Goal: Information Seeking & Learning: Learn about a topic

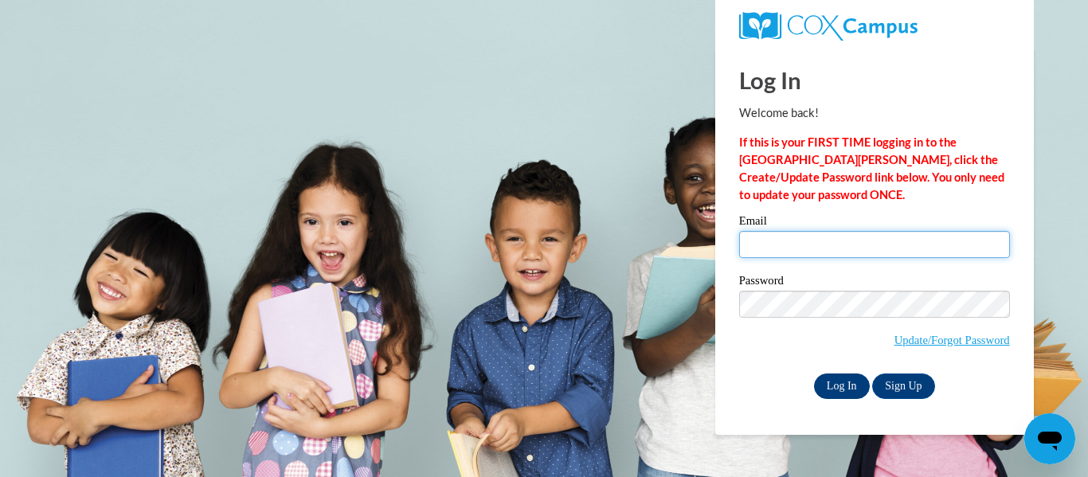
type input "hannahcarnahan306@gmail.com"
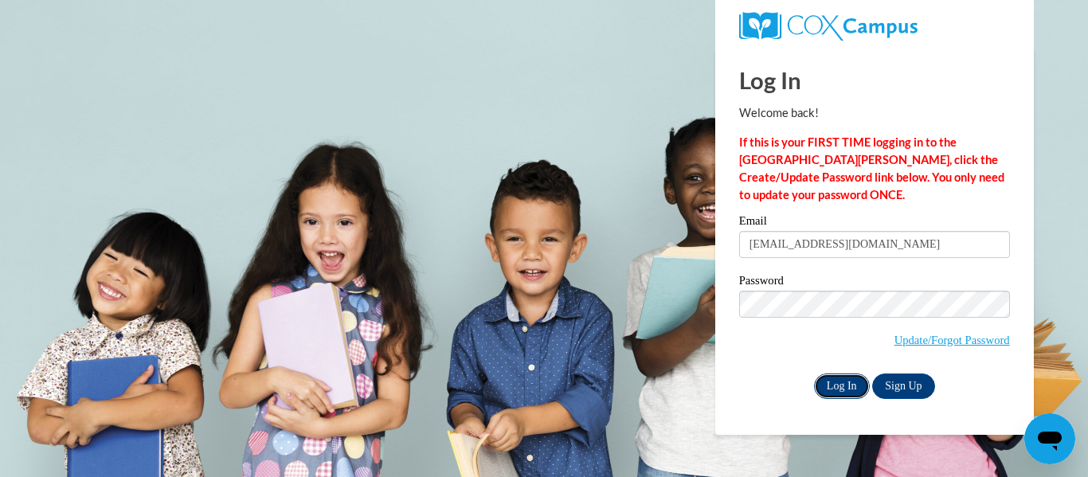
click at [827, 378] on input "Log In" at bounding box center [842, 386] width 56 height 25
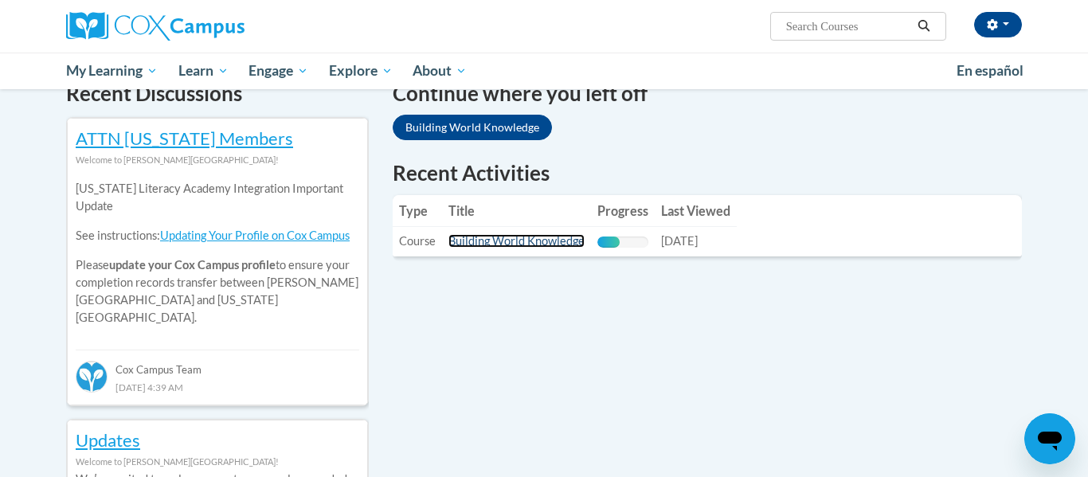
click at [527, 237] on link "Building World Knowledge" at bounding box center [516, 241] width 136 height 14
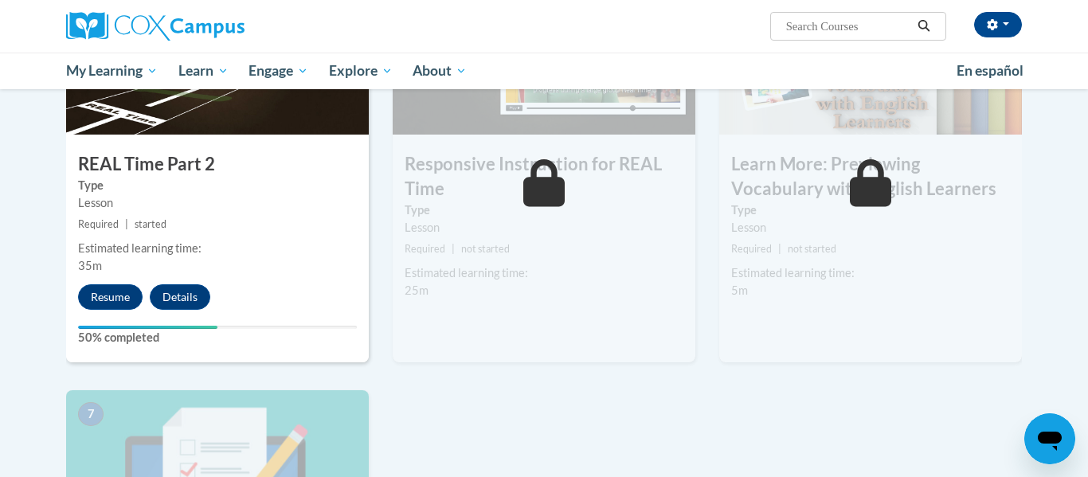
scroll to position [906, 0]
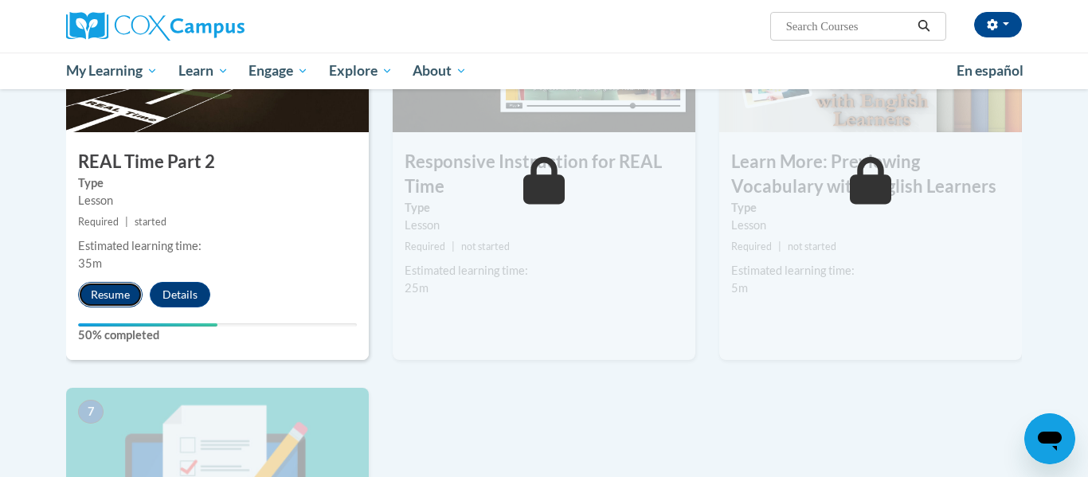
click at [92, 292] on button "Resume" at bounding box center [110, 294] width 65 height 25
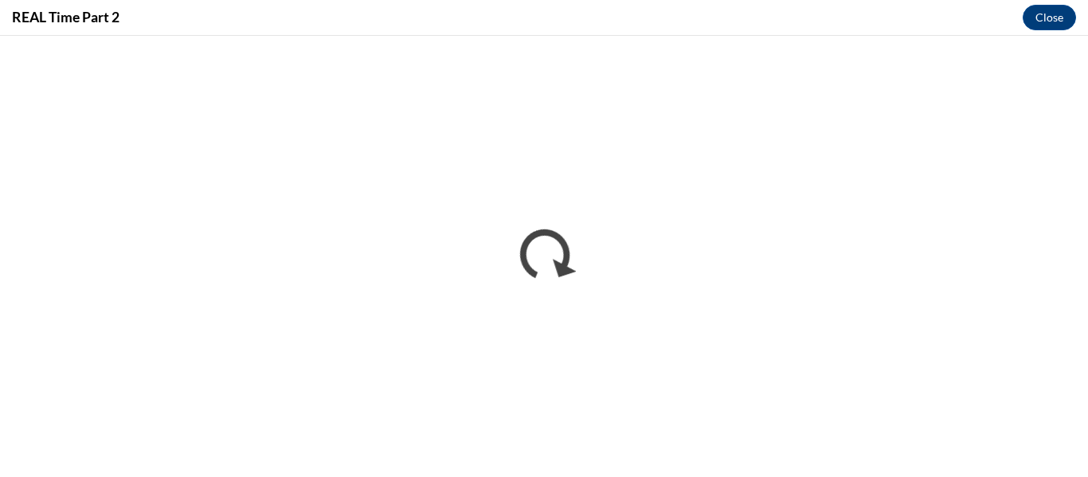
scroll to position [0, 0]
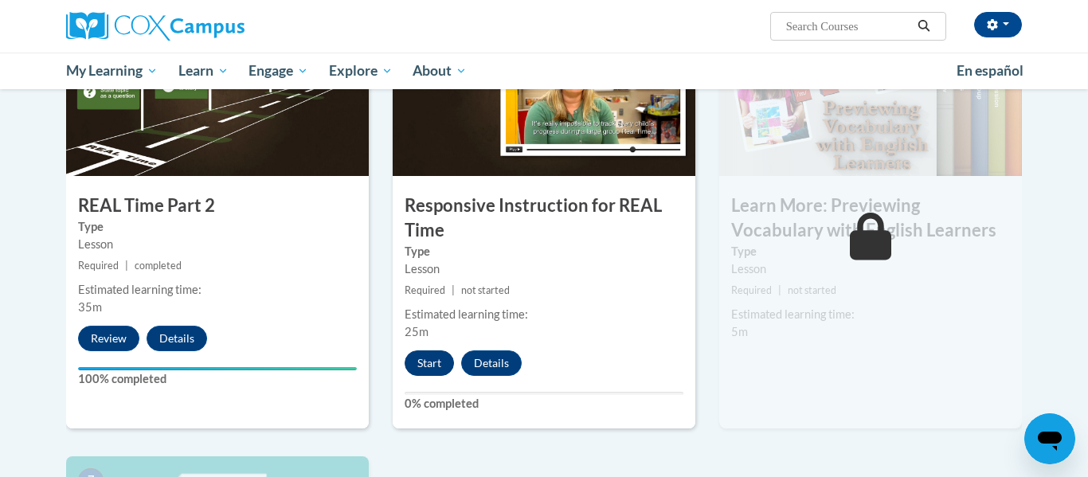
scroll to position [863, 0]
click at [428, 365] on button "Start" at bounding box center [429, 362] width 49 height 25
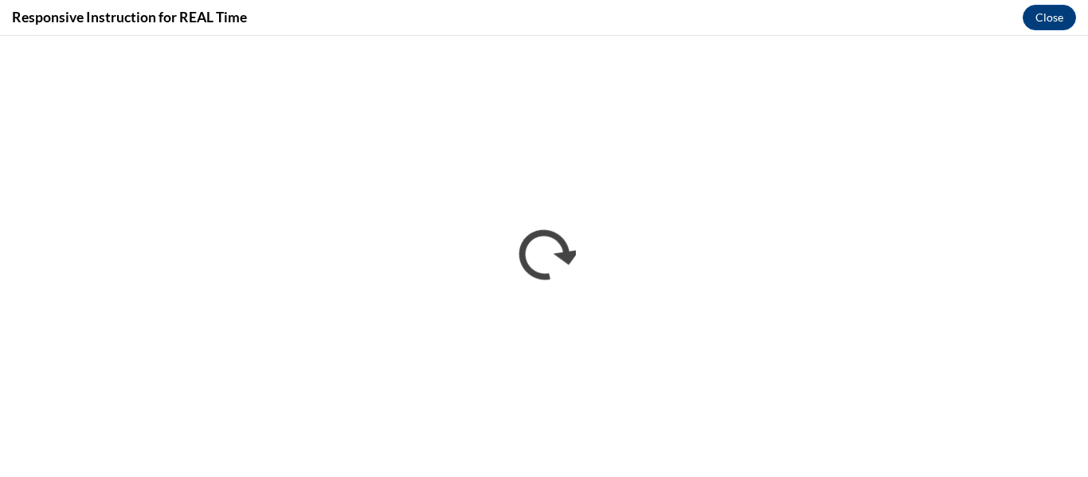
scroll to position [0, 0]
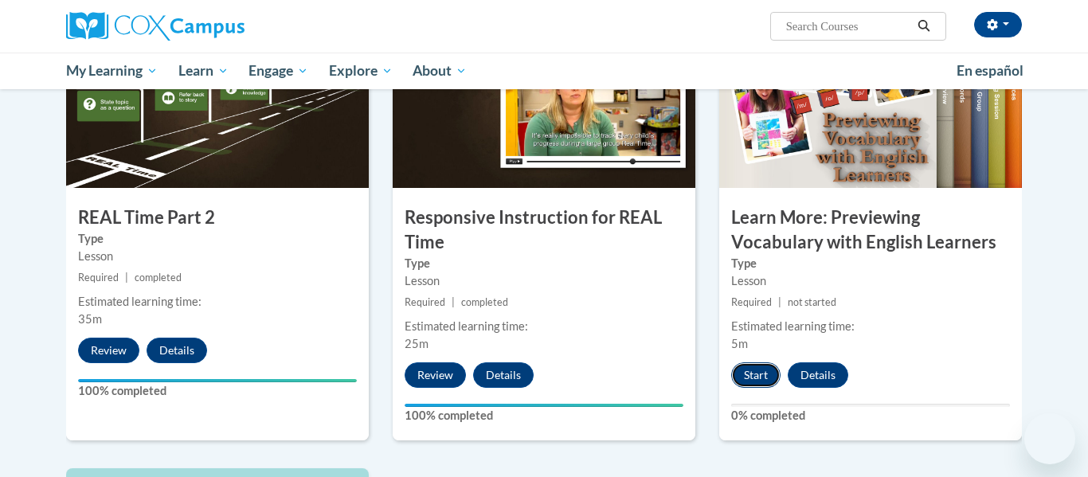
scroll to position [851, 0]
click at [757, 377] on button "Start" at bounding box center [755, 374] width 49 height 25
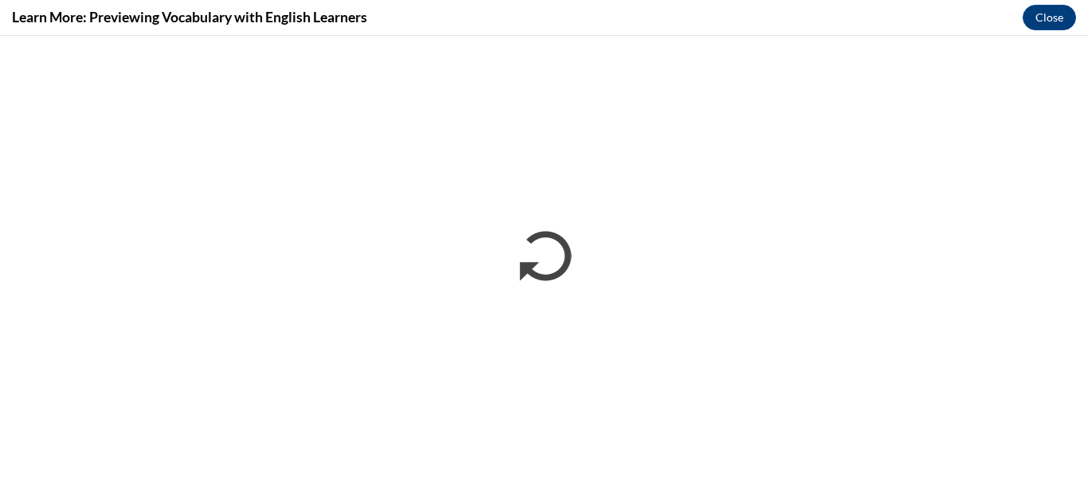
scroll to position [0, 0]
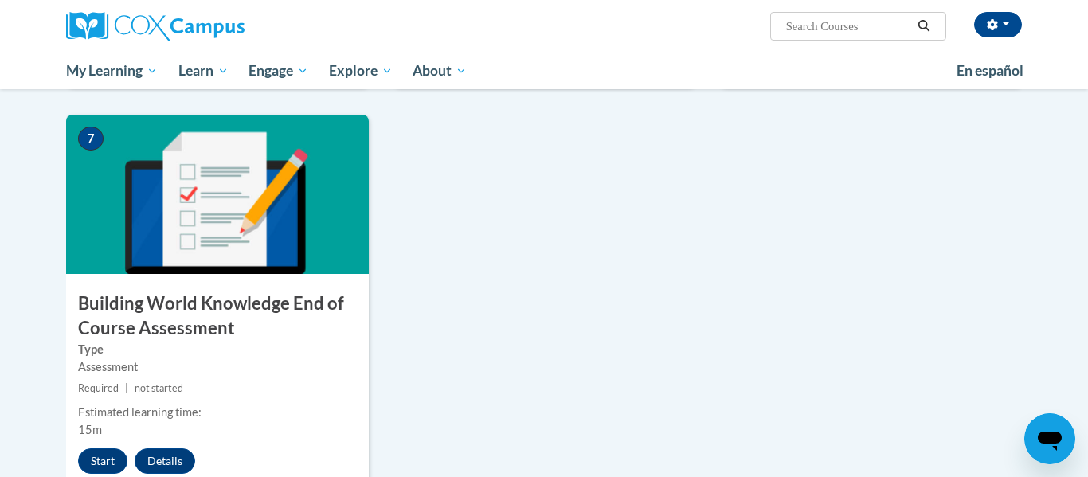
scroll to position [1207, 0]
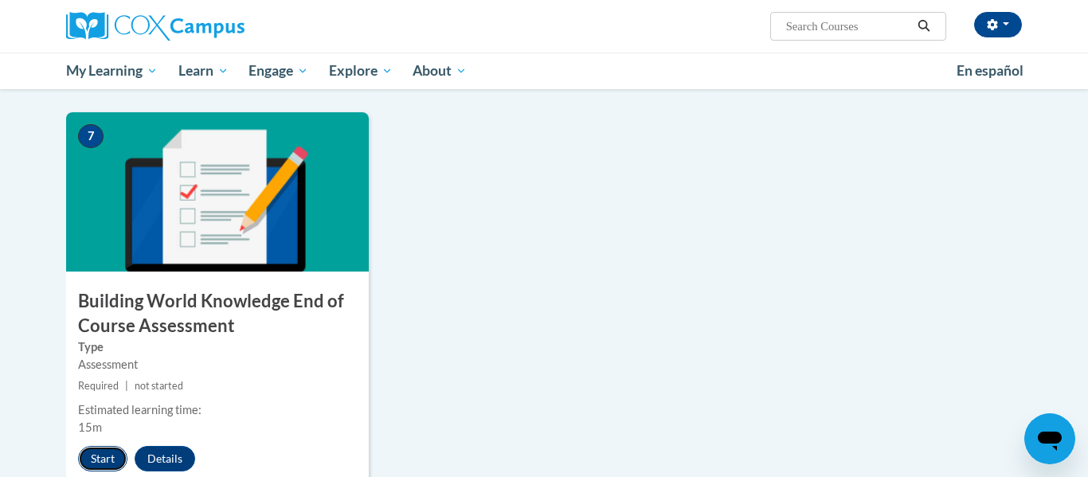
click at [98, 460] on button "Start" at bounding box center [102, 458] width 49 height 25
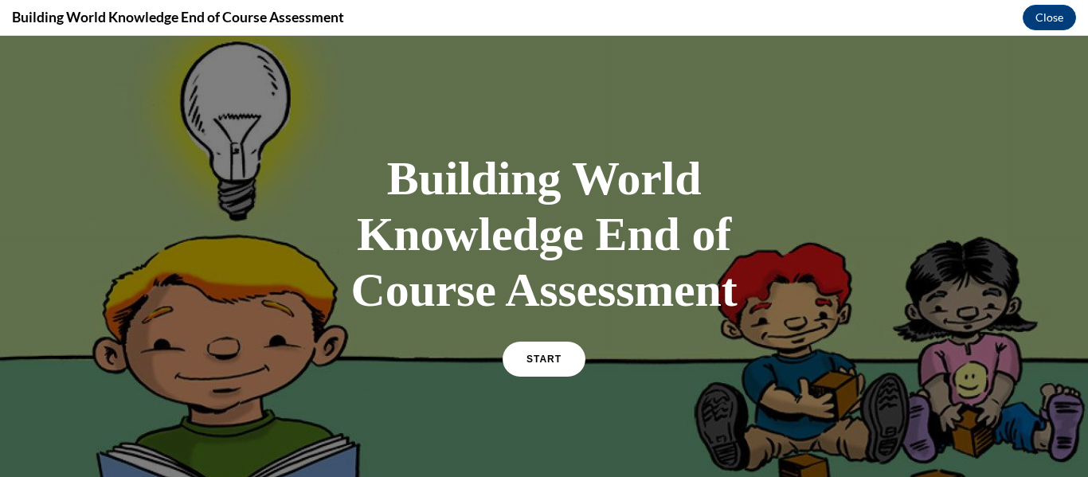
scroll to position [0, 0]
click at [561, 366] on link "START" at bounding box center [544, 359] width 83 height 35
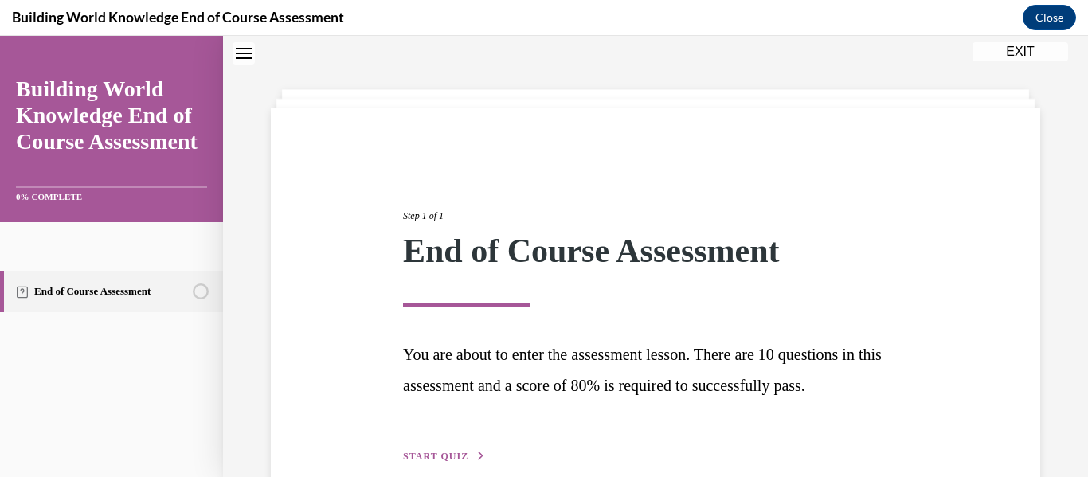
scroll to position [133, 0]
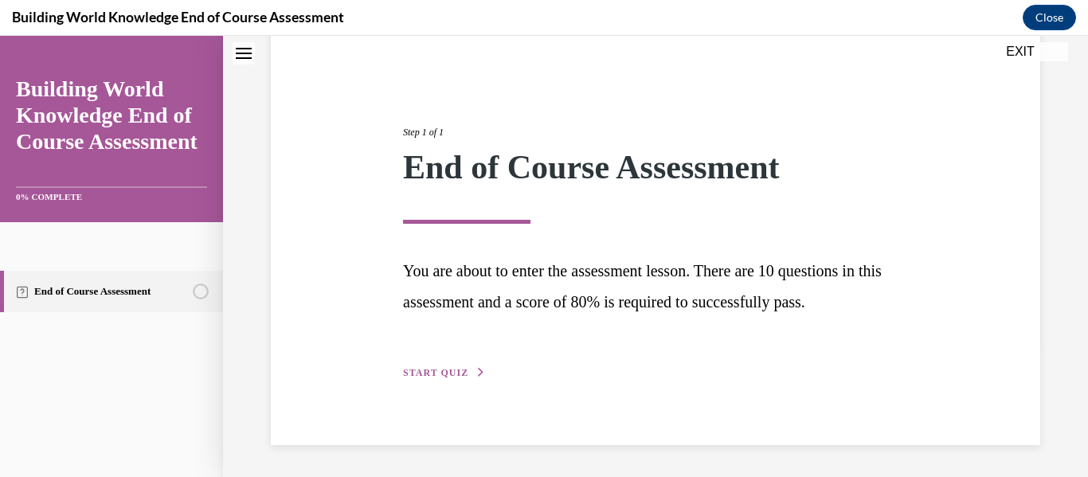
click at [453, 371] on span "START QUIZ" at bounding box center [435, 372] width 65 height 11
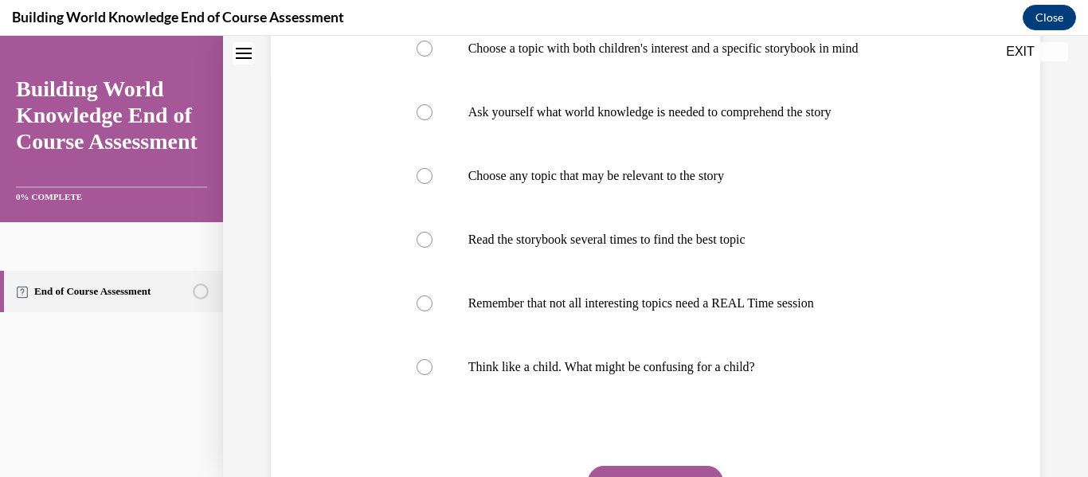
scroll to position [403, 0]
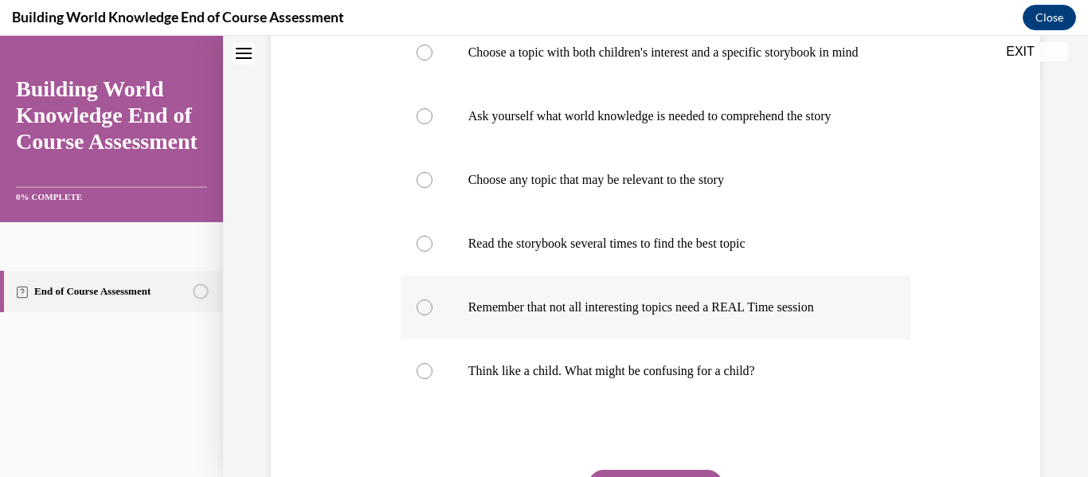
click at [543, 338] on label "Remember that not all interesting topics need a REAL Time session" at bounding box center [656, 308] width 510 height 64
click at [432, 315] on input "Remember that not all interesting topics need a REAL Time session" at bounding box center [425, 307] width 16 height 16
radio input "true"
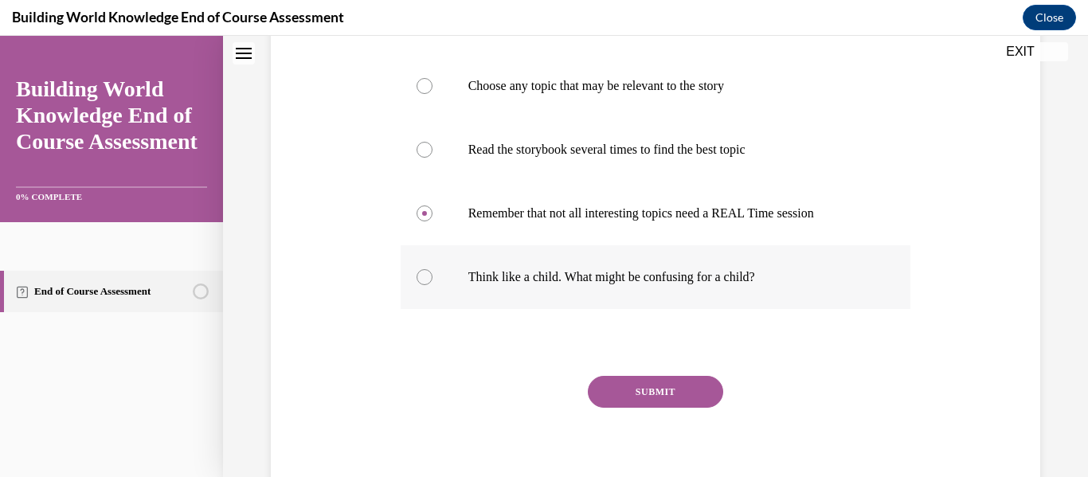
scroll to position [505, 0]
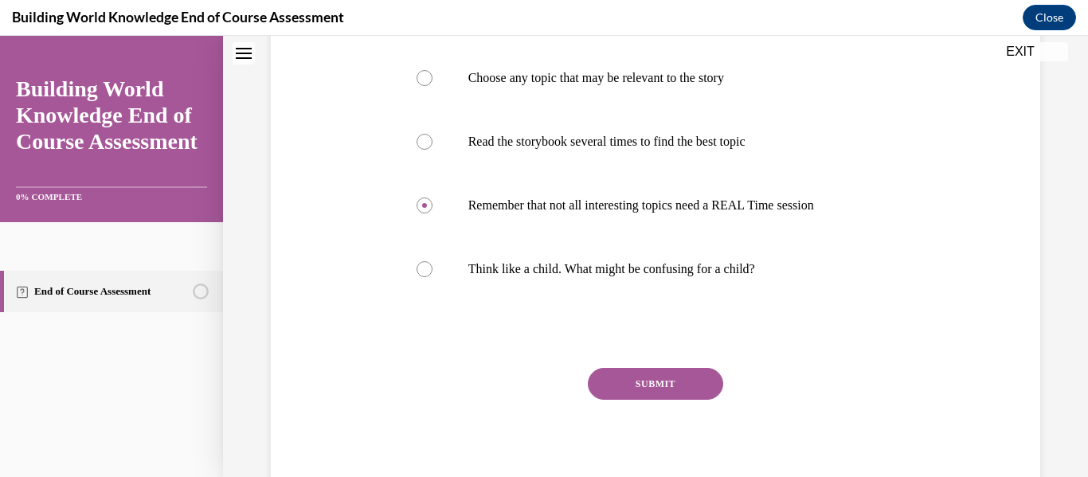
click at [665, 396] on button "SUBMIT" at bounding box center [655, 384] width 135 height 32
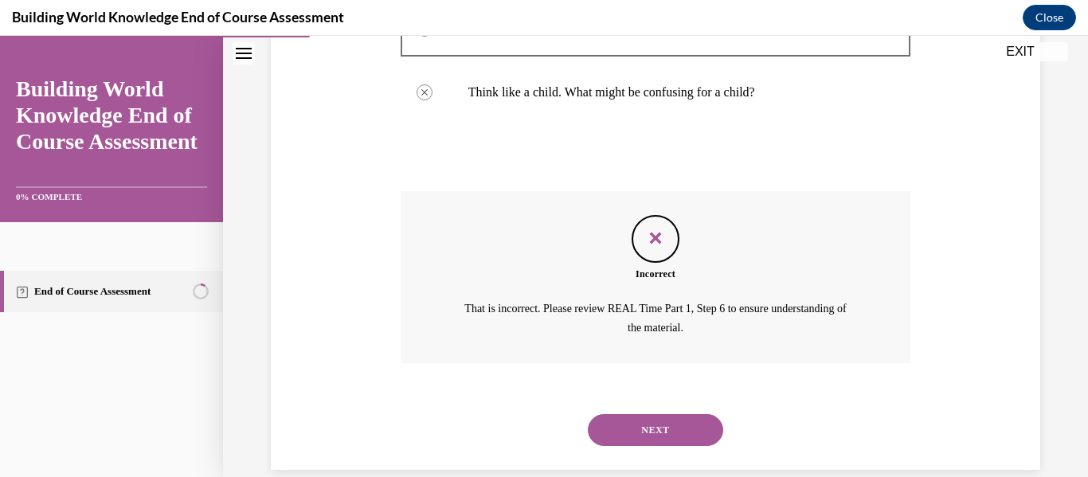
scroll to position [722, 0]
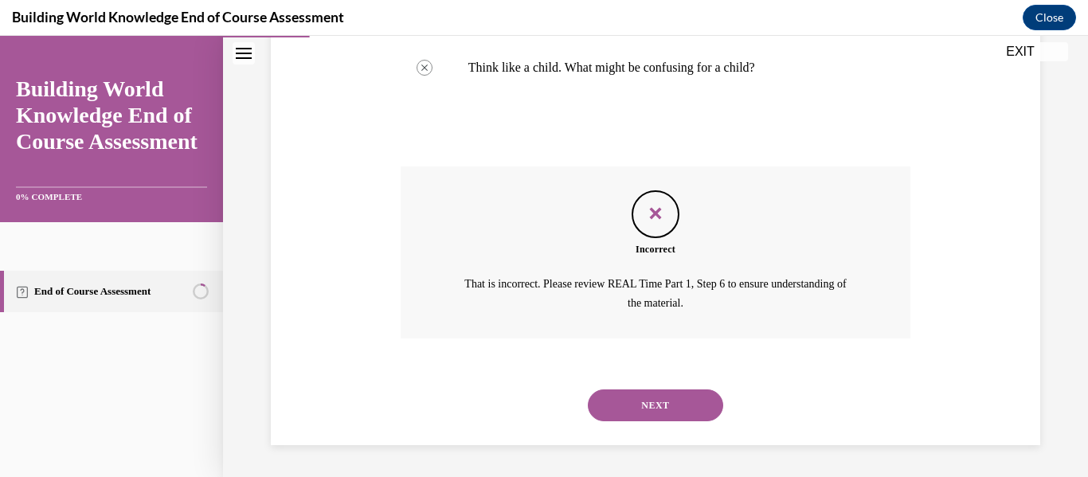
click at [651, 408] on button "NEXT" at bounding box center [655, 405] width 135 height 32
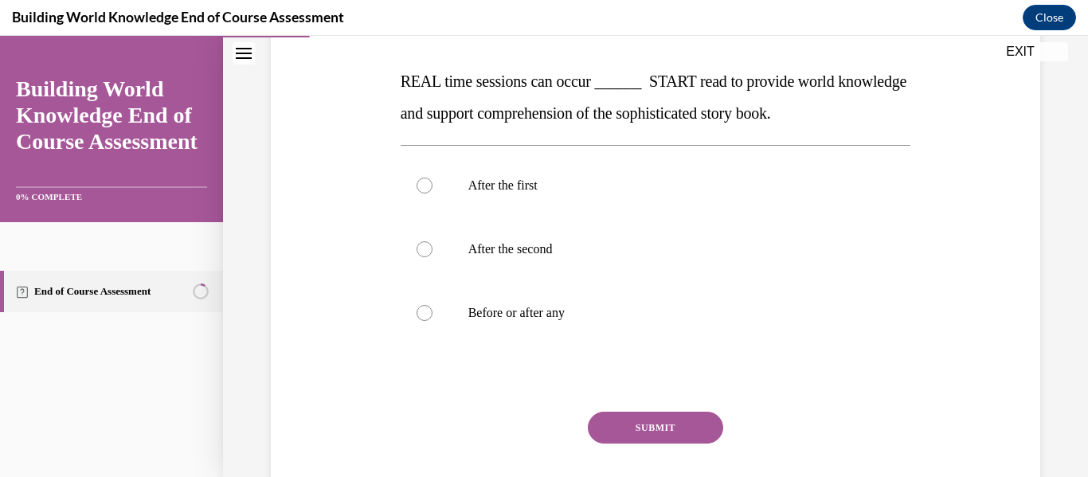
scroll to position [241, 0]
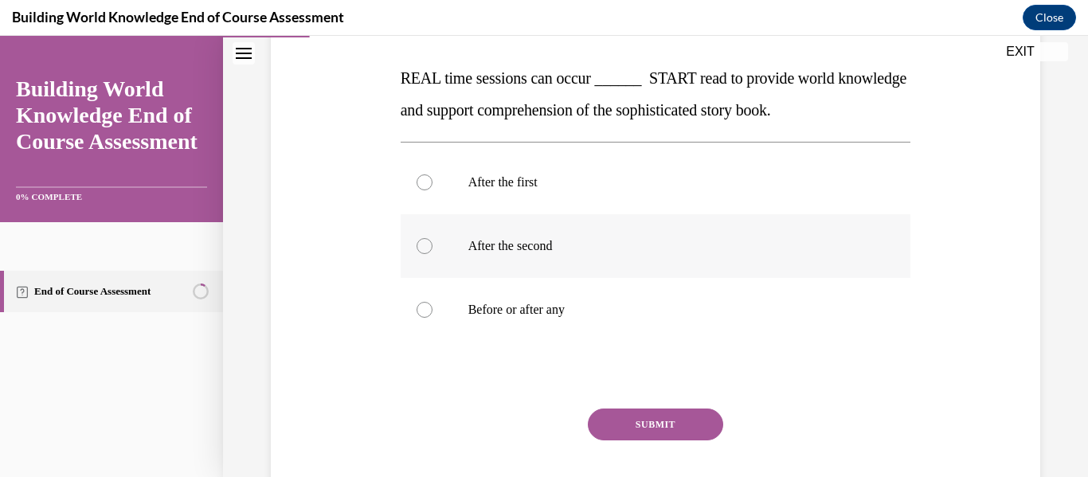
click at [507, 253] on p "After the second" at bounding box center [669, 246] width 403 height 16
click at [432, 253] on input "After the second" at bounding box center [425, 246] width 16 height 16
radio input "true"
click at [612, 418] on button "SUBMIT" at bounding box center [655, 425] width 135 height 32
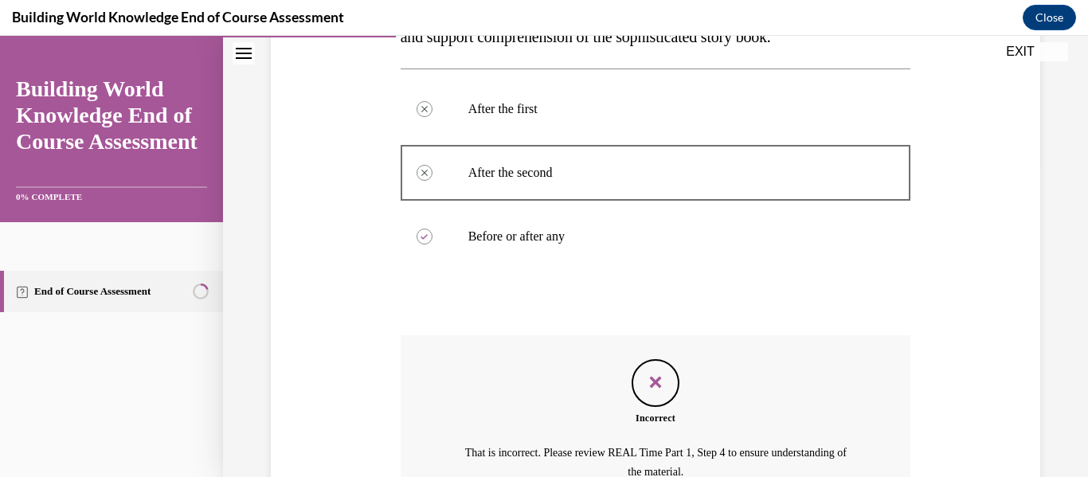
scroll to position [483, 0]
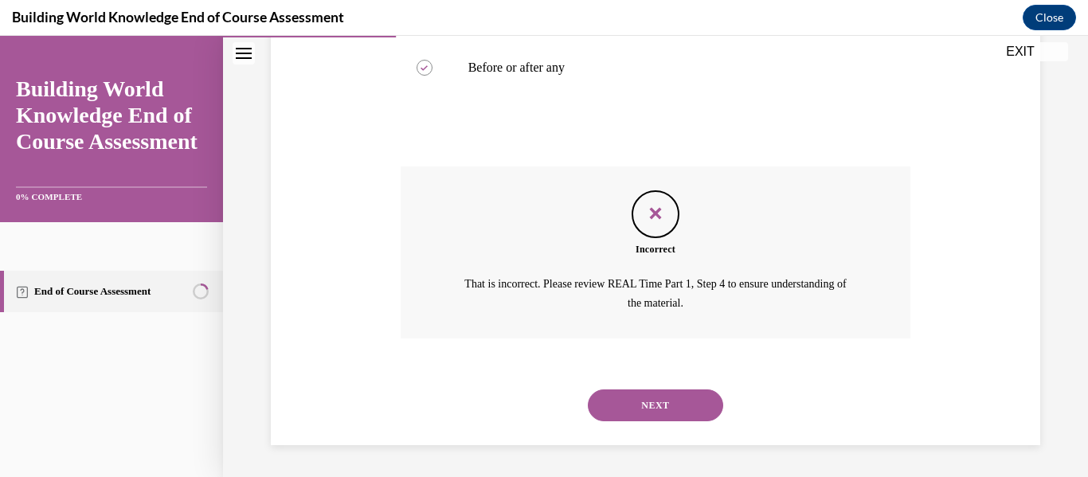
click at [620, 405] on button "NEXT" at bounding box center [655, 405] width 135 height 32
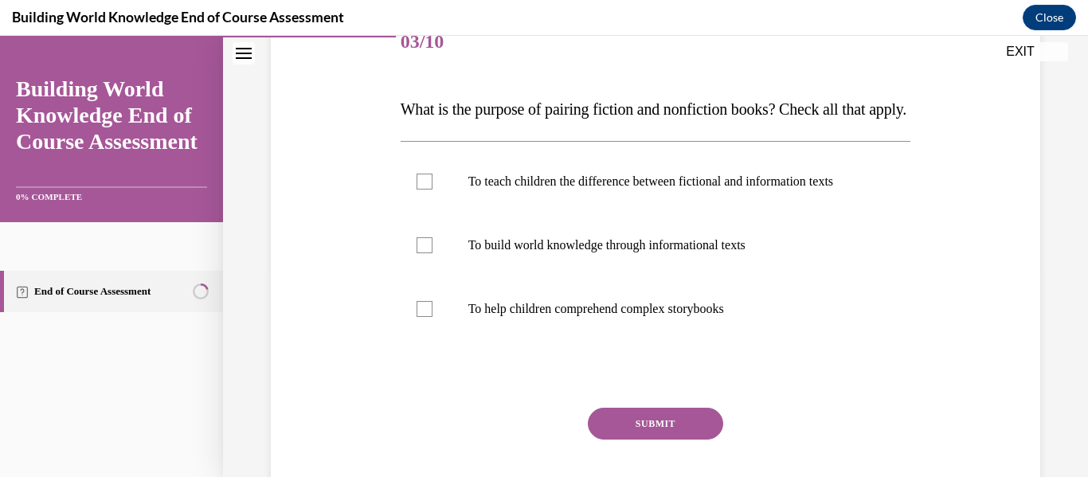
scroll to position [206, 0]
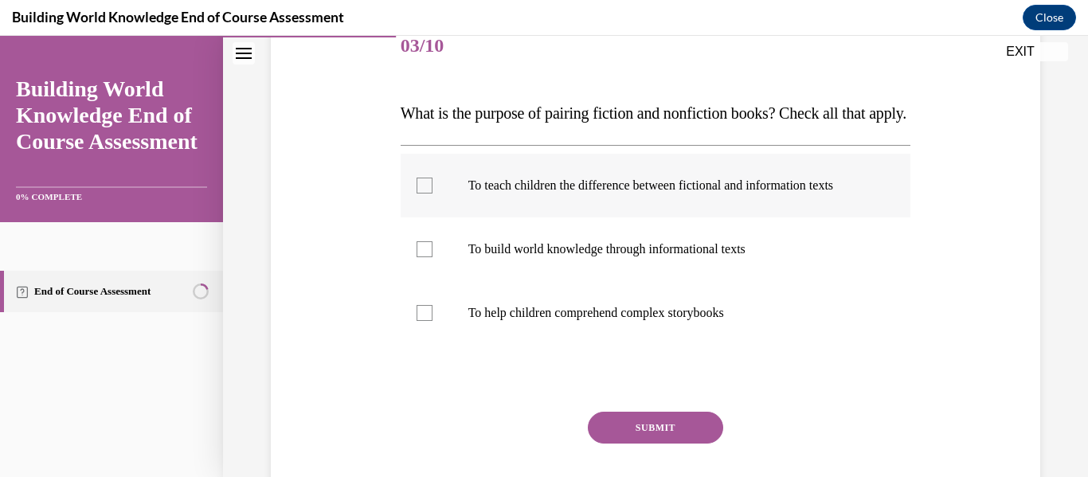
click at [426, 194] on div at bounding box center [425, 186] width 16 height 16
click at [426, 194] on input "To teach children the difference between fictional and information texts" at bounding box center [425, 186] width 16 height 16
checkbox input "true"
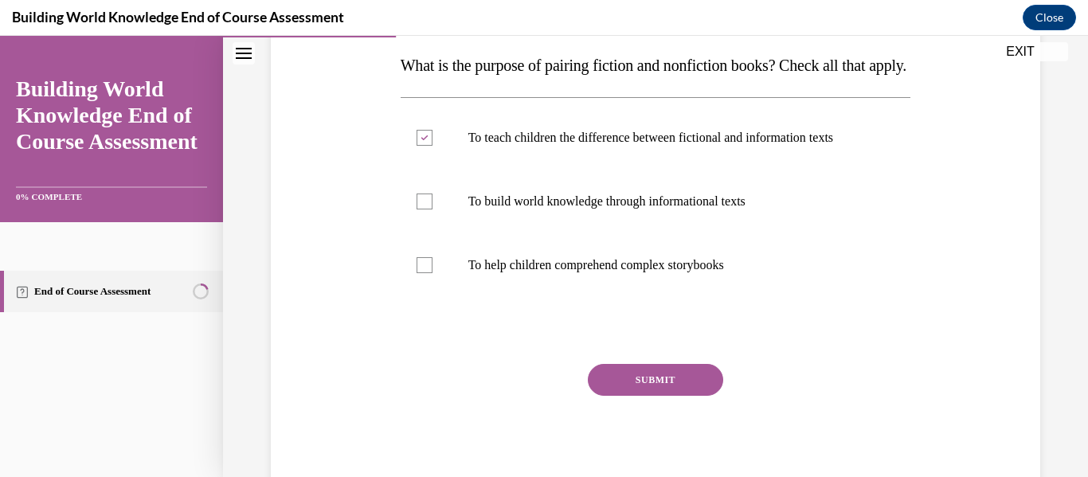
scroll to position [259, 0]
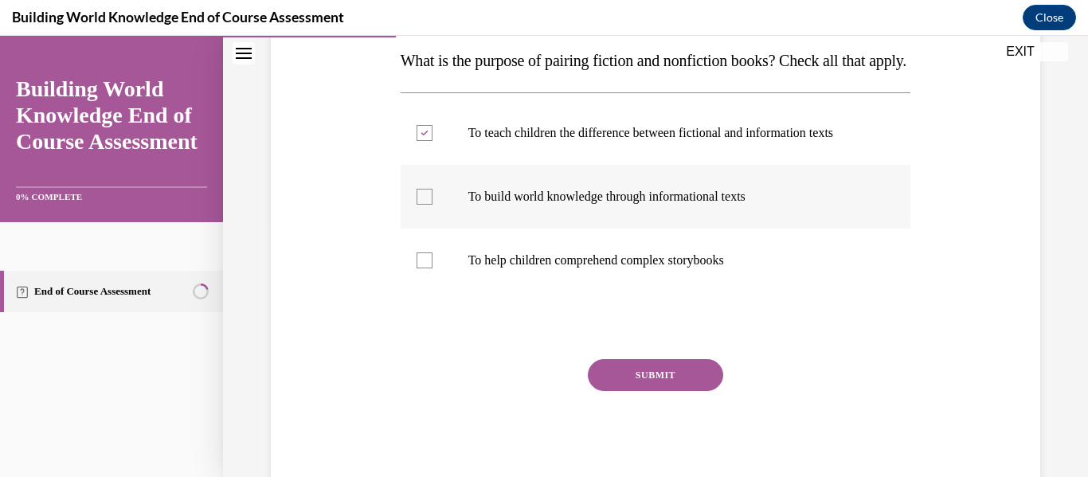
click at [428, 205] on div at bounding box center [425, 197] width 16 height 16
click at [428, 205] on input "To build world knowledge through informational texts" at bounding box center [425, 197] width 16 height 16
checkbox input "true"
click at [418, 282] on label "To help children comprehend complex storybooks" at bounding box center [656, 261] width 510 height 64
click at [418, 268] on input "To help children comprehend complex storybooks" at bounding box center [425, 260] width 16 height 16
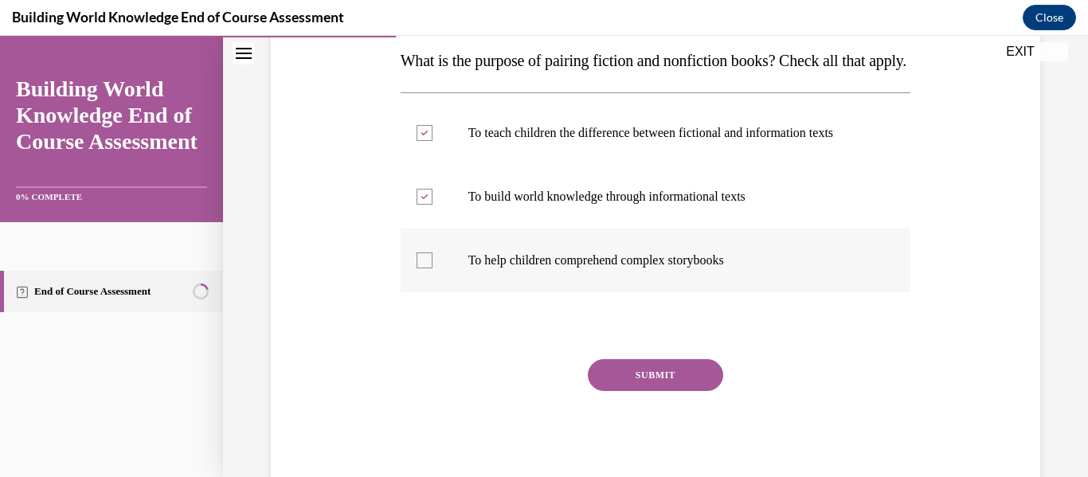
checkbox input "true"
click at [608, 391] on button "SUBMIT" at bounding box center [655, 375] width 135 height 32
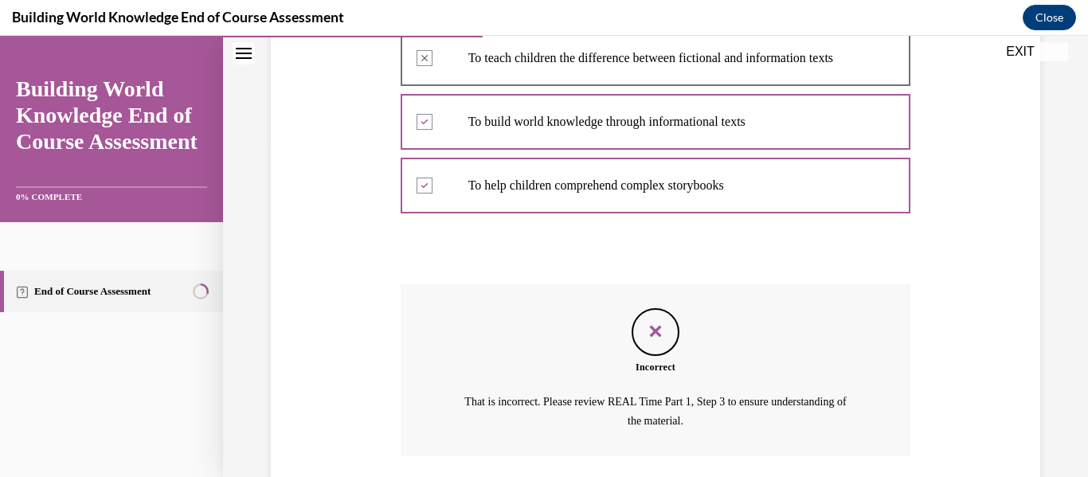
scroll to position [483, 0]
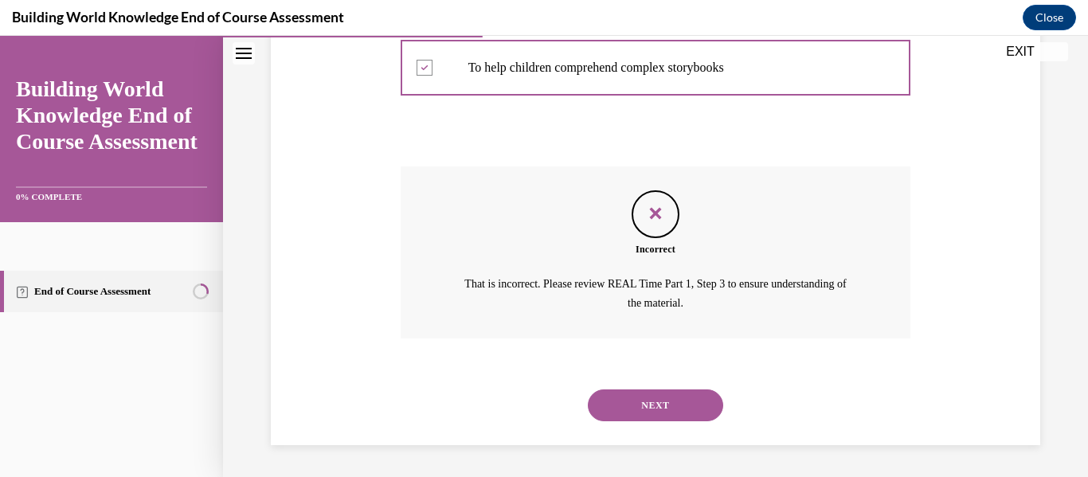
click at [619, 397] on button "NEXT" at bounding box center [655, 405] width 135 height 32
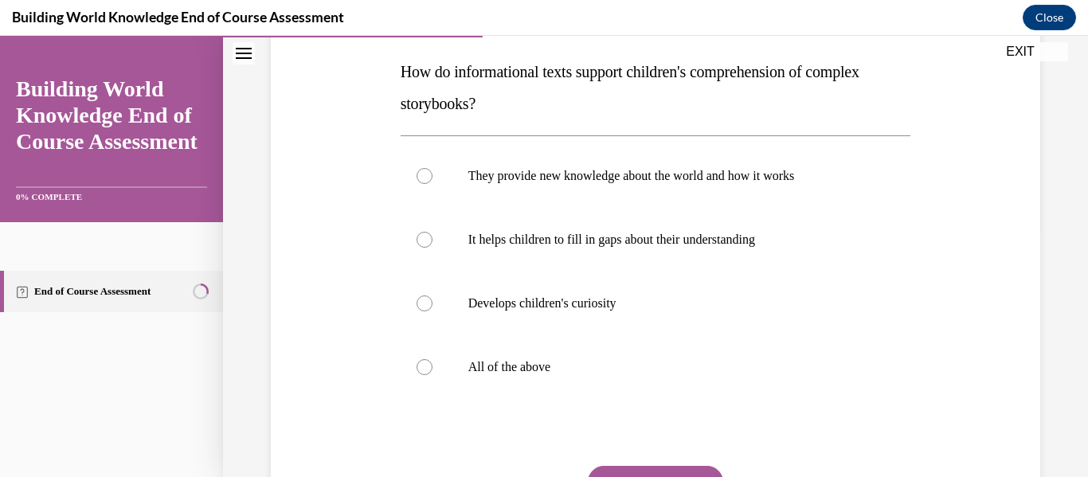
scroll to position [249, 0]
click at [437, 366] on label "All of the above" at bounding box center [656, 366] width 510 height 64
click at [432, 366] on input "All of the above" at bounding box center [425, 366] width 16 height 16
radio input "true"
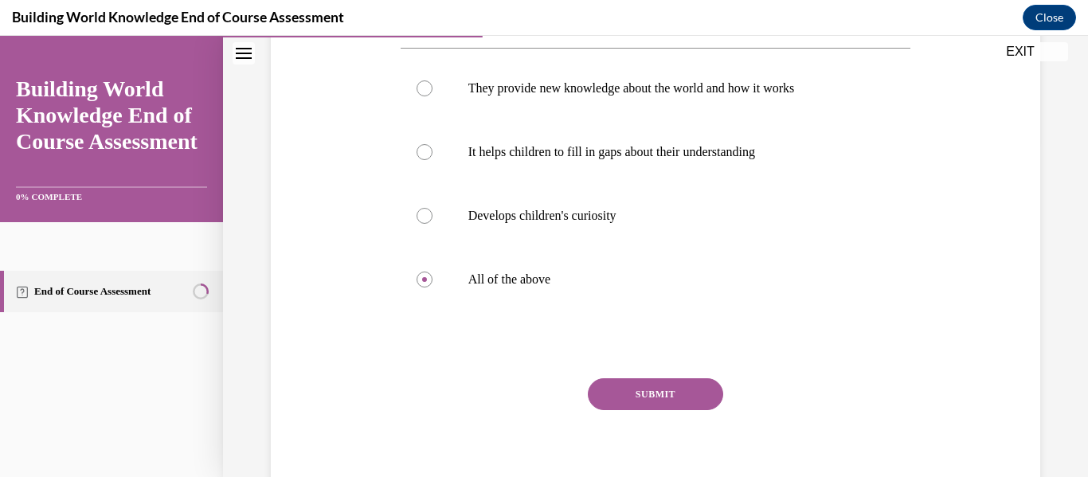
click at [649, 402] on button "SUBMIT" at bounding box center [655, 394] width 135 height 32
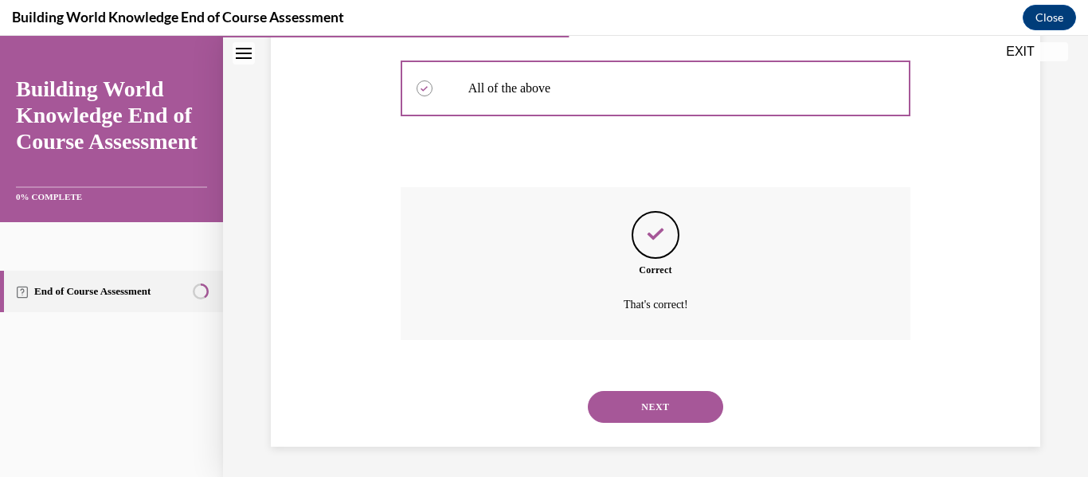
click at [649, 402] on div "NEXT" at bounding box center [656, 407] width 510 height 64
click at [636, 410] on button "NEXT" at bounding box center [655, 405] width 135 height 32
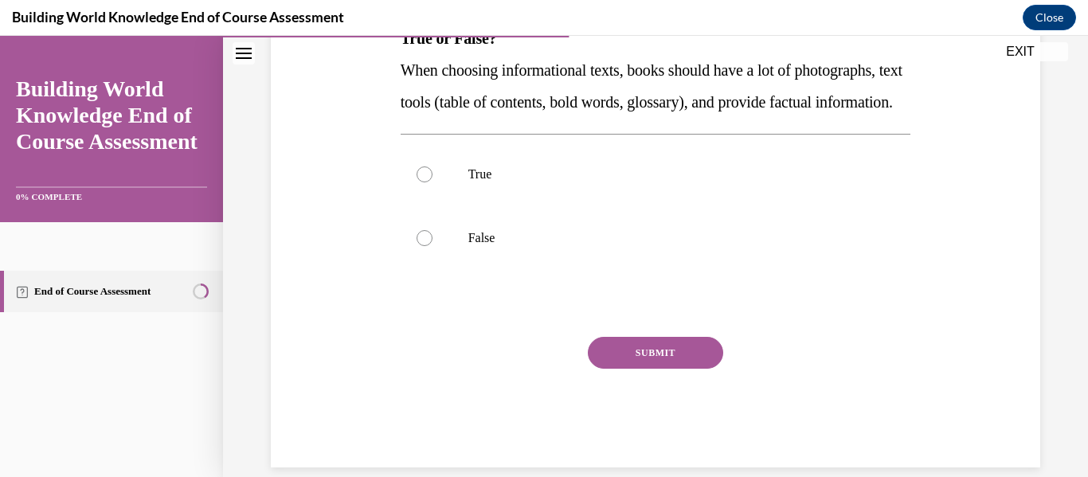
scroll to position [272, 0]
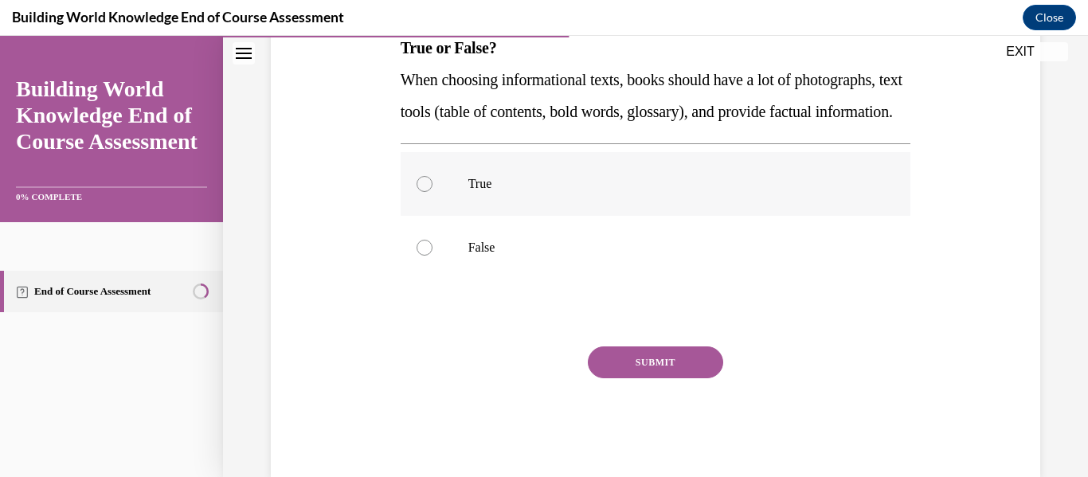
click at [468, 192] on p "True" at bounding box center [669, 184] width 403 height 16
click at [432, 192] on input "True" at bounding box center [425, 184] width 16 height 16
radio input "true"
click at [651, 378] on button "SUBMIT" at bounding box center [655, 362] width 135 height 32
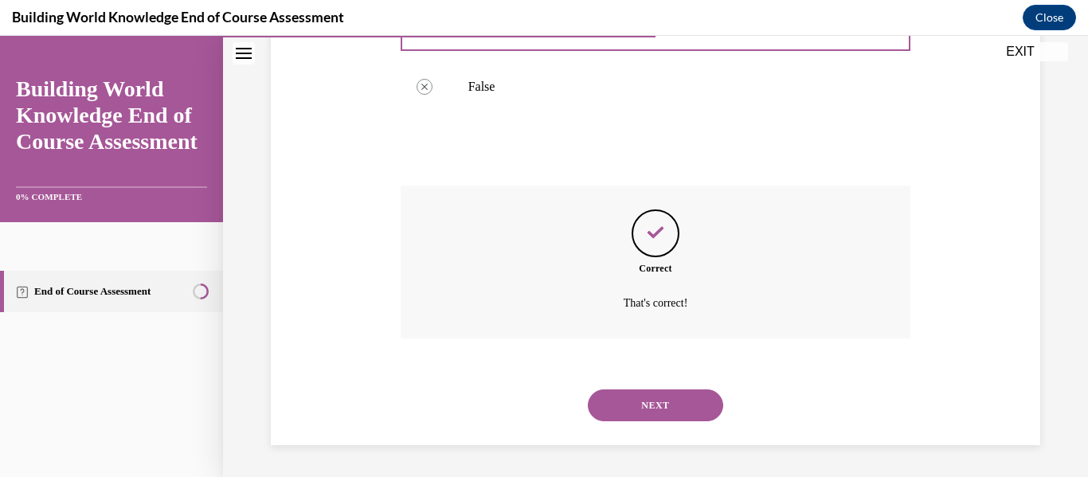
scroll to position [464, 0]
click at [645, 397] on button "NEXT" at bounding box center [655, 405] width 135 height 32
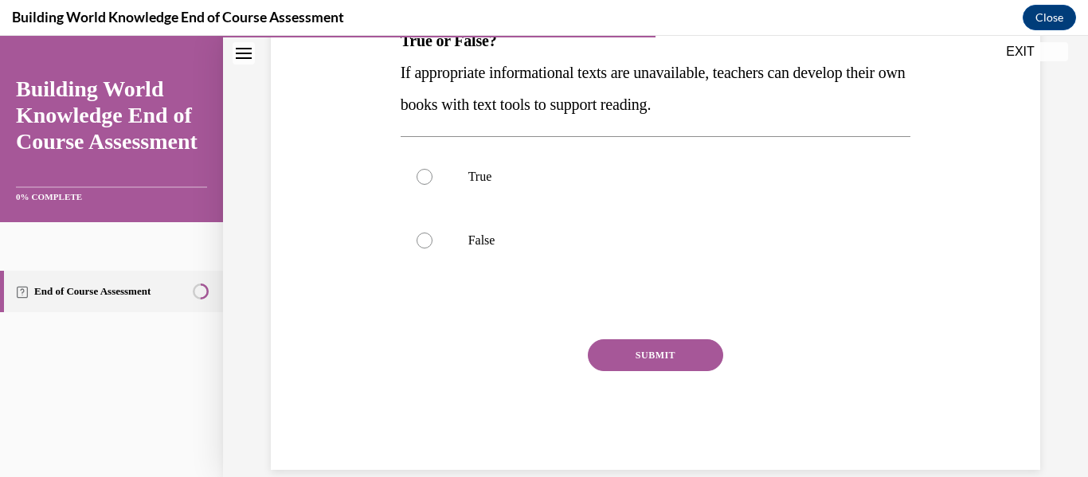
scroll to position [303, 0]
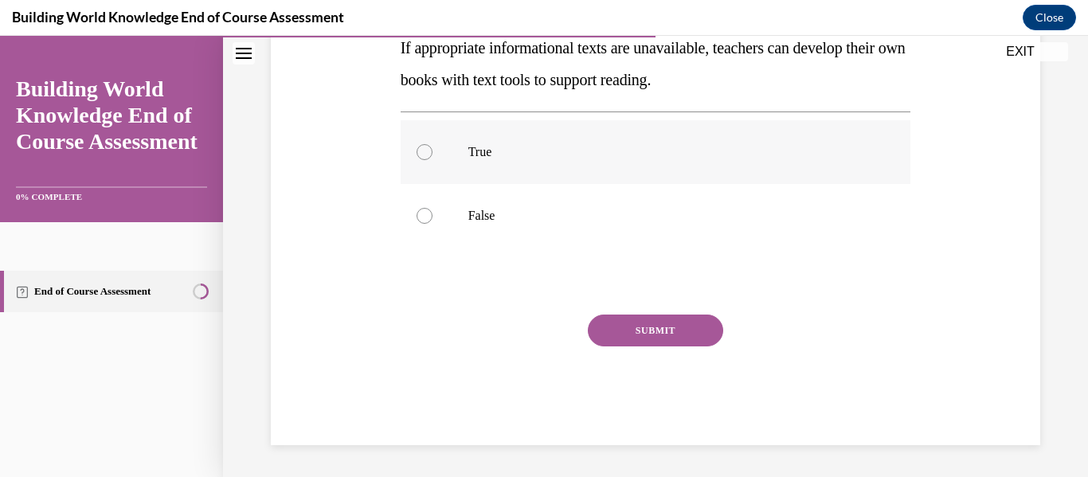
click at [459, 156] on label "True" at bounding box center [656, 152] width 510 height 64
click at [432, 156] on input "True" at bounding box center [425, 152] width 16 height 16
radio input "true"
click at [694, 326] on button "SUBMIT" at bounding box center [655, 331] width 135 height 32
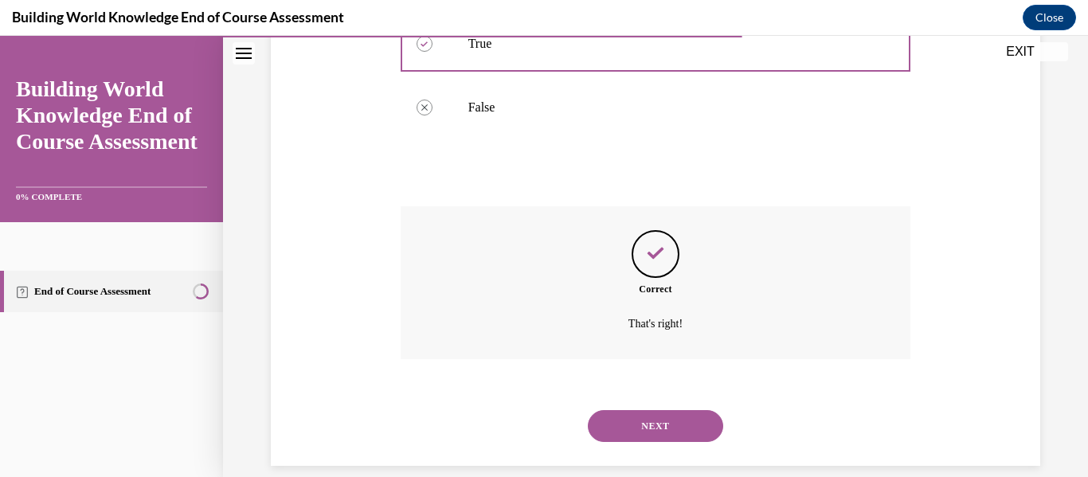
scroll to position [432, 0]
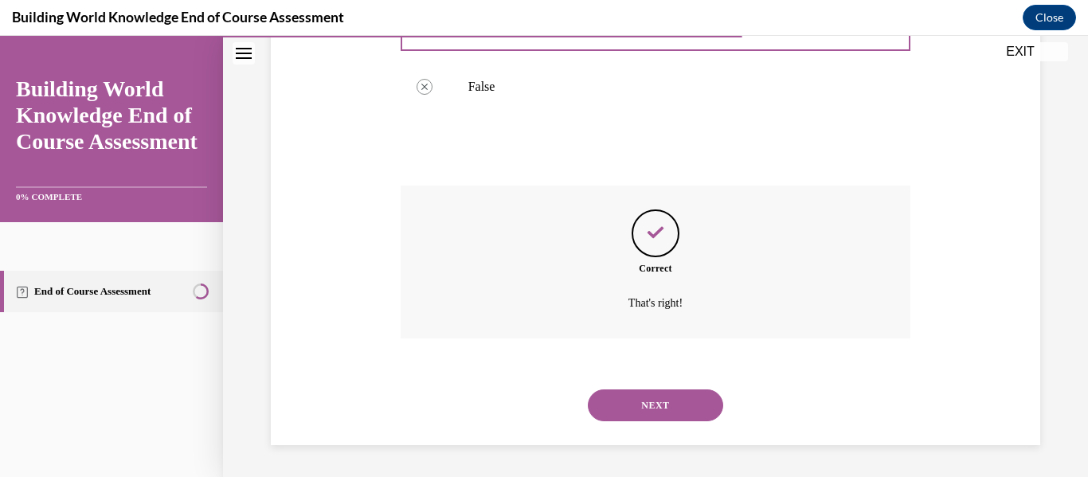
click at [632, 396] on button "NEXT" at bounding box center [655, 405] width 135 height 32
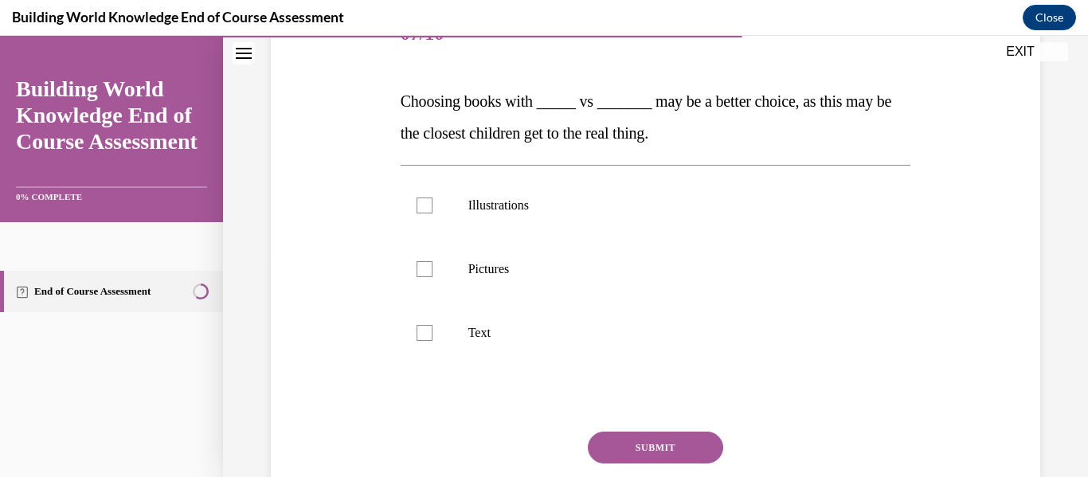
scroll to position [221, 0]
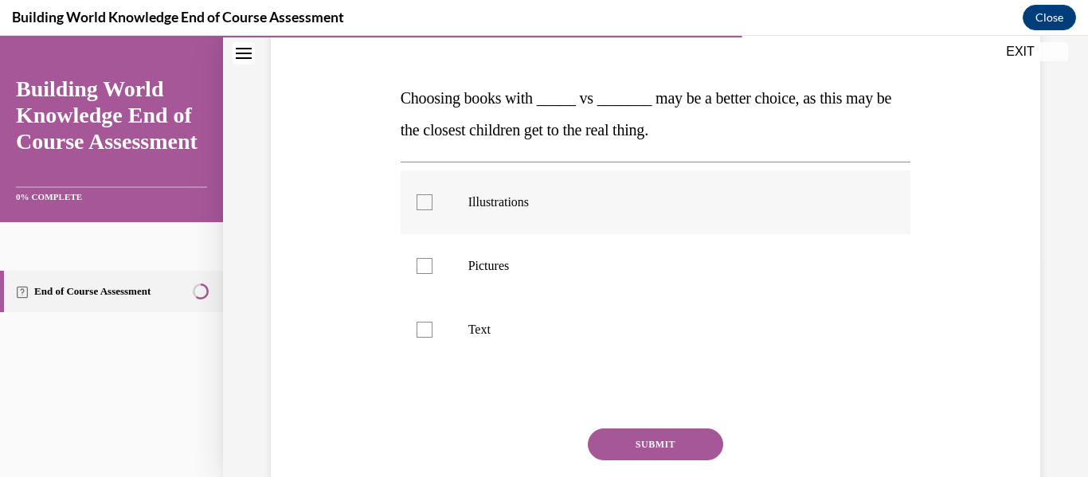
click at [421, 208] on div at bounding box center [425, 202] width 16 height 16
click at [421, 208] on input "Illustrations" at bounding box center [425, 202] width 16 height 16
checkbox input "true"
click at [430, 279] on label "Pictures" at bounding box center [656, 266] width 510 height 64
click at [430, 274] on input "Pictures" at bounding box center [425, 266] width 16 height 16
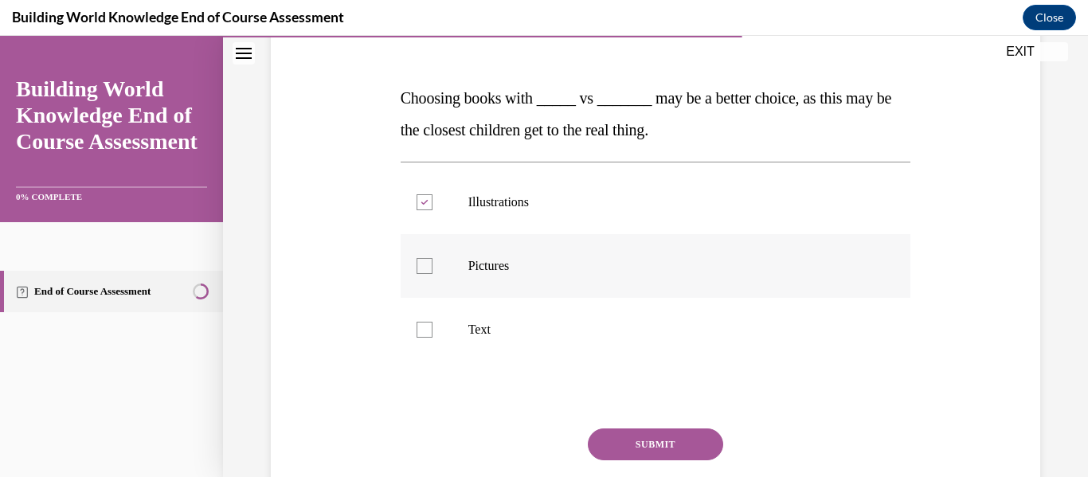
checkbox input "true"
click at [671, 436] on button "SUBMIT" at bounding box center [655, 444] width 135 height 32
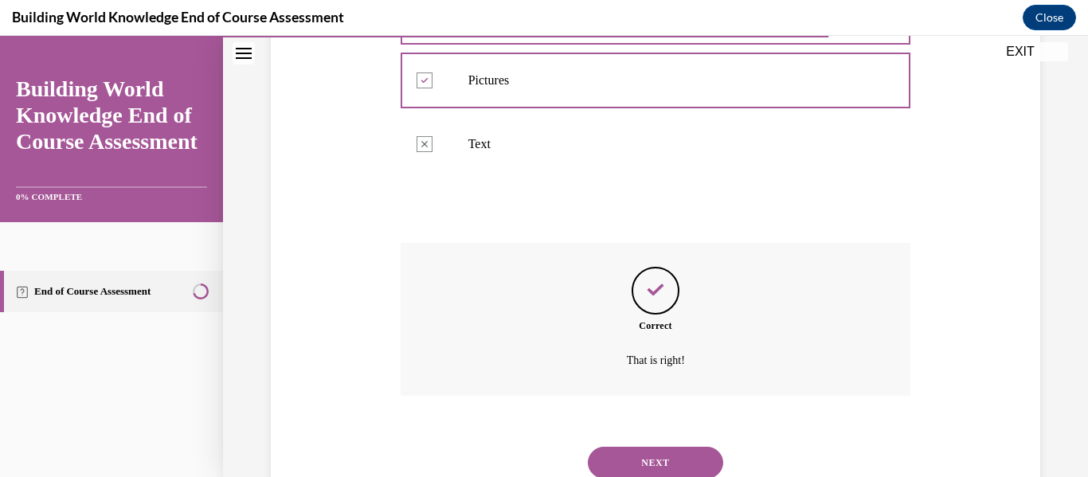
scroll to position [464, 0]
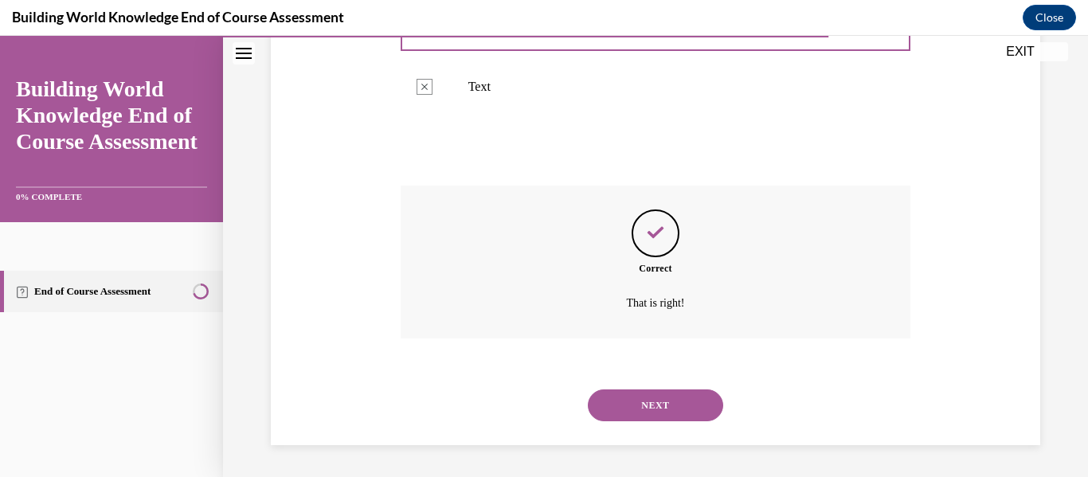
click at [655, 416] on button "NEXT" at bounding box center [655, 405] width 135 height 32
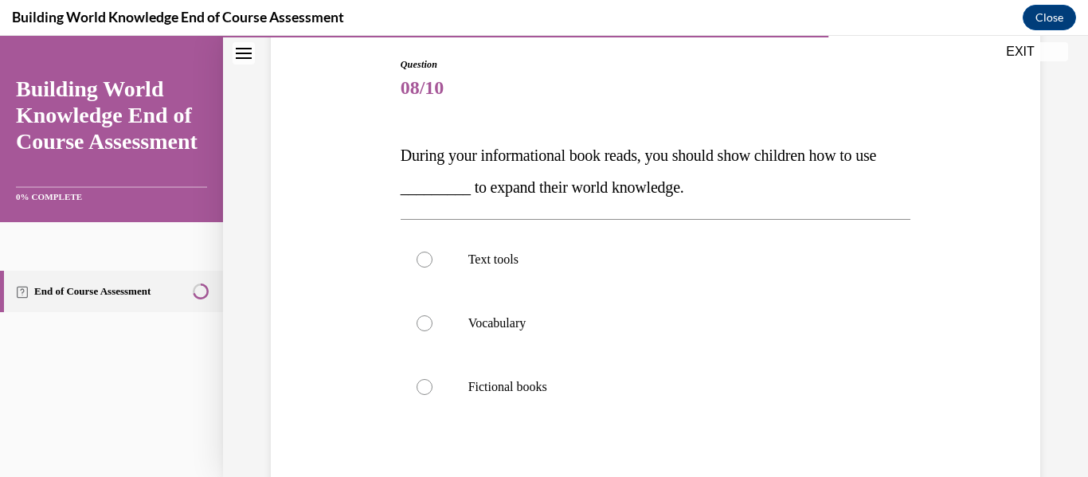
scroll to position [235, 0]
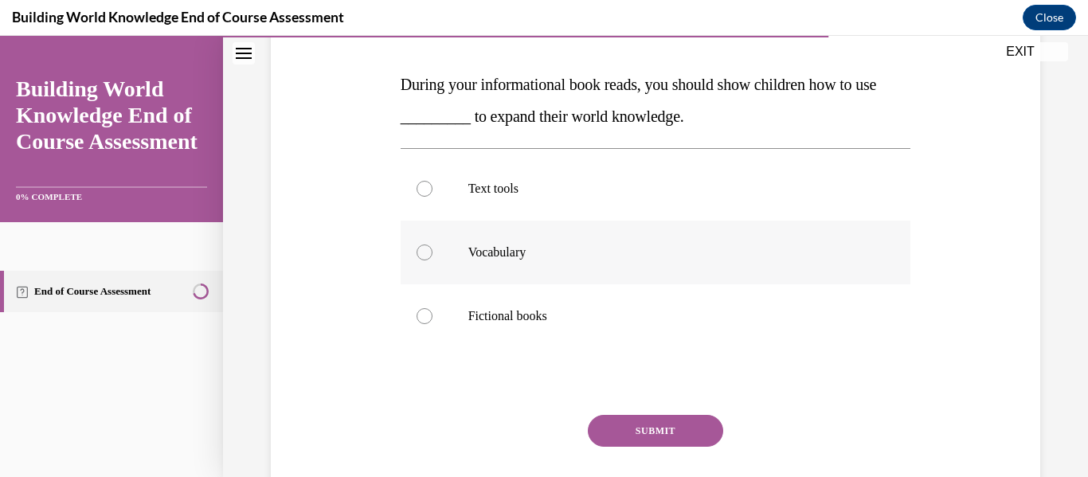
click at [460, 250] on label "Vocabulary" at bounding box center [656, 253] width 510 height 64
click at [432, 250] on input "Vocabulary" at bounding box center [425, 252] width 16 height 16
radio input "true"
click at [637, 426] on button "SUBMIT" at bounding box center [655, 431] width 135 height 32
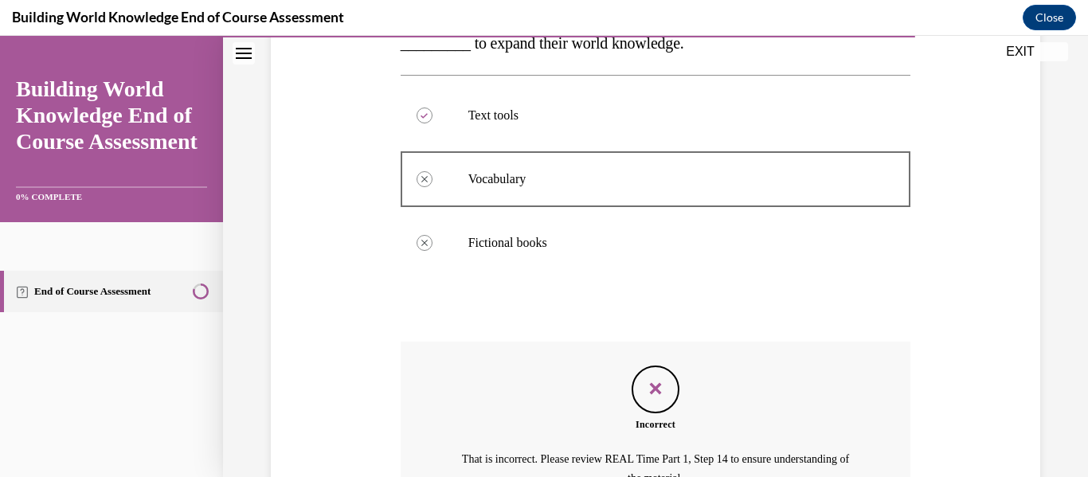
scroll to position [483, 0]
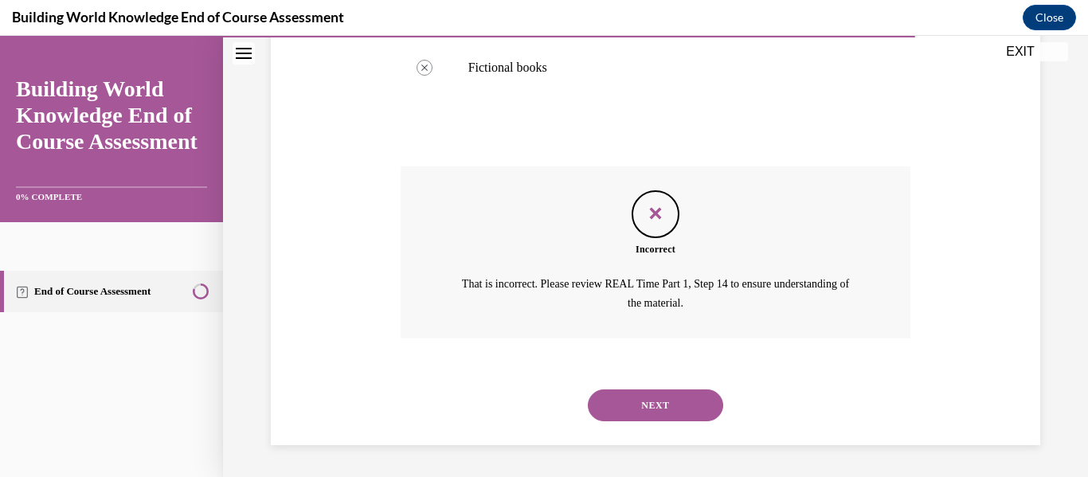
click at [628, 406] on button "NEXT" at bounding box center [655, 405] width 135 height 32
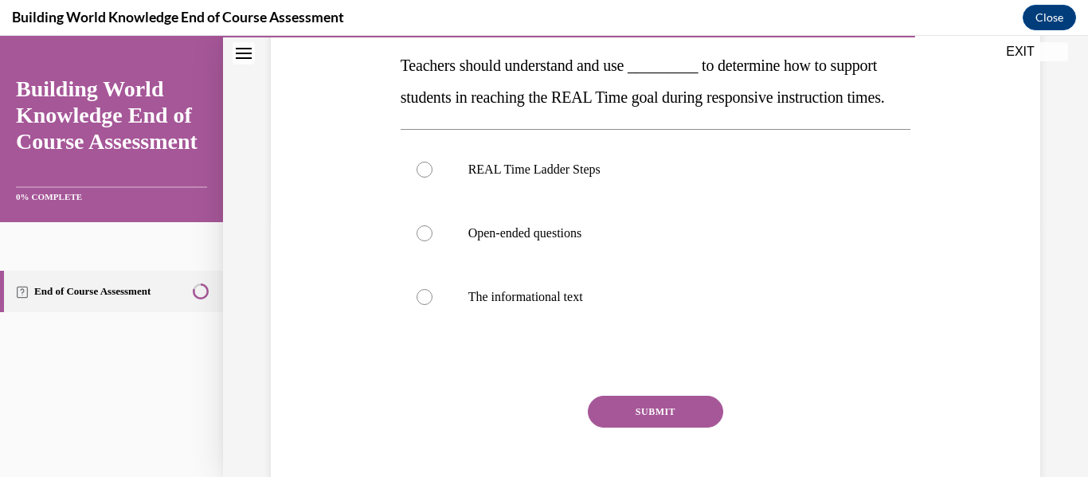
scroll to position [252, 0]
click at [546, 179] on p "REAL Time Ladder Steps" at bounding box center [669, 171] width 403 height 16
click at [432, 179] on input "REAL Time Ladder Steps" at bounding box center [425, 171] width 16 height 16
radio input "true"
click at [617, 429] on button "SUBMIT" at bounding box center [655, 413] width 135 height 32
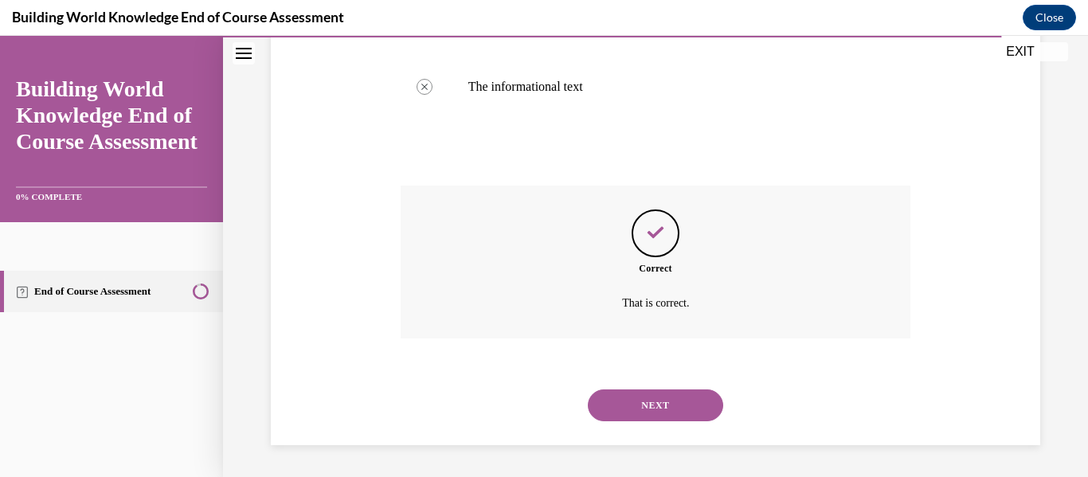
scroll to position [496, 0]
click at [606, 412] on button "NEXT" at bounding box center [655, 405] width 135 height 32
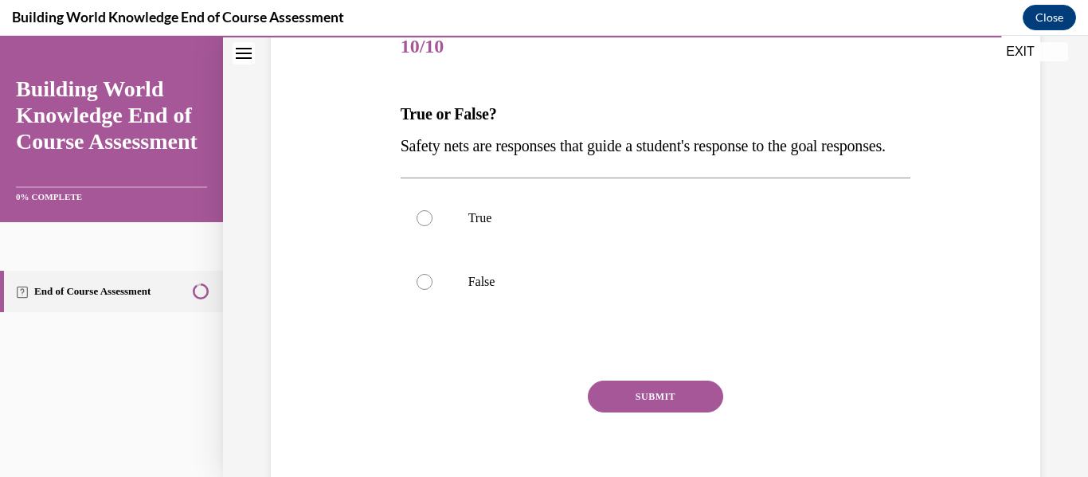
scroll to position [228, 0]
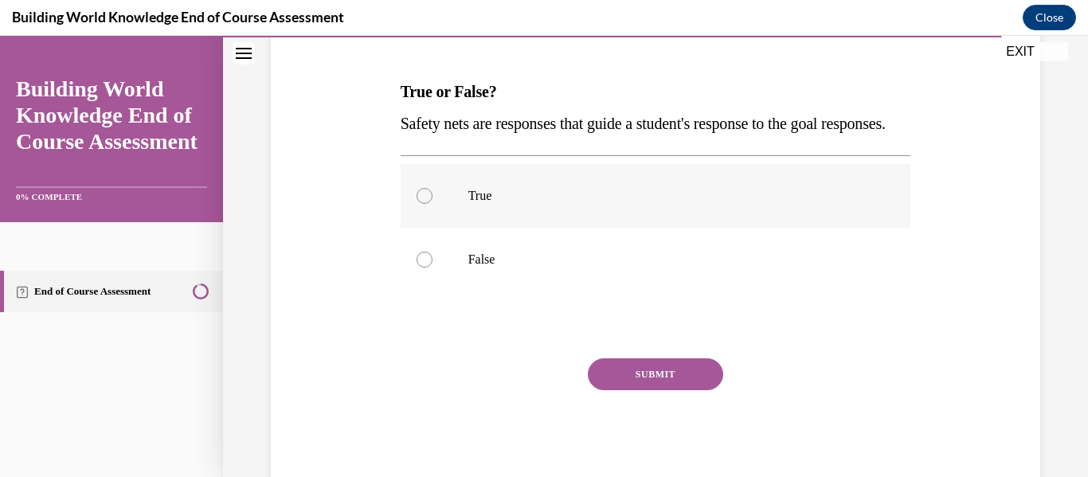
click at [476, 204] on p "True" at bounding box center [669, 196] width 403 height 16
click at [432, 204] on input "True" at bounding box center [425, 196] width 16 height 16
radio input "true"
click at [681, 390] on button "SUBMIT" at bounding box center [655, 374] width 135 height 32
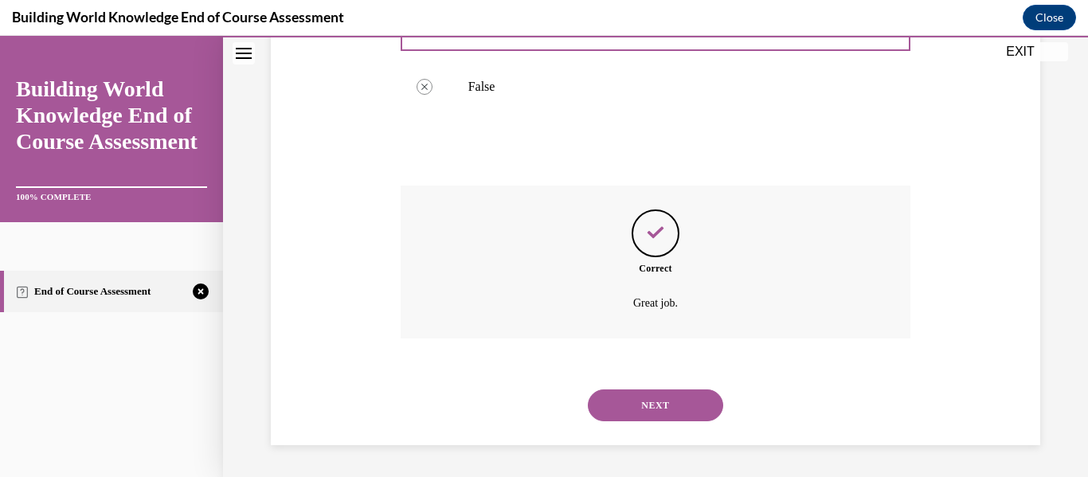
scroll to position [432, 0]
click at [635, 393] on button "NEXT" at bounding box center [655, 405] width 135 height 32
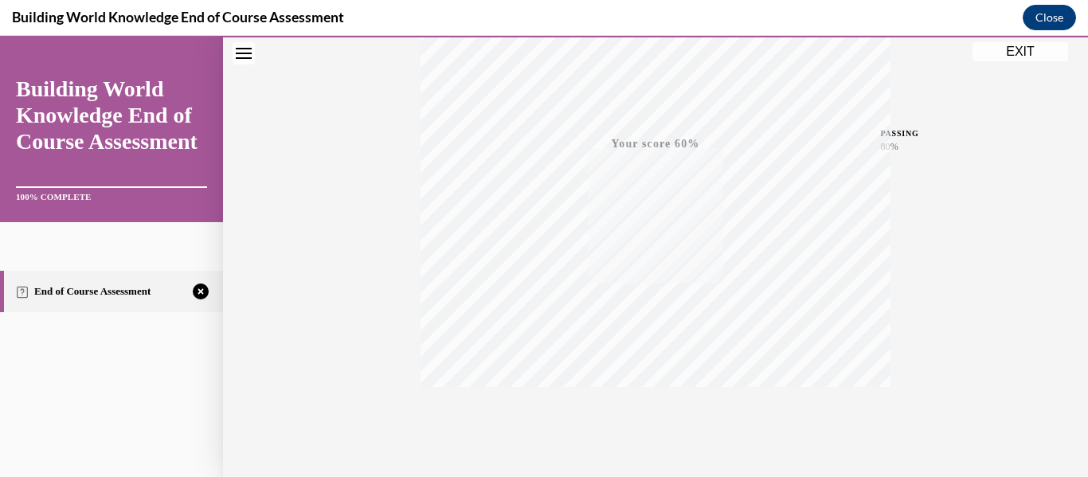
scroll to position [375, 0]
click at [655, 371] on icon "button" at bounding box center [656, 380] width 57 height 18
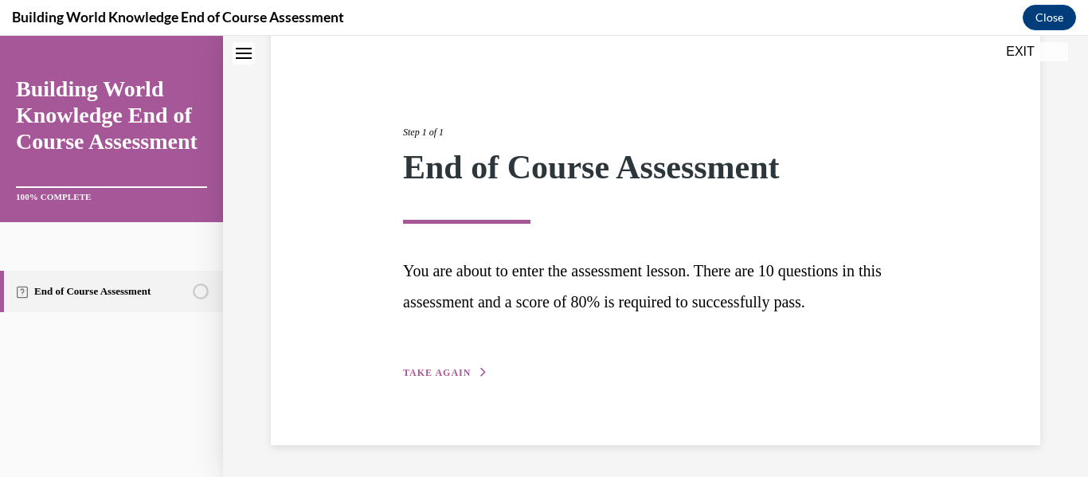
click at [448, 370] on span "TAKE AGAIN" at bounding box center [437, 372] width 68 height 11
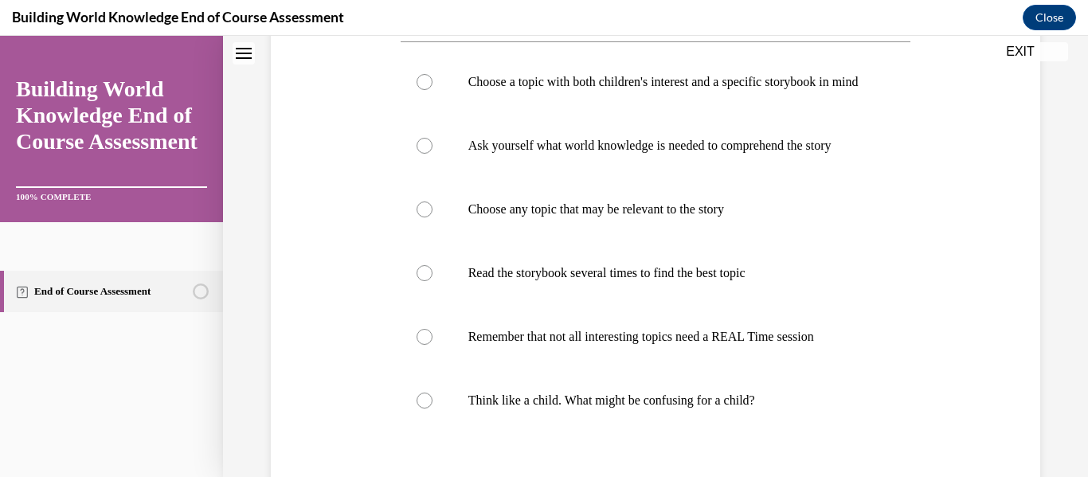
scroll to position [397, 0]
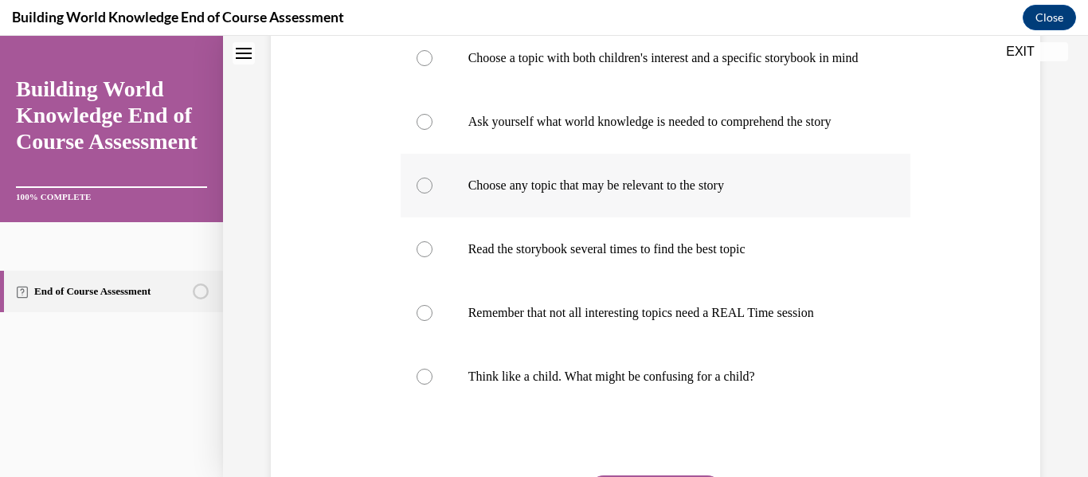
click at [583, 209] on label "Choose any topic that may be relevant to the story" at bounding box center [656, 186] width 510 height 64
click at [432, 194] on input "Choose any topic that may be relevant to the story" at bounding box center [425, 186] width 16 height 16
radio input "true"
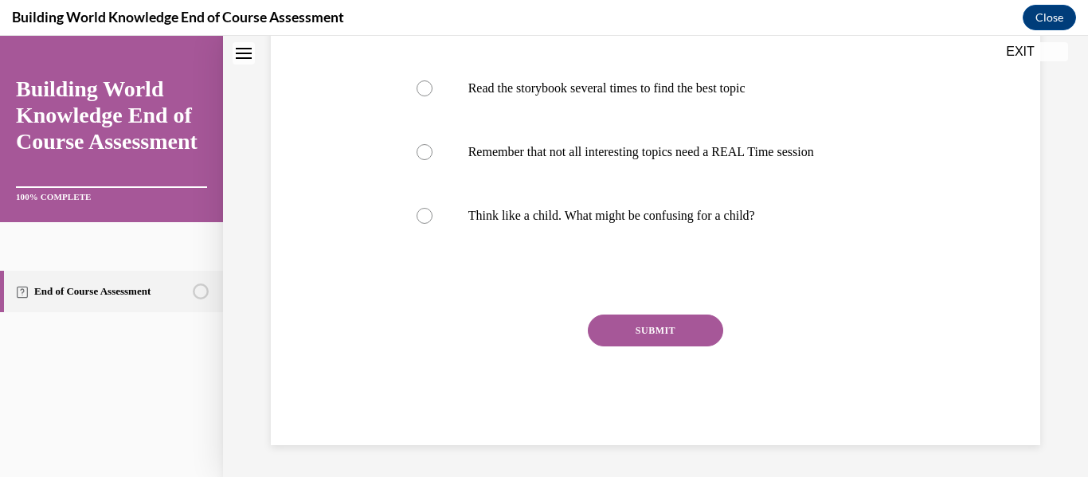
click at [623, 334] on button "SUBMIT" at bounding box center [655, 331] width 135 height 32
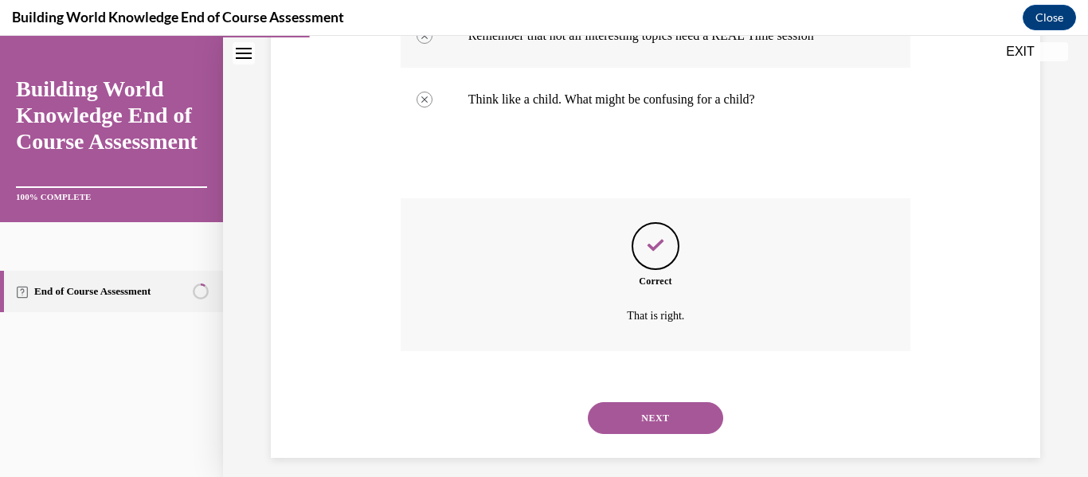
scroll to position [703, 0]
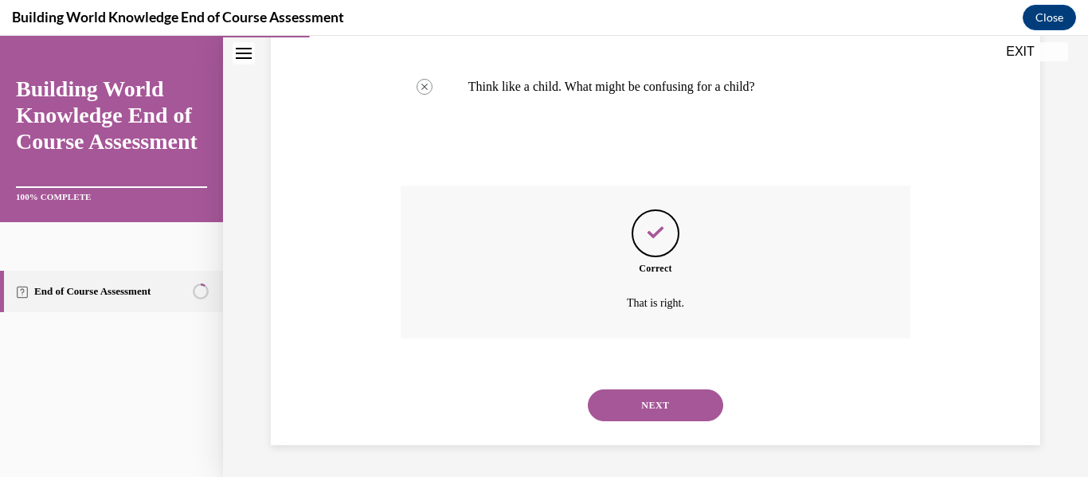
click at [611, 405] on button "NEXT" at bounding box center [655, 405] width 135 height 32
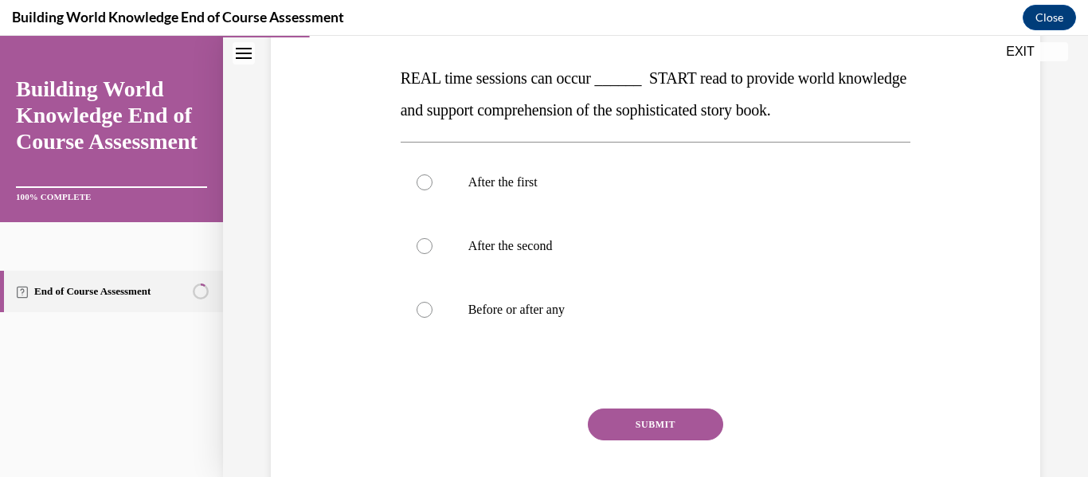
scroll to position [243, 0]
click at [466, 296] on label "Before or after any" at bounding box center [656, 308] width 510 height 64
click at [432, 300] on input "Before or after any" at bounding box center [425, 308] width 16 height 16
radio input "true"
click at [629, 416] on button "SUBMIT" at bounding box center [655, 423] width 135 height 32
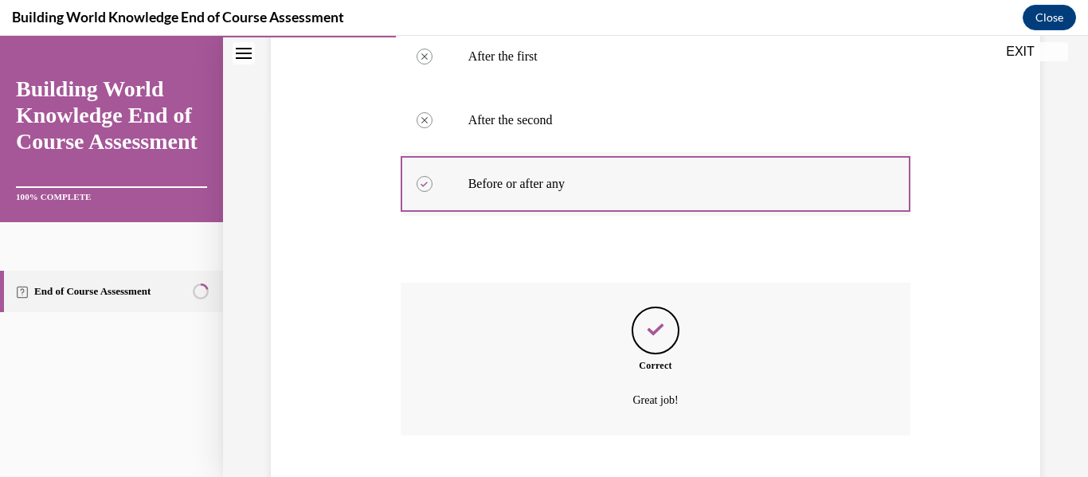
scroll to position [464, 0]
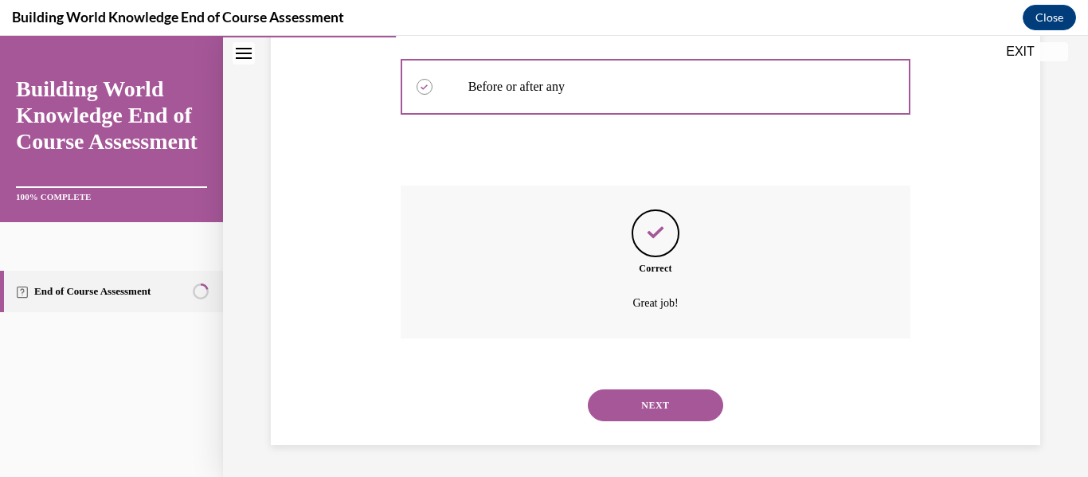
click at [625, 402] on button "NEXT" at bounding box center [655, 405] width 135 height 32
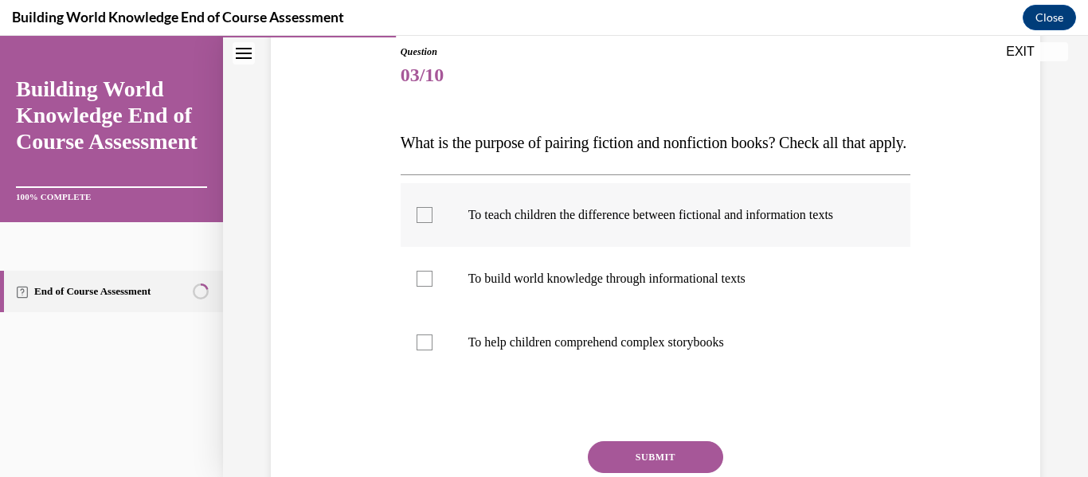
scroll to position [176, 0]
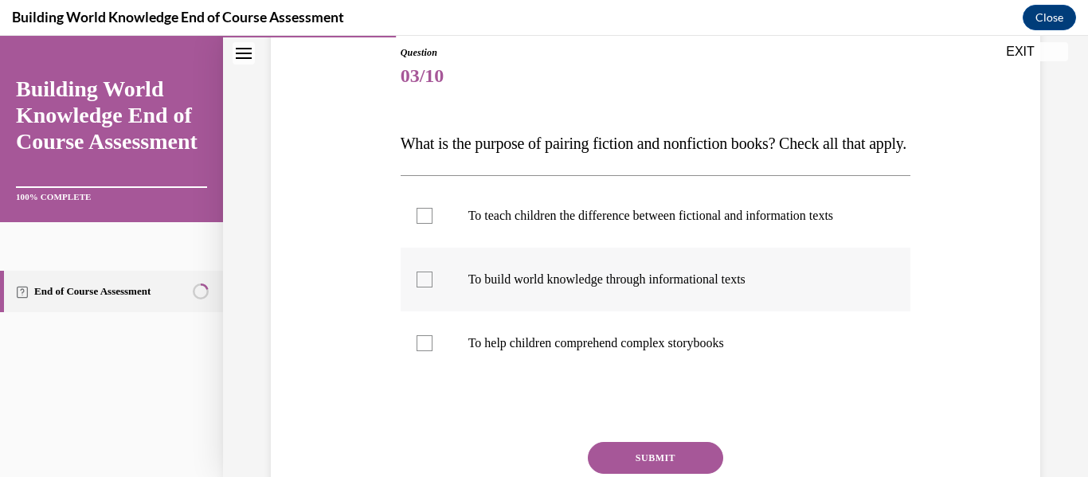
click at [461, 311] on label "To build world knowledge through informational texts" at bounding box center [656, 280] width 510 height 64
click at [432, 288] on input "To build world knowledge through informational texts" at bounding box center [425, 280] width 16 height 16
checkbox input "true"
click at [444, 373] on label "To help children comprehend complex storybooks" at bounding box center [656, 343] width 510 height 64
click at [432, 351] on input "To help children comprehend complex storybooks" at bounding box center [425, 343] width 16 height 16
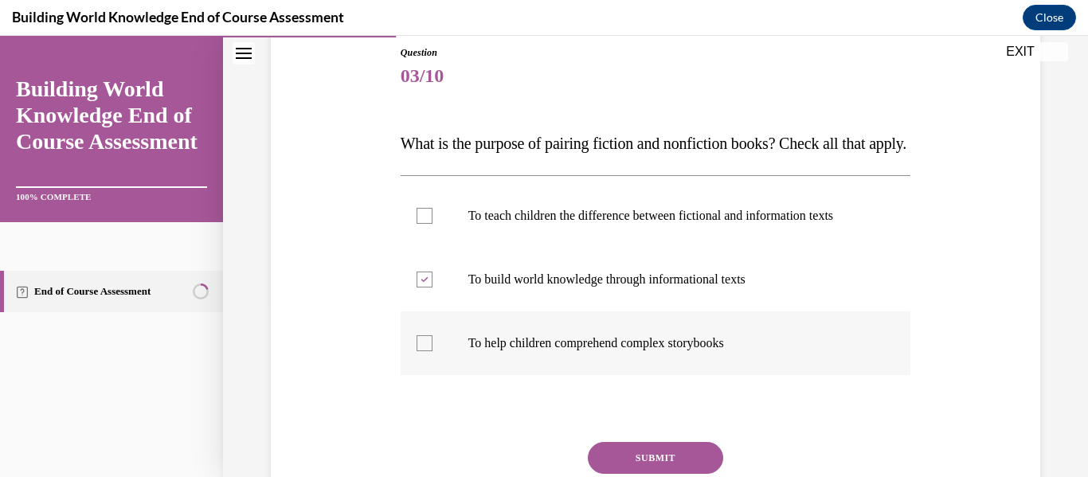
checkbox input "true"
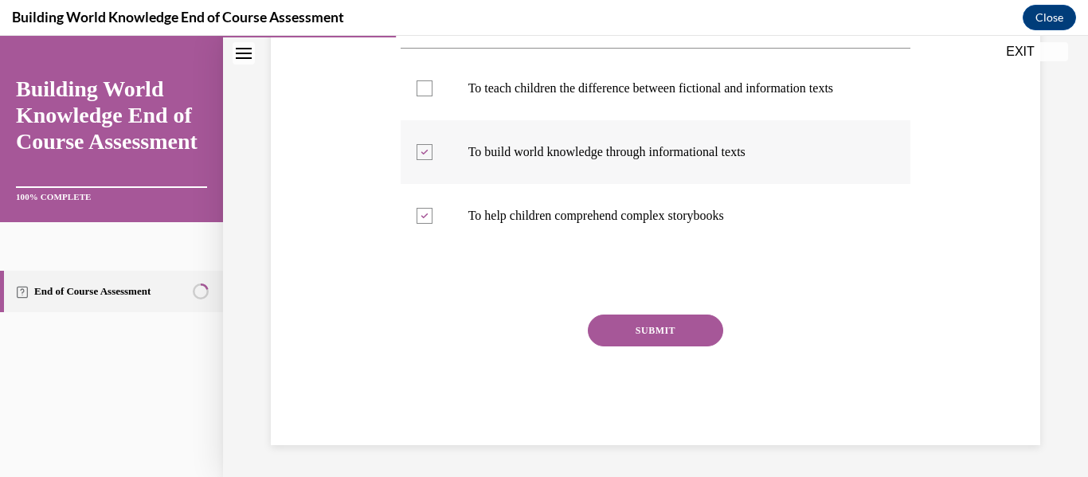
click at [628, 341] on button "SUBMIT" at bounding box center [655, 331] width 135 height 32
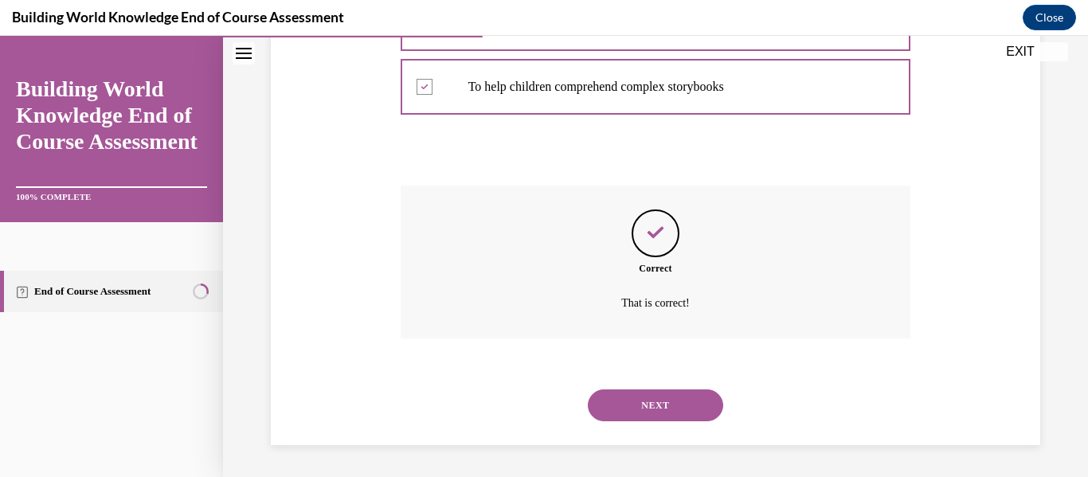
scroll to position [464, 0]
click at [616, 400] on button "NEXT" at bounding box center [655, 405] width 135 height 32
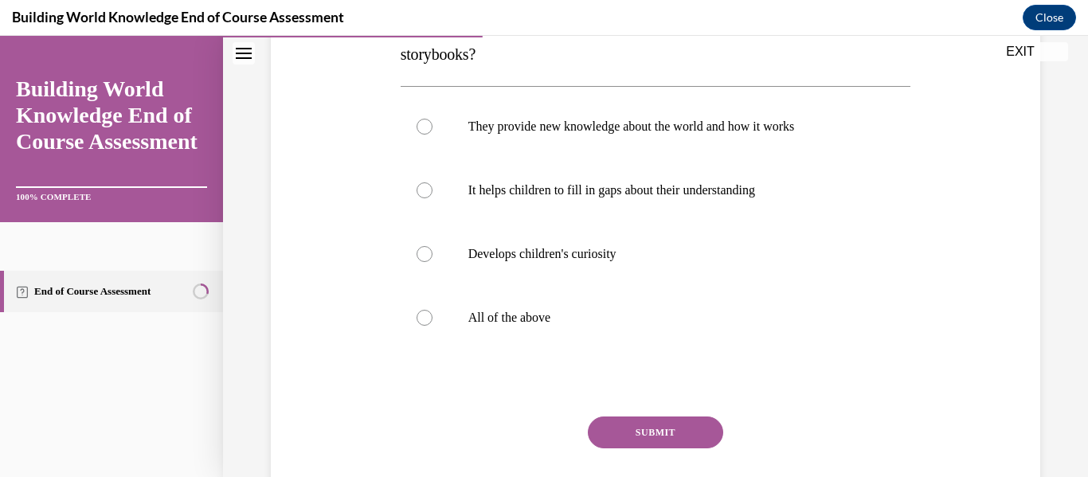
scroll to position [305, 0]
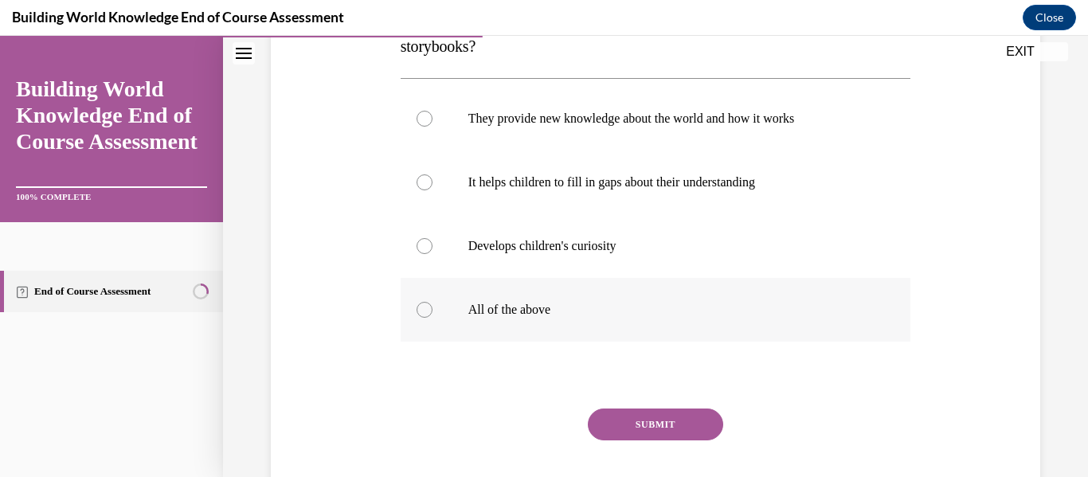
click at [514, 313] on p "All of the above" at bounding box center [669, 310] width 403 height 16
click at [432, 313] on input "All of the above" at bounding box center [425, 310] width 16 height 16
radio input "true"
click at [631, 432] on button "SUBMIT" at bounding box center [655, 425] width 135 height 32
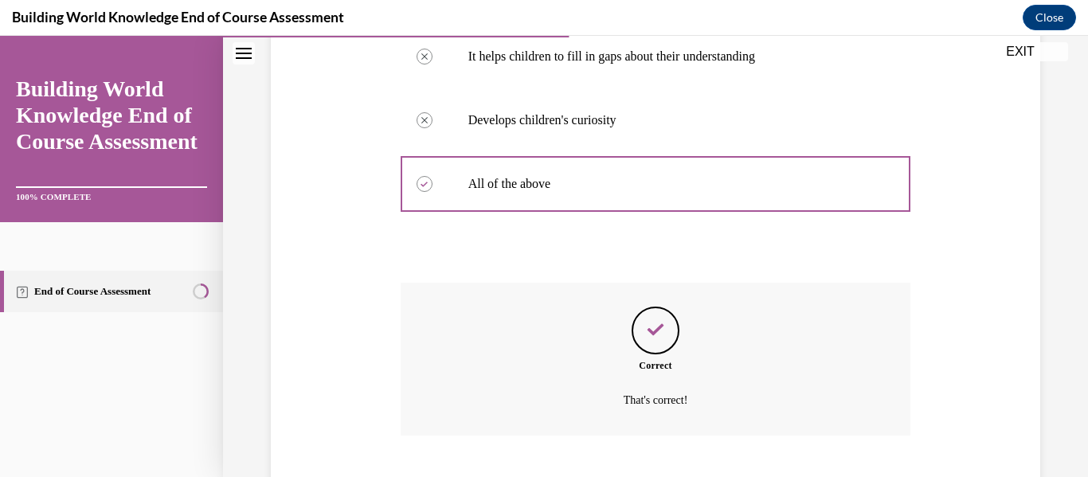
scroll to position [528, 0]
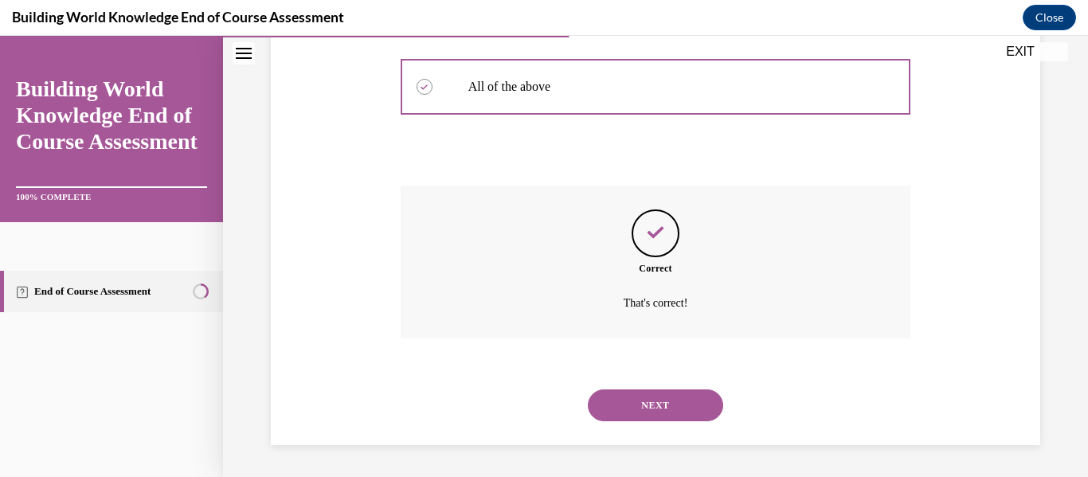
click at [616, 399] on button "NEXT" at bounding box center [655, 405] width 135 height 32
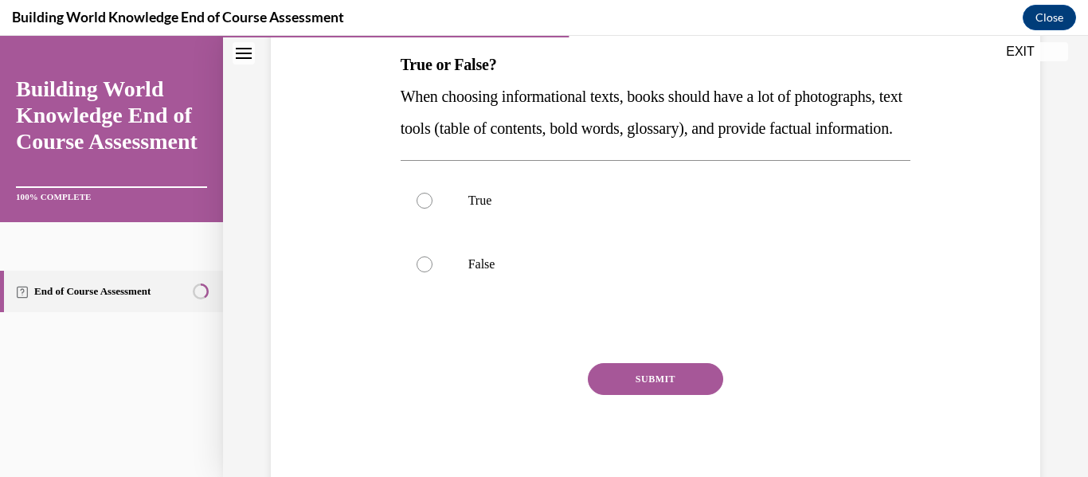
scroll to position [257, 0]
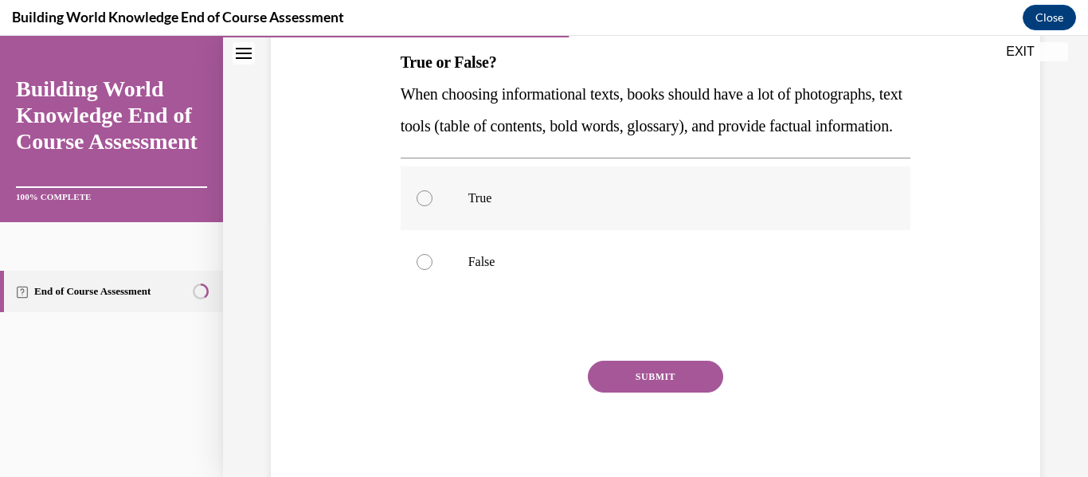
click at [510, 206] on p "True" at bounding box center [669, 198] width 403 height 16
click at [432, 206] on input "True" at bounding box center [425, 198] width 16 height 16
radio input "true"
click at [641, 393] on button "SUBMIT" at bounding box center [655, 377] width 135 height 32
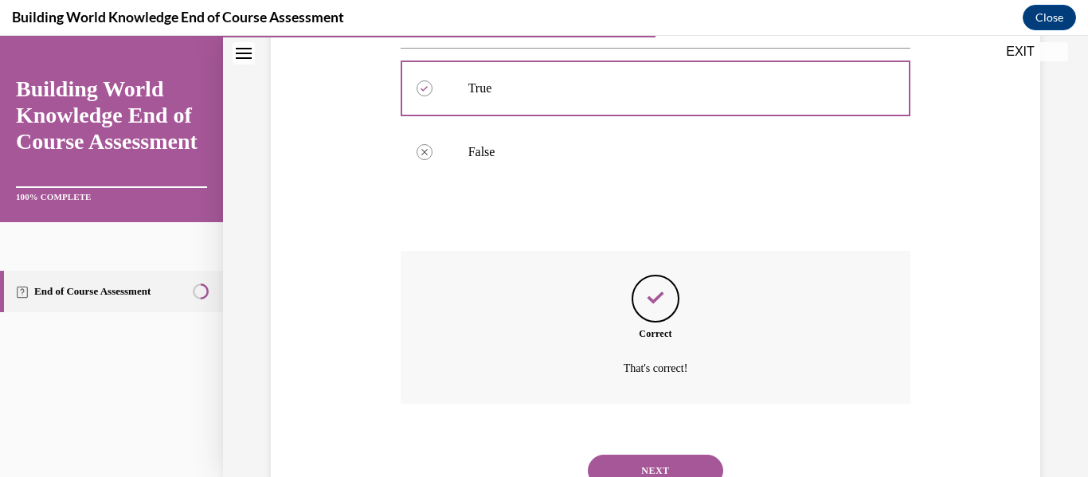
scroll to position [464, 0]
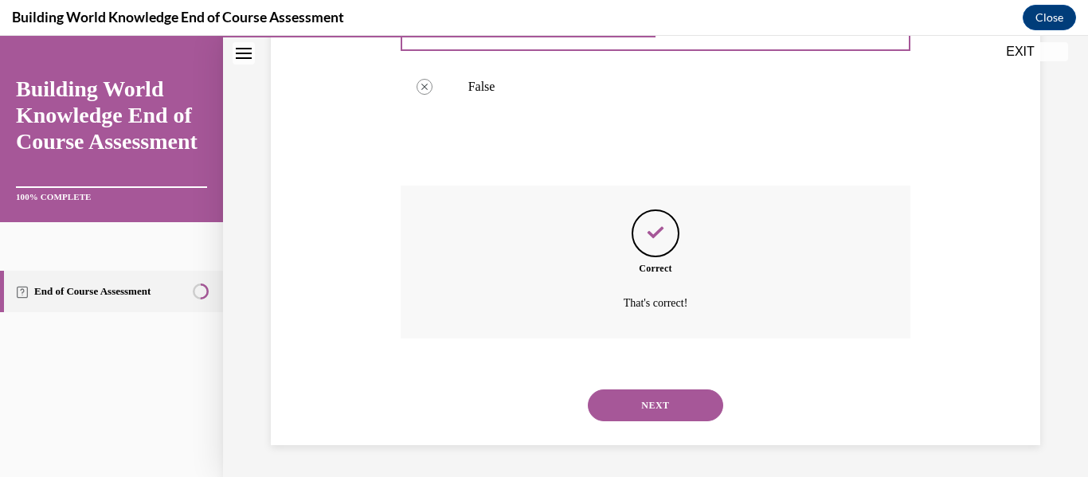
click at [614, 413] on button "NEXT" at bounding box center [655, 405] width 135 height 32
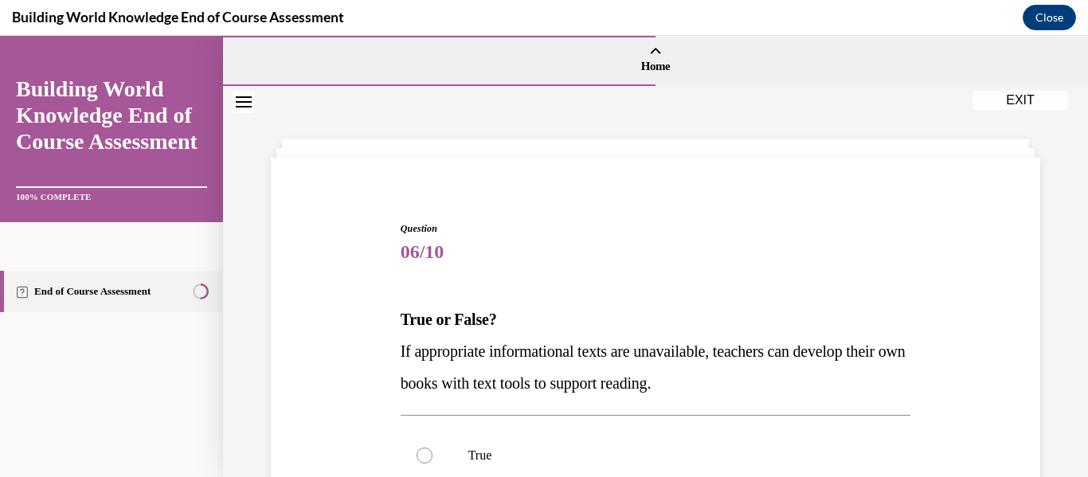
scroll to position [92, 0]
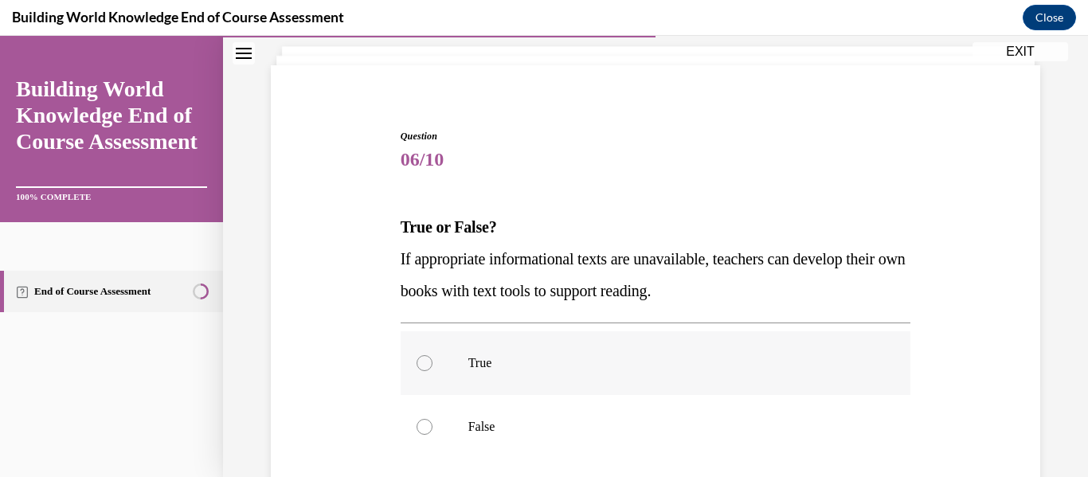
click at [470, 350] on label "True" at bounding box center [656, 363] width 510 height 64
click at [432, 355] on input "True" at bounding box center [425, 363] width 16 height 16
radio input "true"
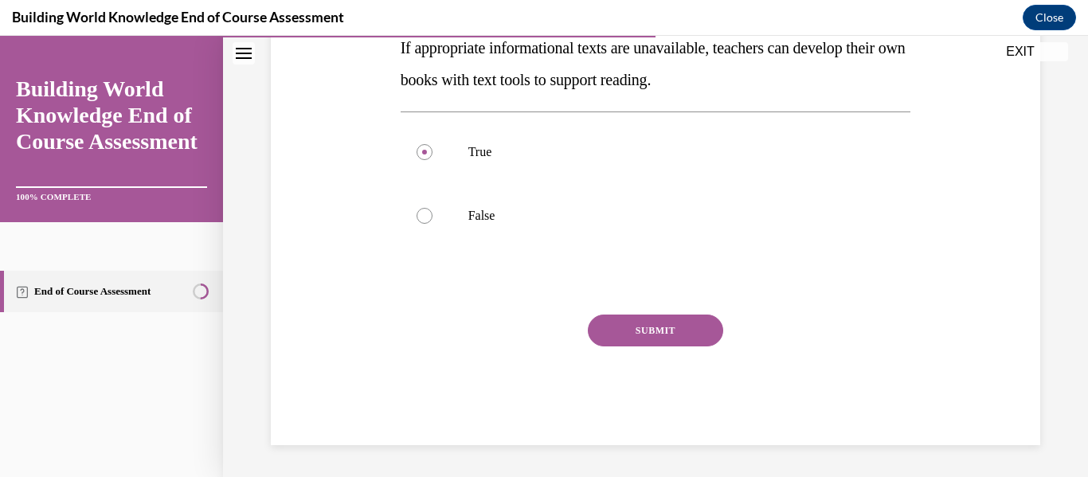
click at [683, 317] on button "SUBMIT" at bounding box center [655, 331] width 135 height 32
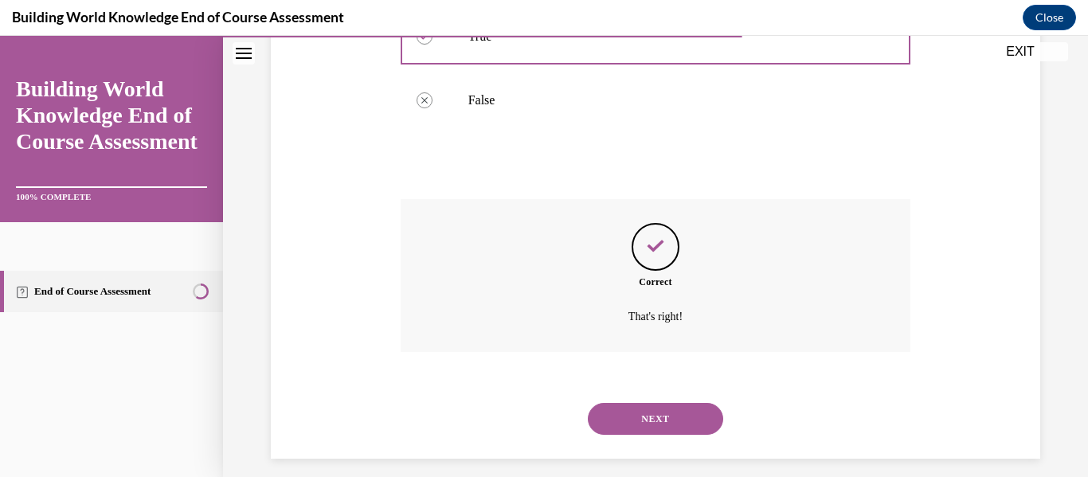
scroll to position [432, 0]
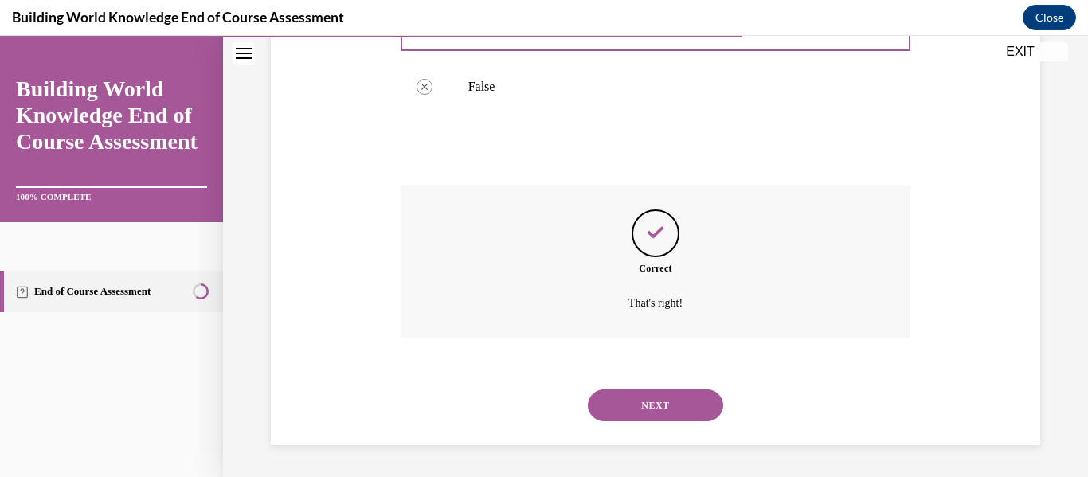
click at [637, 402] on button "NEXT" at bounding box center [655, 405] width 135 height 32
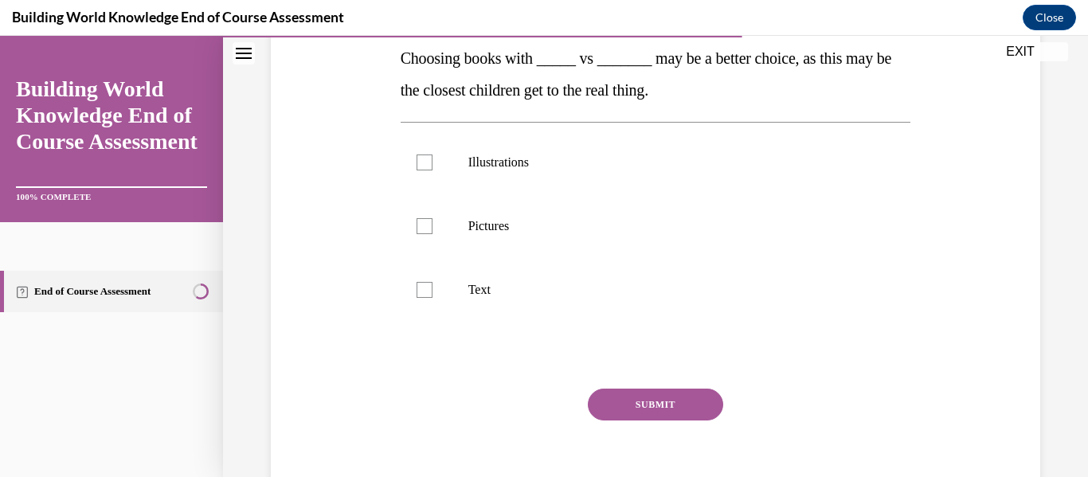
scroll to position [280, 0]
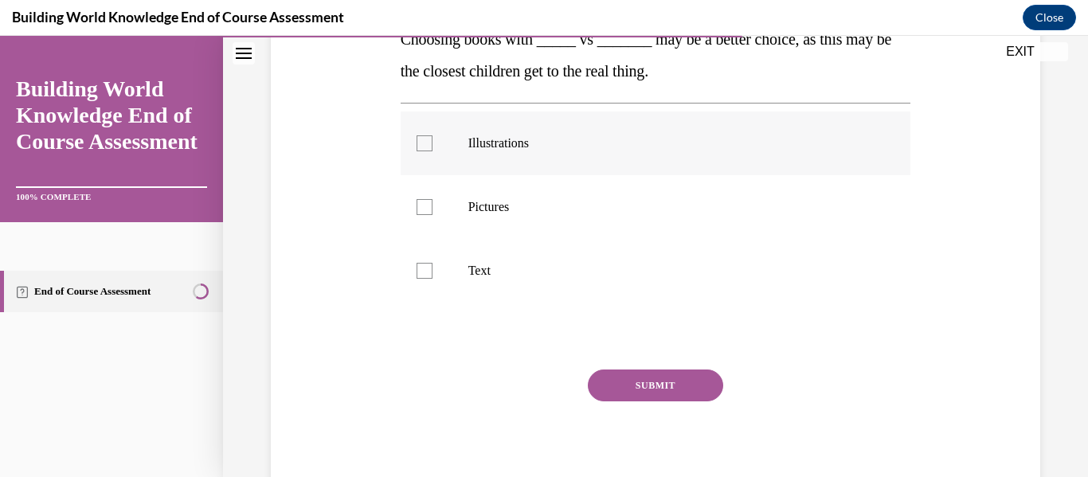
click at [495, 162] on label "Illustrations" at bounding box center [656, 143] width 510 height 64
click at [432, 151] on input "Illustrations" at bounding box center [425, 143] width 16 height 16
checkbox input "true"
click at [498, 213] on p "Pictures" at bounding box center [669, 207] width 403 height 16
click at [432, 213] on input "Pictures" at bounding box center [425, 207] width 16 height 16
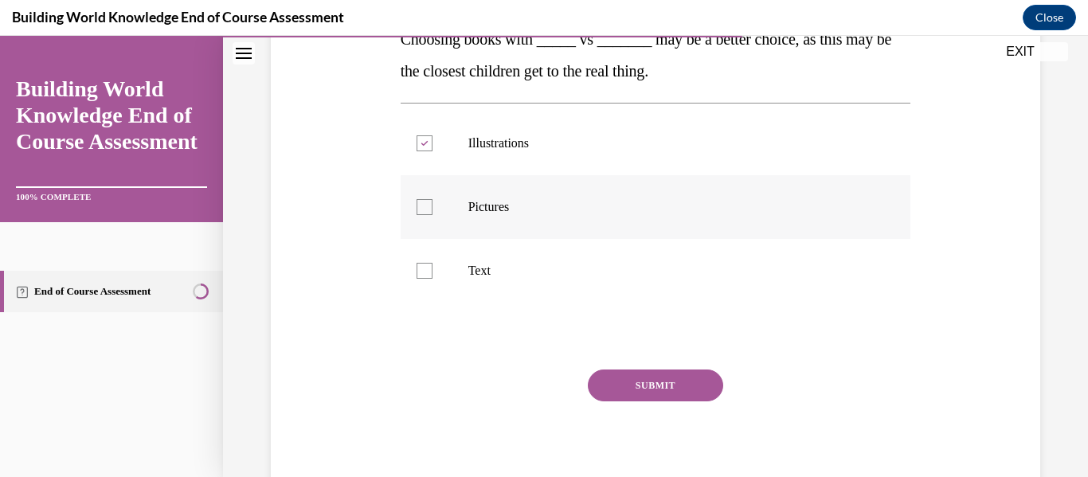
checkbox input "true"
click at [678, 380] on button "SUBMIT" at bounding box center [655, 386] width 135 height 32
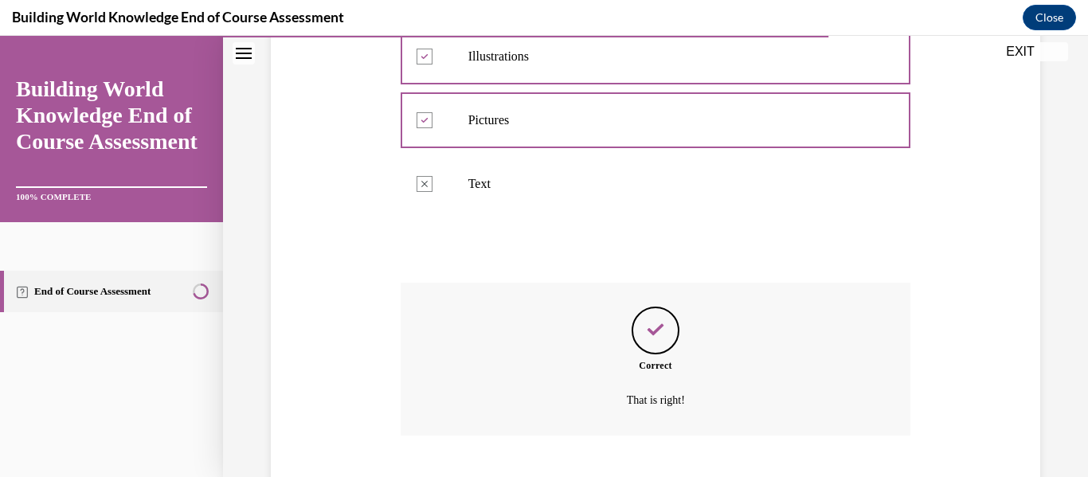
scroll to position [464, 0]
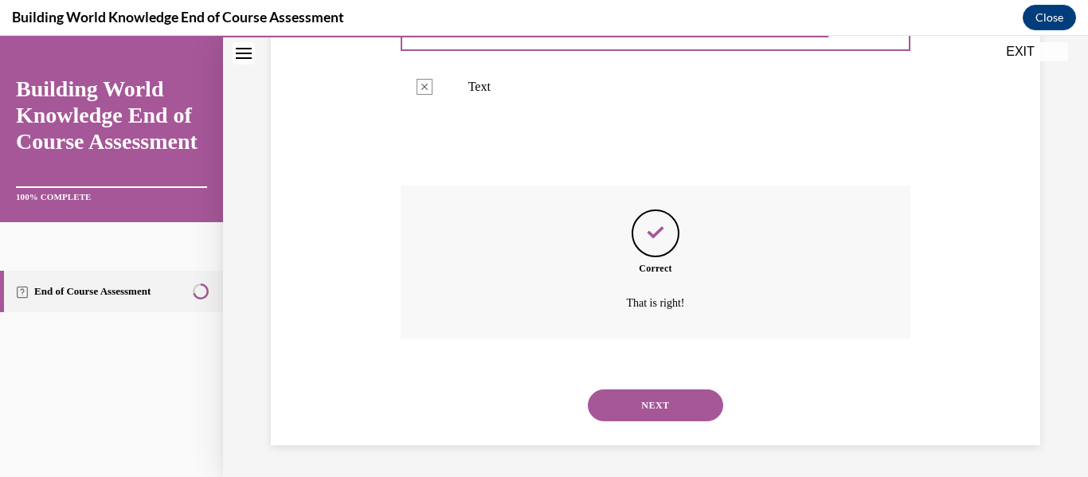
click at [630, 397] on button "NEXT" at bounding box center [655, 405] width 135 height 32
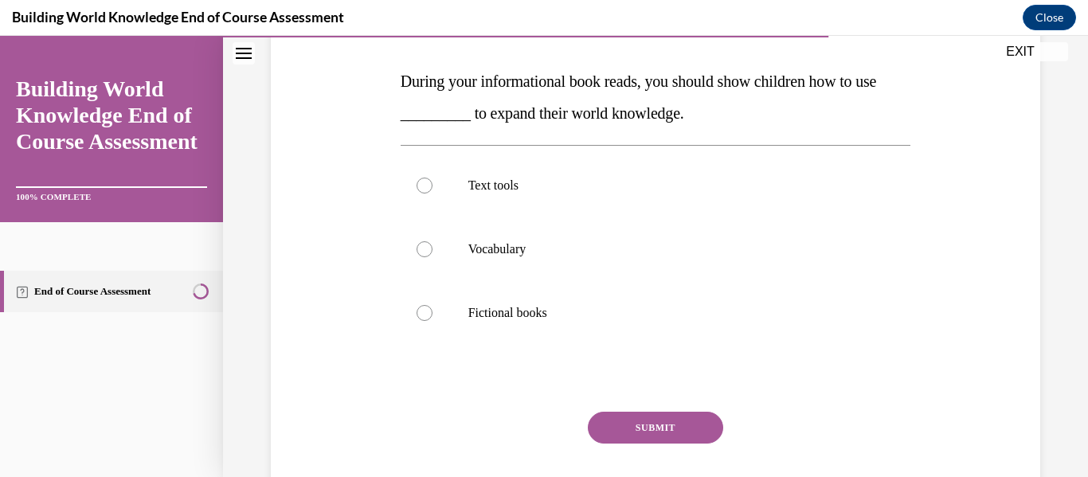
scroll to position [241, 0]
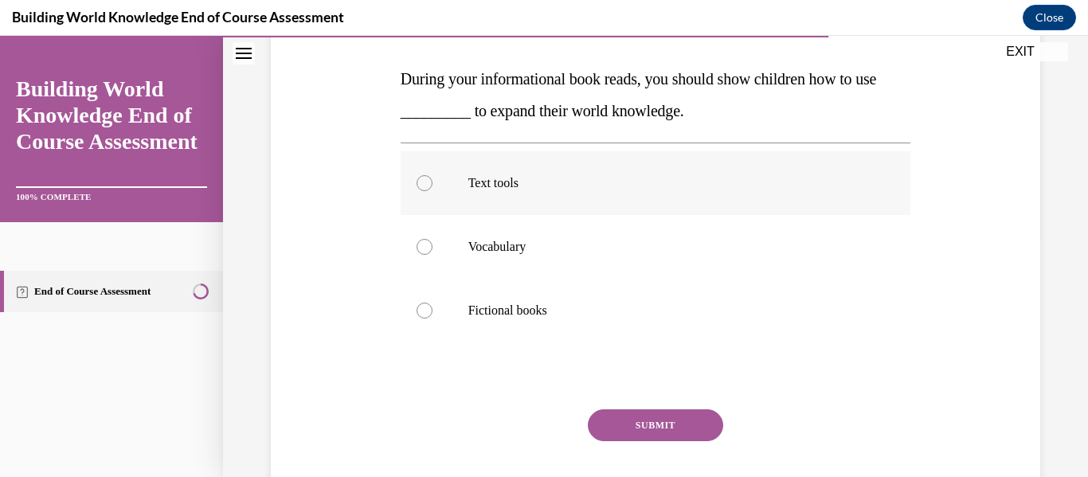
click at [546, 189] on p "Text tools" at bounding box center [669, 183] width 403 height 16
click at [432, 189] on input "Text tools" at bounding box center [425, 183] width 16 height 16
radio input "true"
click at [616, 426] on button "SUBMIT" at bounding box center [655, 425] width 135 height 32
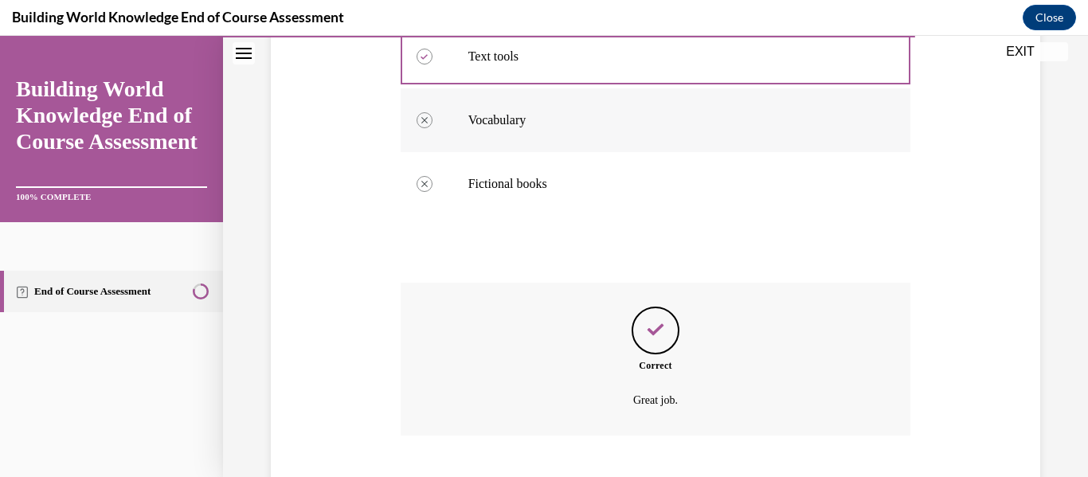
scroll to position [464, 0]
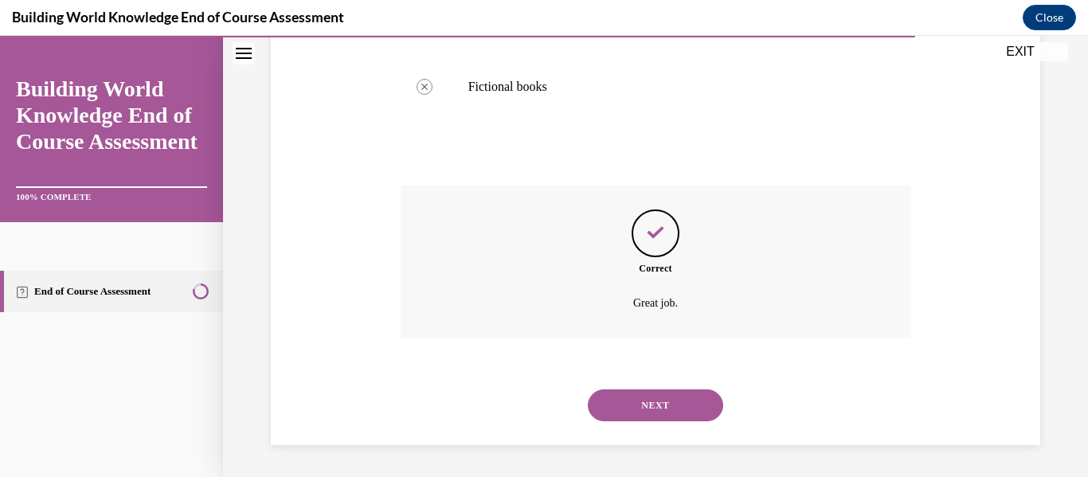
click at [637, 399] on button "NEXT" at bounding box center [655, 405] width 135 height 32
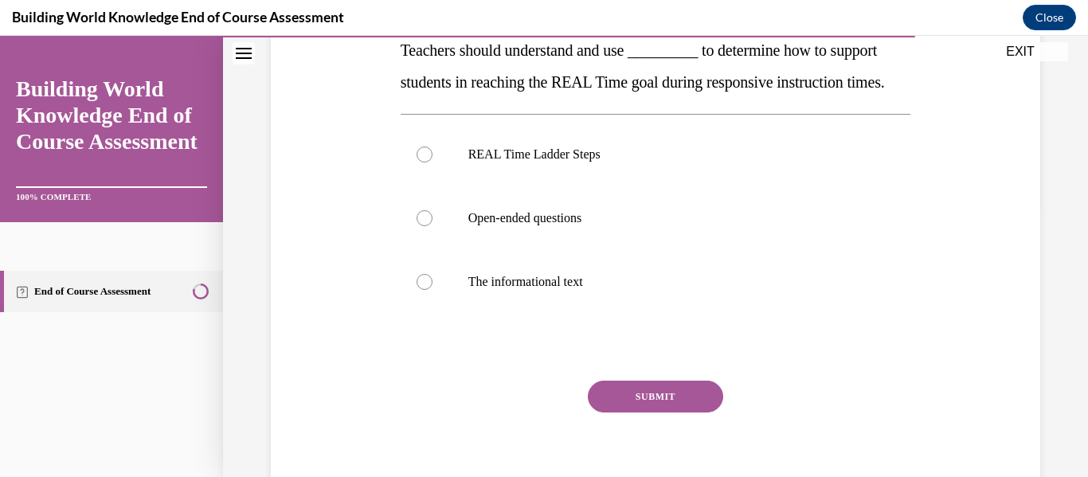
scroll to position [270, 0]
click at [533, 186] on label "REAL Time Ladder Steps" at bounding box center [656, 154] width 510 height 64
click at [432, 162] on input "REAL Time Ladder Steps" at bounding box center [425, 154] width 16 height 16
radio input "true"
click at [585, 419] on div "SUBMIT" at bounding box center [656, 420] width 510 height 80
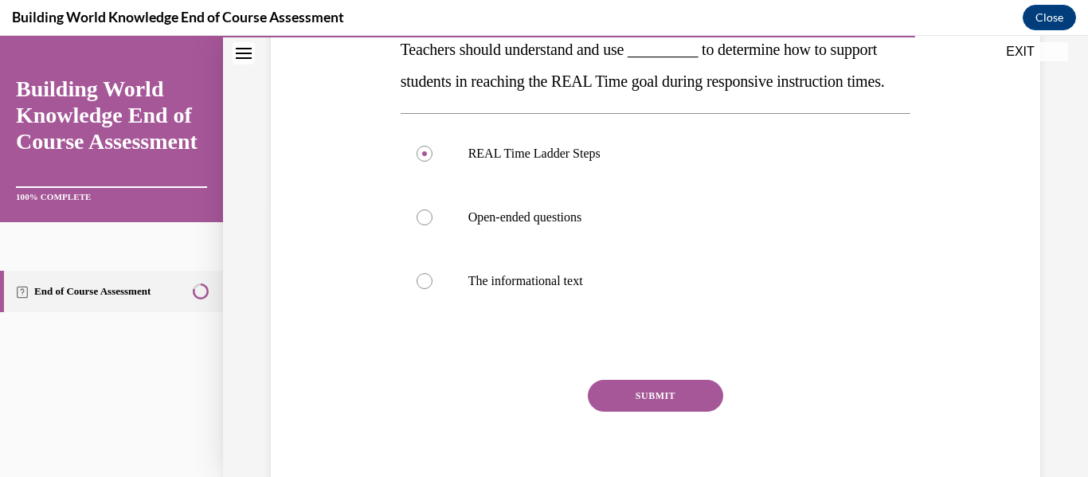
click at [610, 412] on button "SUBMIT" at bounding box center [655, 396] width 135 height 32
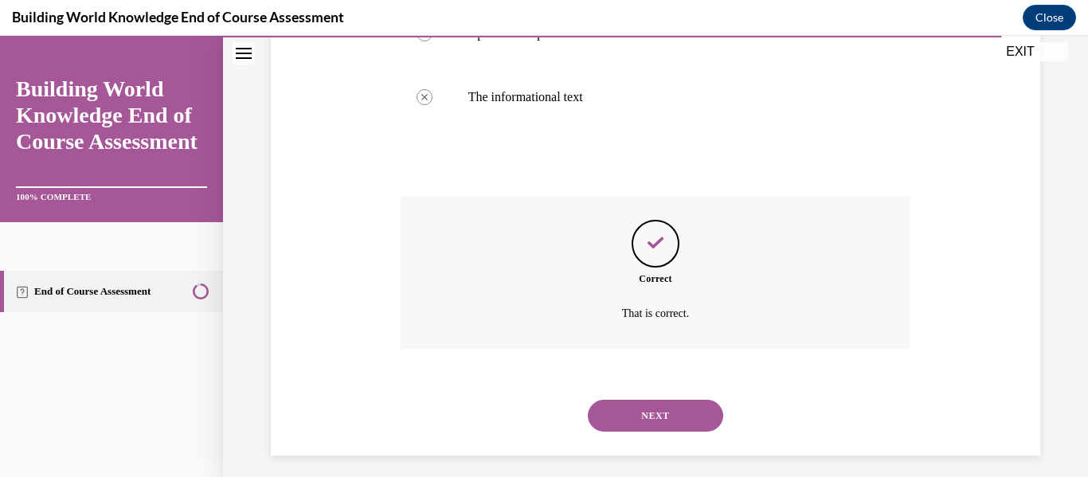
scroll to position [496, 0]
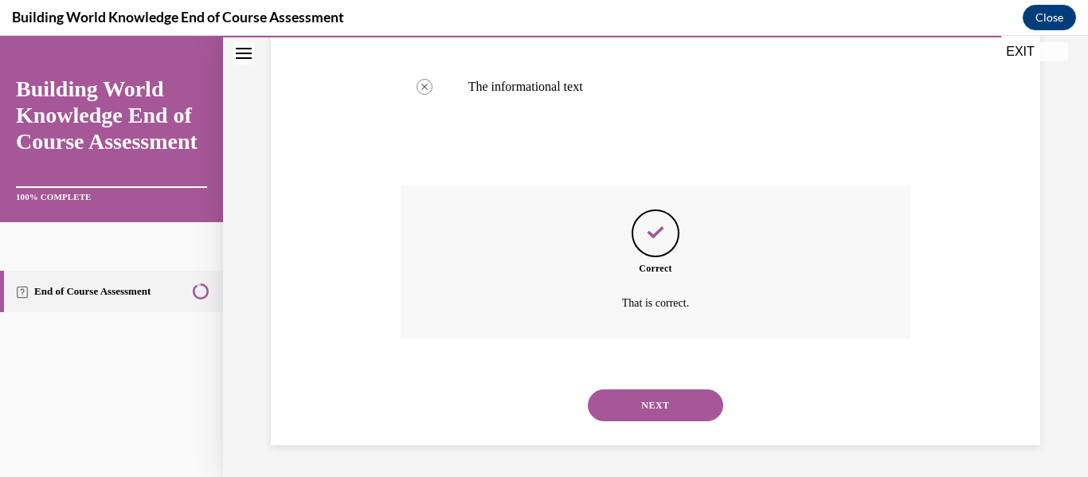
click at [626, 394] on button "NEXT" at bounding box center [655, 405] width 135 height 32
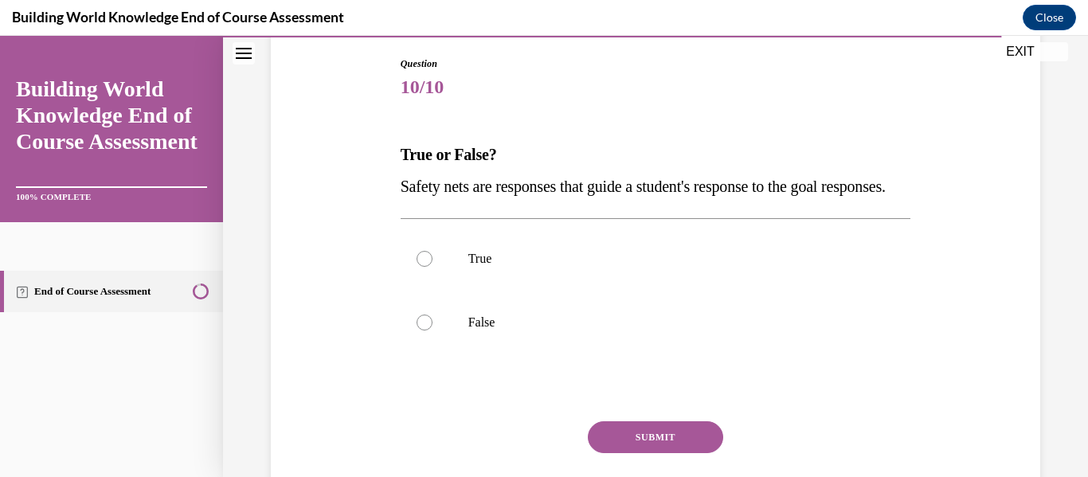
scroll to position [170, 0]
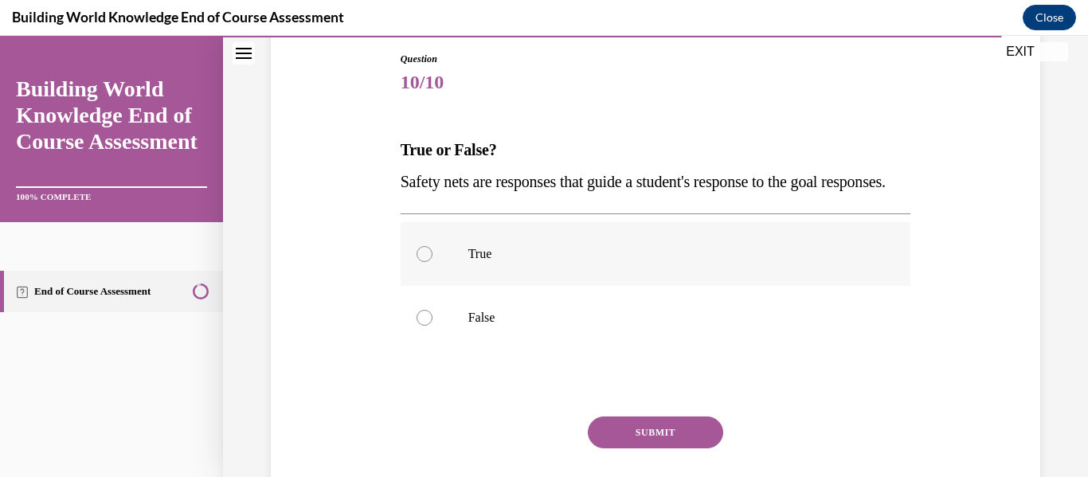
click at [522, 286] on label "True" at bounding box center [656, 254] width 510 height 64
click at [432, 262] on input "True" at bounding box center [425, 254] width 16 height 16
radio input "true"
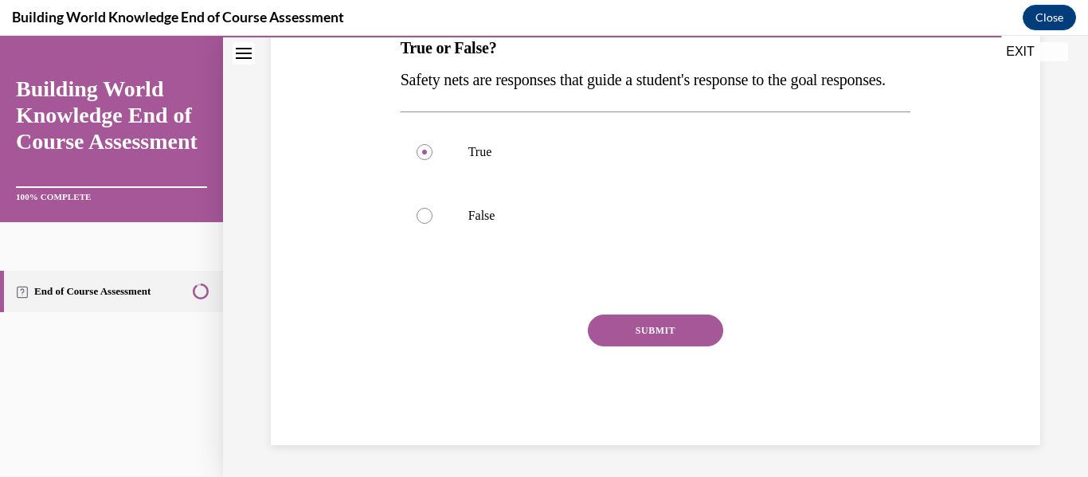
click at [626, 321] on button "SUBMIT" at bounding box center [655, 331] width 135 height 32
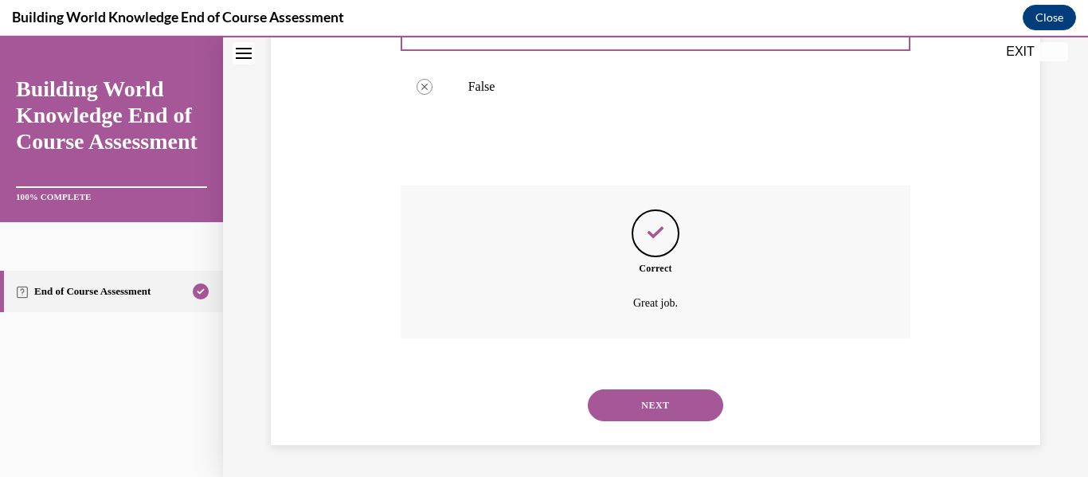
scroll to position [432, 0]
click at [610, 394] on button "NEXT" at bounding box center [655, 405] width 135 height 32
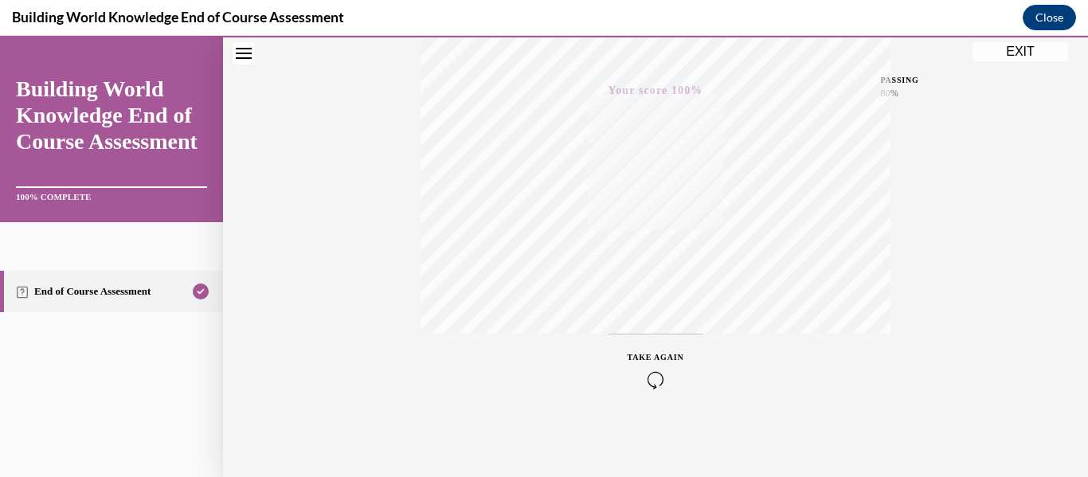
scroll to position [0, 0]
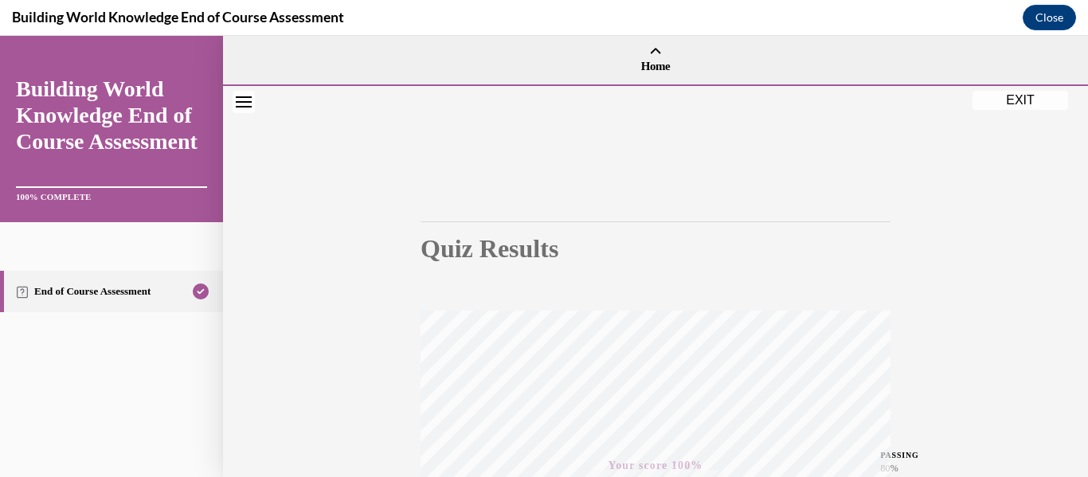
click at [1016, 97] on button "EXIT" at bounding box center [1020, 100] width 96 height 19
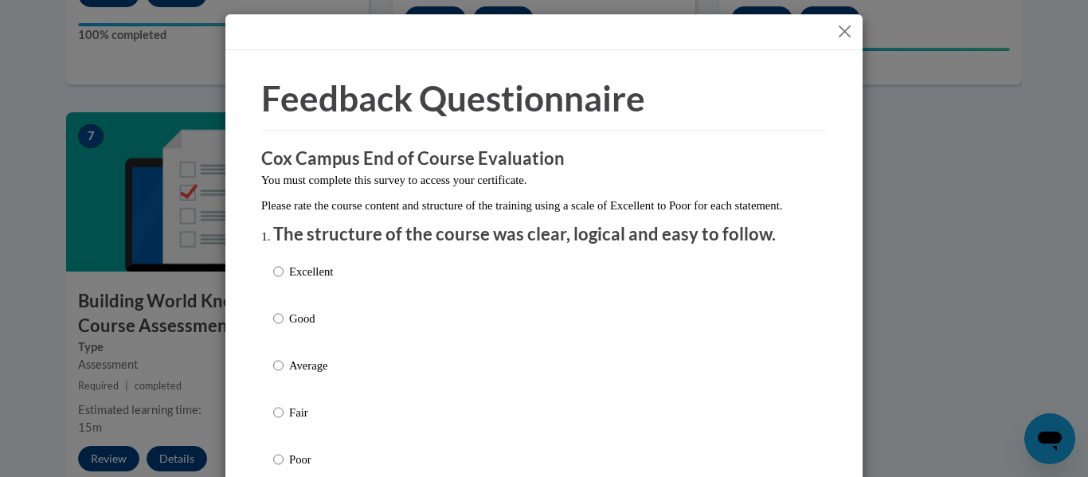
click at [340, 299] on div "Excellent Good Average Fair Poor" at bounding box center [544, 385] width 542 height 260
click at [290, 327] on p "Good" at bounding box center [311, 319] width 44 height 18
click at [284, 327] on input "Good" at bounding box center [278, 319] width 10 height 18
radio input "true"
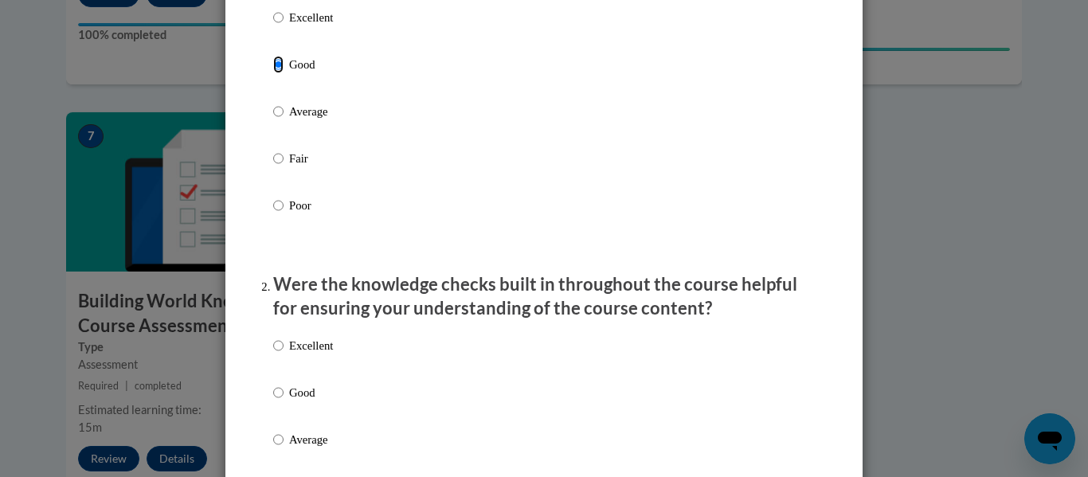
scroll to position [257, 0]
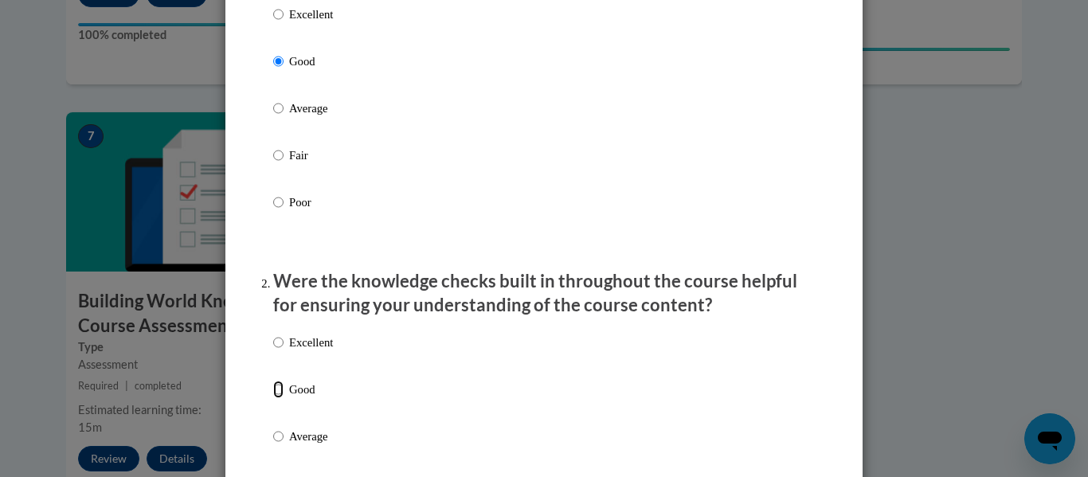
click at [280, 398] on input "Good" at bounding box center [278, 390] width 10 height 18
radio input "true"
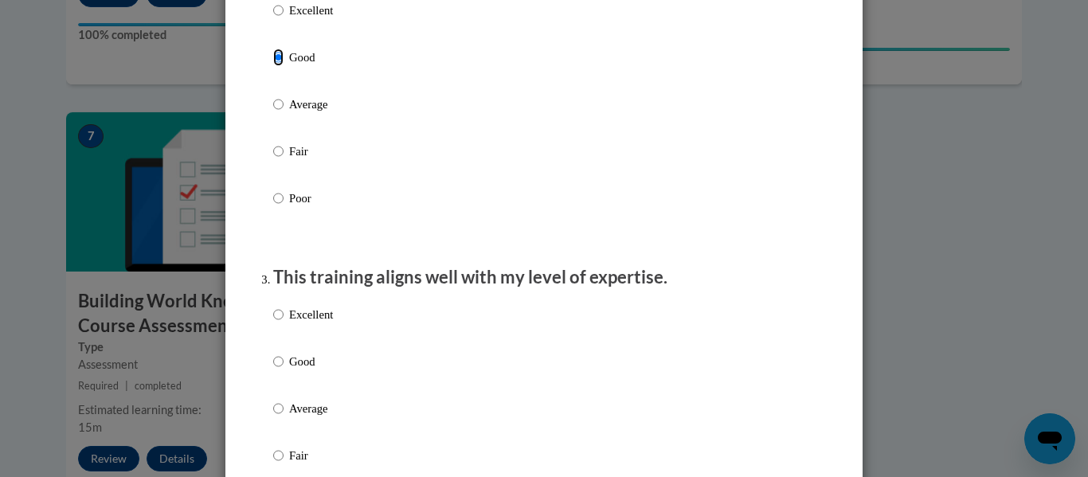
scroll to position [592, 0]
click at [282, 389] on label "Good" at bounding box center [303, 371] width 60 height 43
click at [282, 368] on input "Good" at bounding box center [278, 359] width 10 height 18
radio input "true"
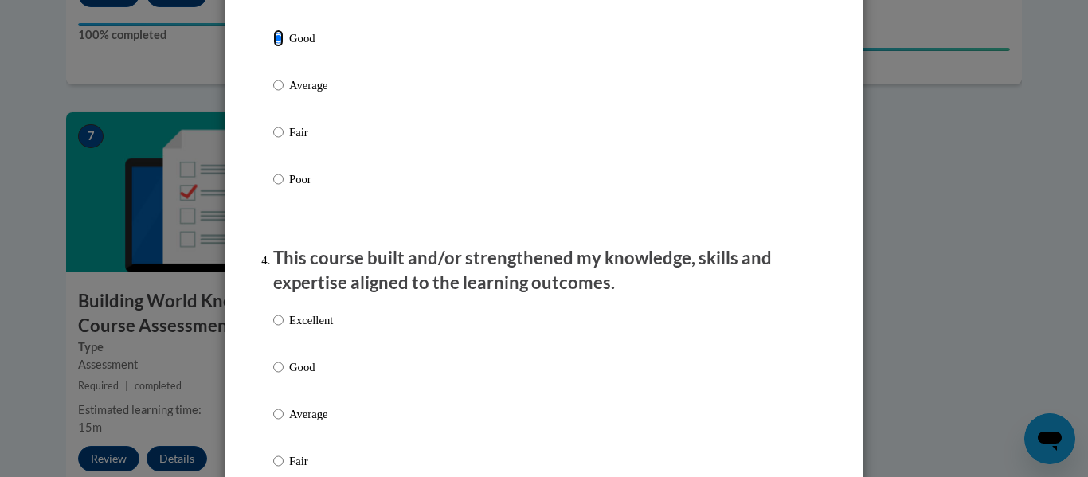
scroll to position [922, 0]
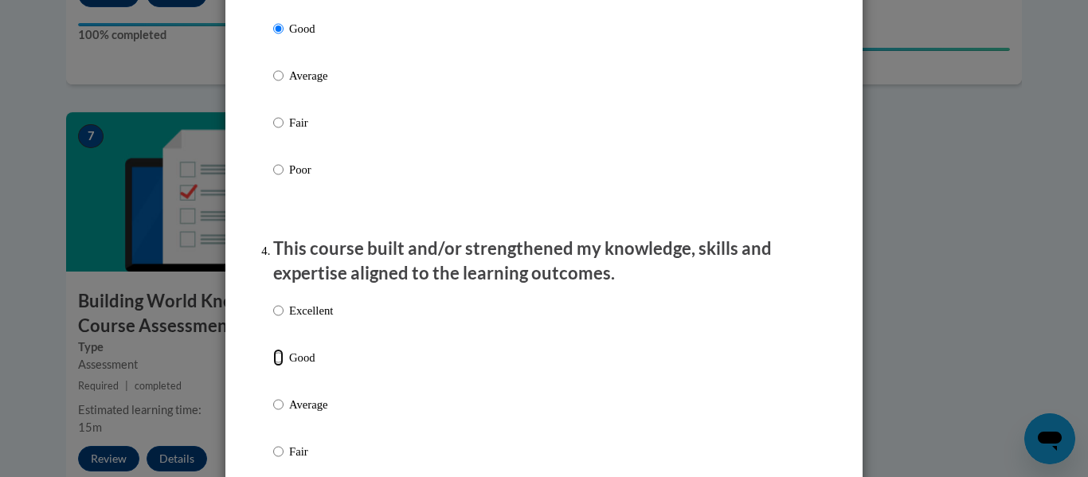
click at [280, 366] on input "Good" at bounding box center [278, 358] width 10 height 18
radio input "true"
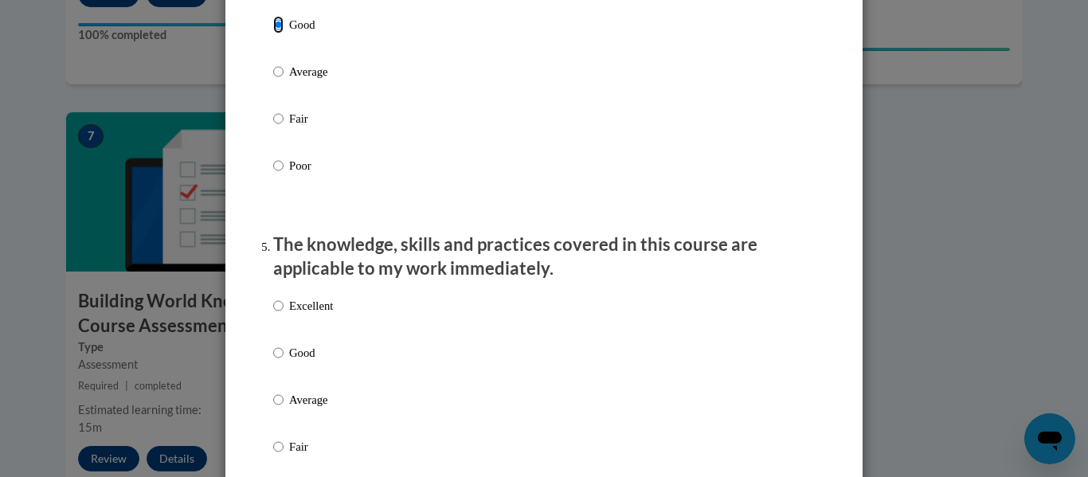
scroll to position [1262, 0]
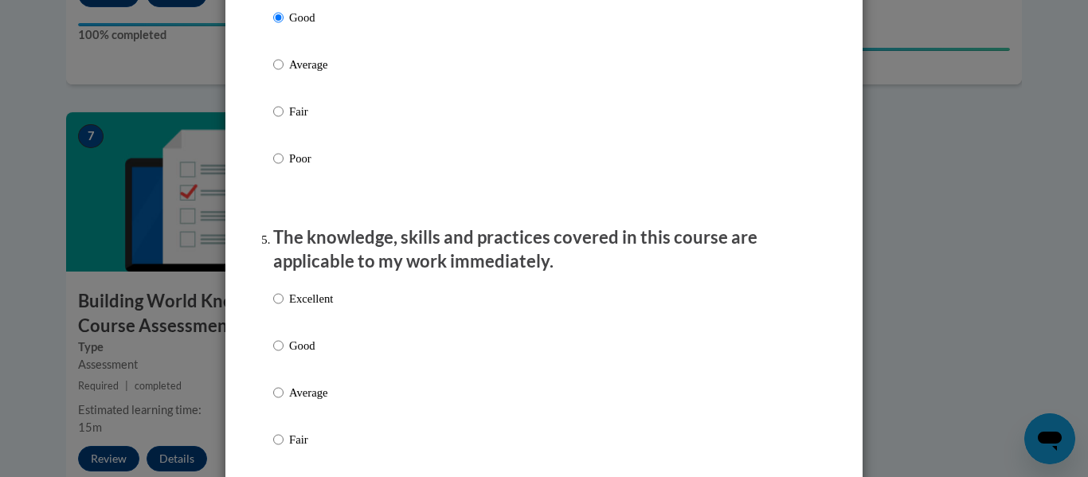
click at [289, 354] on p "Good" at bounding box center [311, 346] width 44 height 18
click at [284, 354] on input "Good" at bounding box center [278, 346] width 10 height 18
radio input "true"
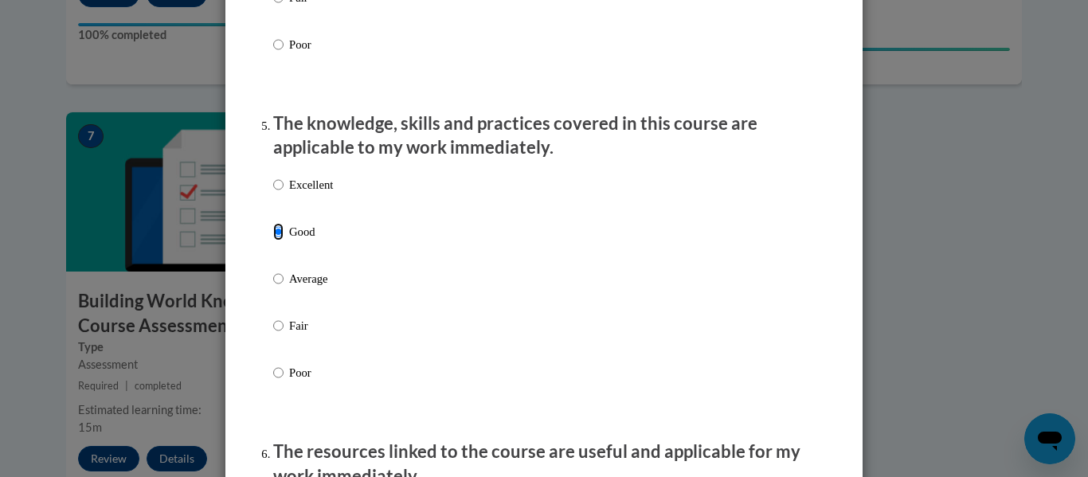
scroll to position [1603, 0]
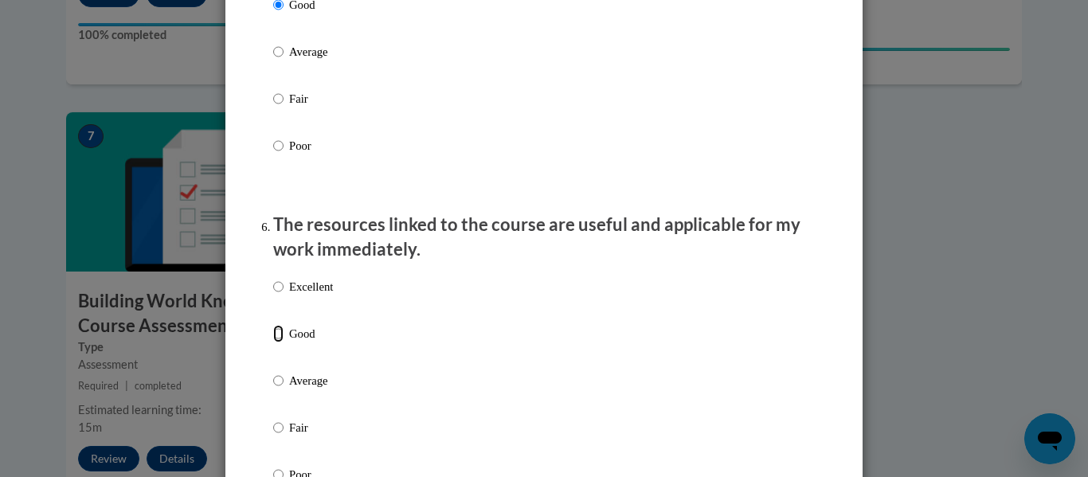
click at [277, 342] on input "Good" at bounding box center [278, 334] width 10 height 18
radio input "true"
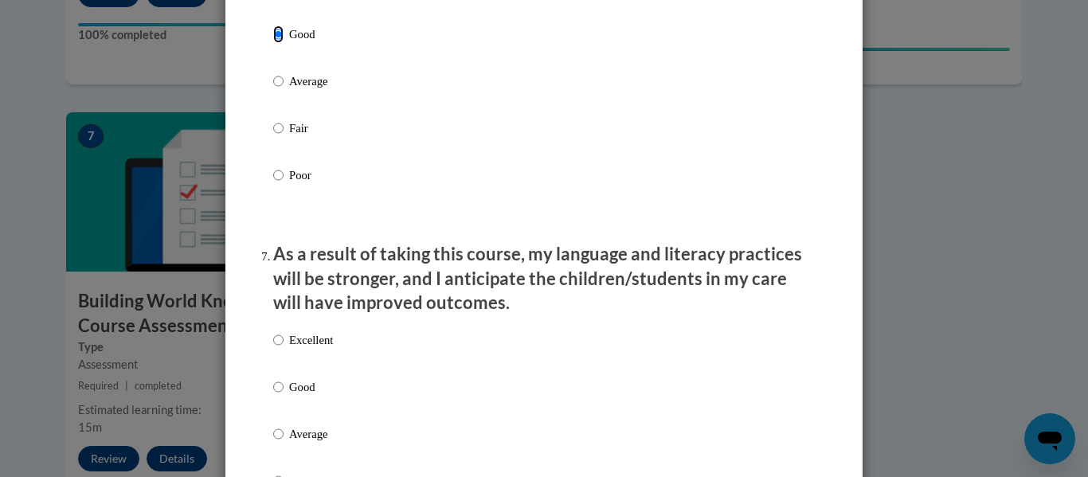
scroll to position [1903, 0]
click at [276, 395] on input "Good" at bounding box center [278, 386] width 10 height 18
radio input "true"
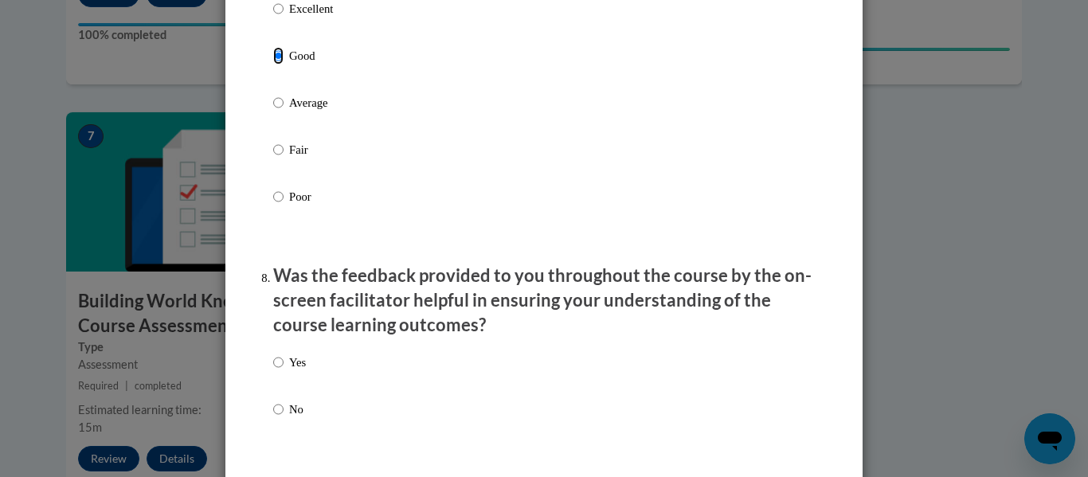
scroll to position [2245, 0]
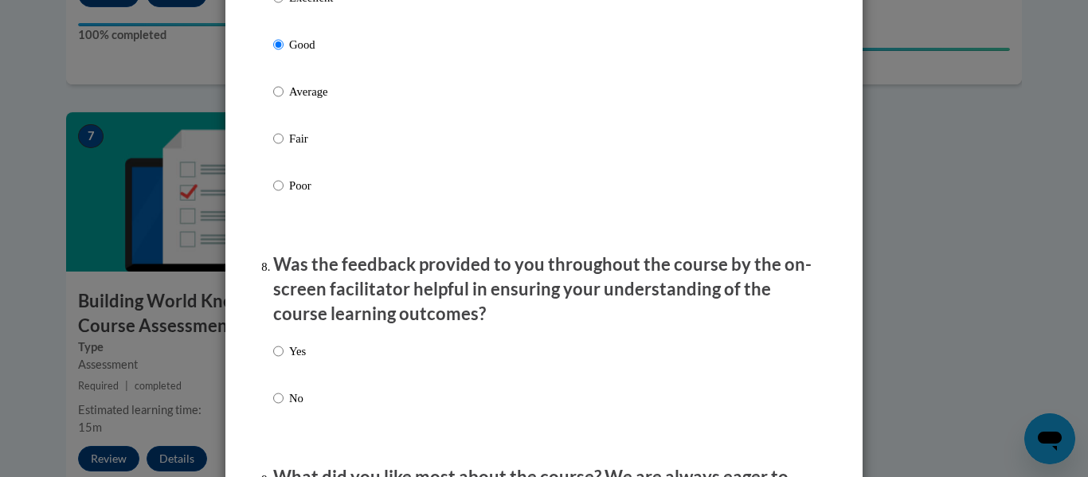
click at [277, 424] on label "No" at bounding box center [289, 410] width 33 height 43
click at [277, 407] on input "No" at bounding box center [278, 398] width 10 height 18
radio input "true"
click at [275, 377] on label "Yes" at bounding box center [289, 363] width 33 height 43
click at [275, 360] on input "Yes" at bounding box center [278, 351] width 10 height 18
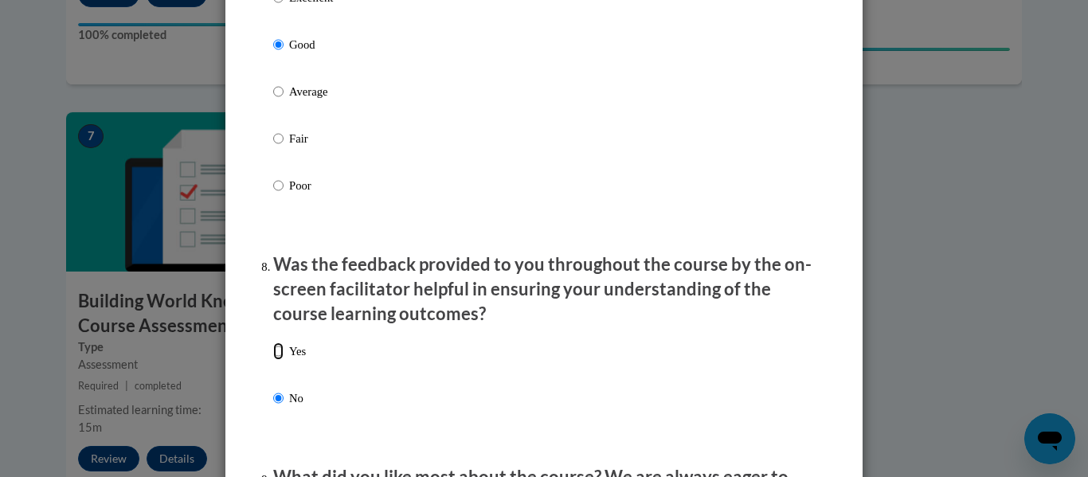
radio input "true"
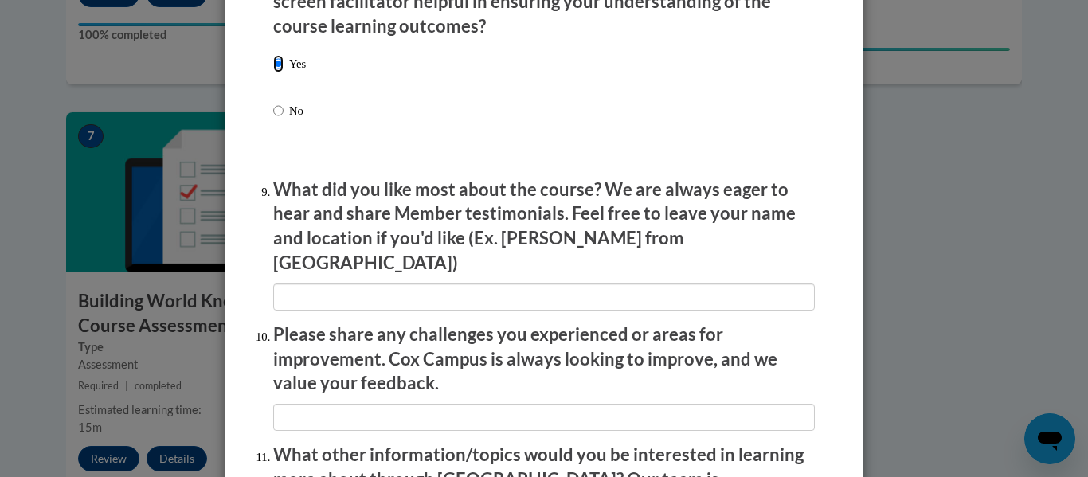
scroll to position [2537, 0]
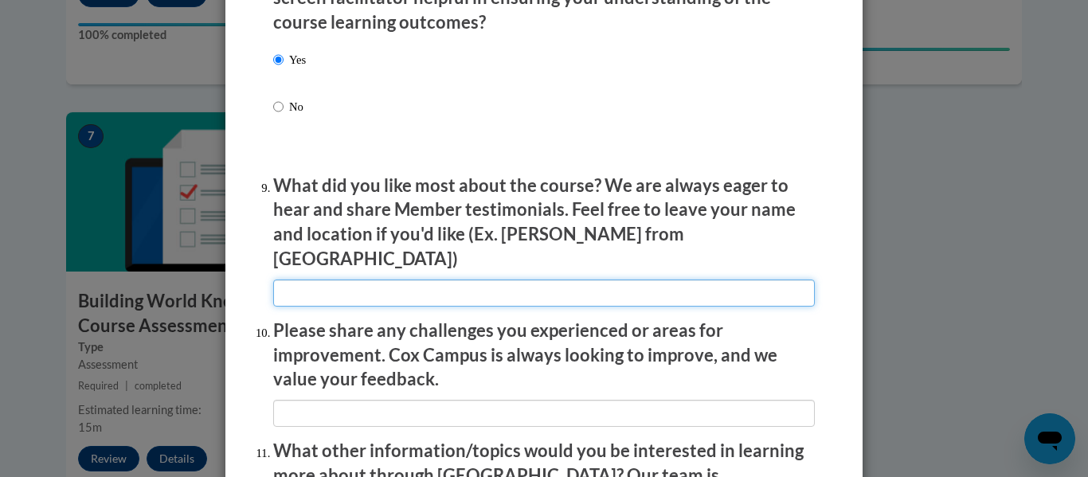
click at [303, 288] on input "textbox" at bounding box center [544, 293] width 542 height 27
type input "N/A"
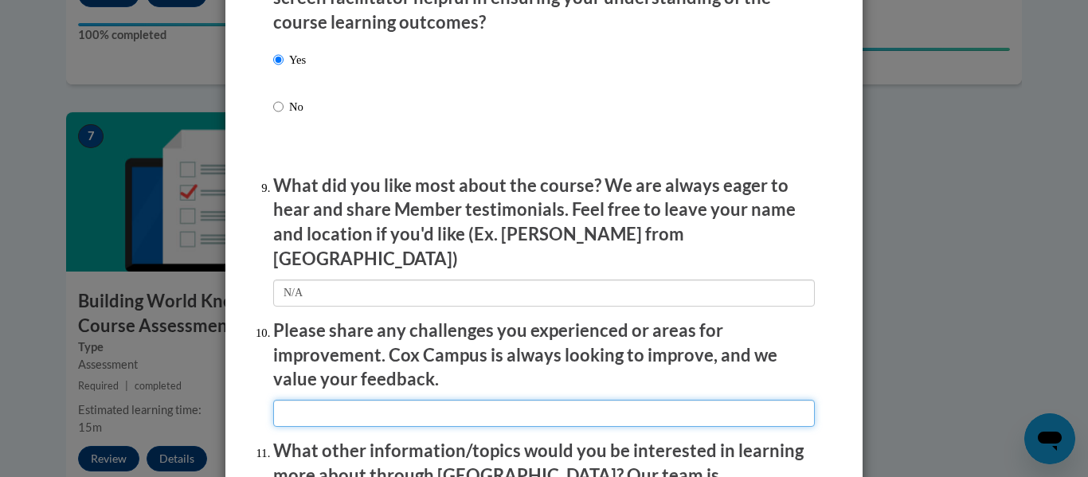
click at [320, 409] on input "textbox" at bounding box center [544, 413] width 542 height 27
type input "N/A"
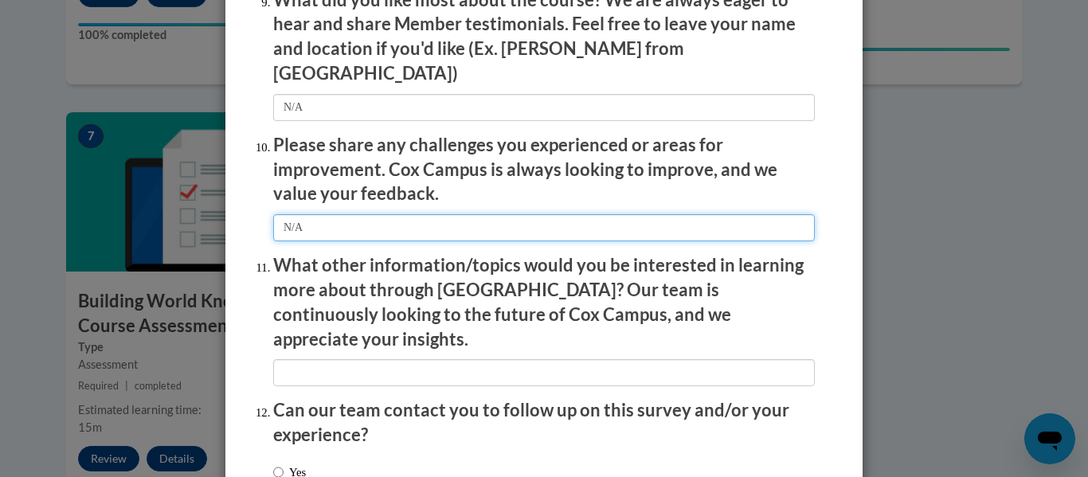
scroll to position [2754, 0]
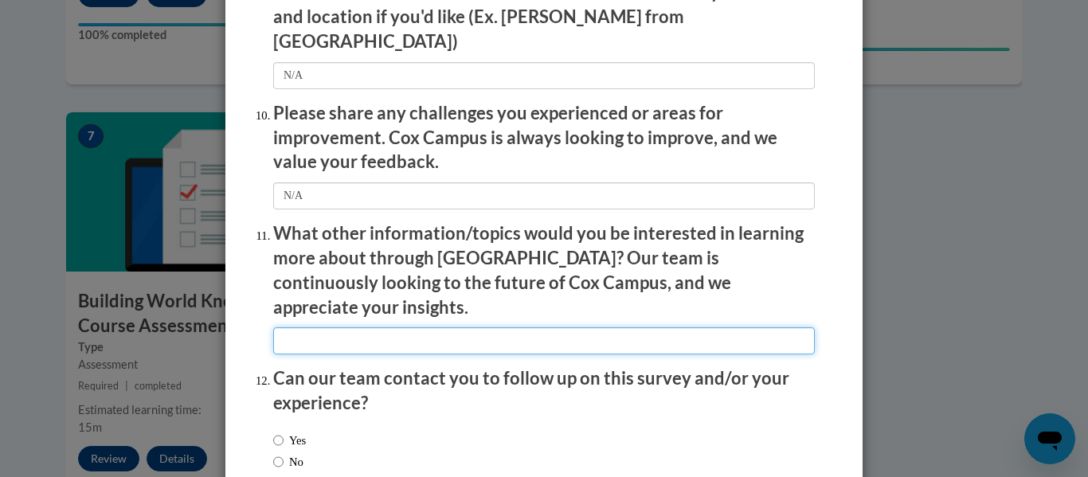
click at [338, 327] on input "textbox" at bounding box center [544, 340] width 542 height 27
type input "N/A"
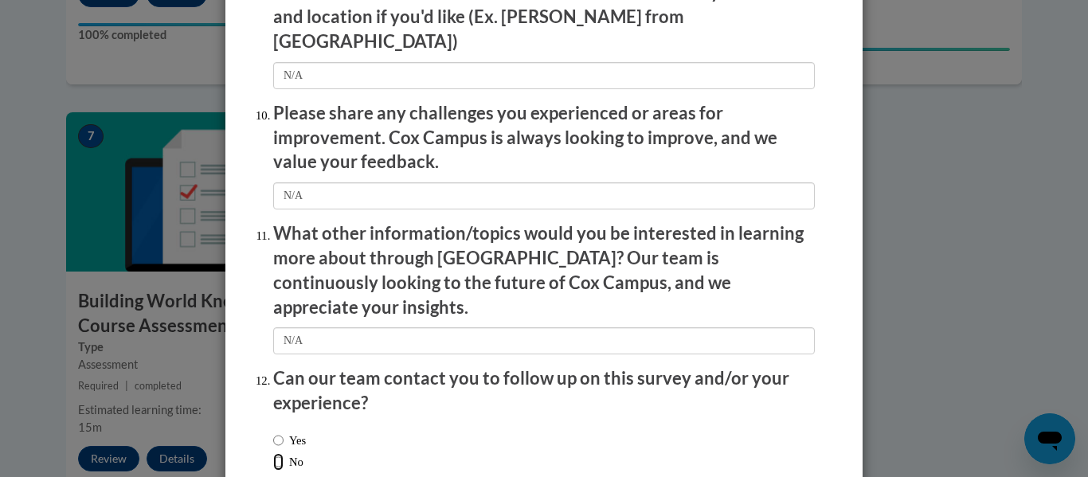
click at [282, 453] on input "No" at bounding box center [278, 462] width 10 height 18
radio input "true"
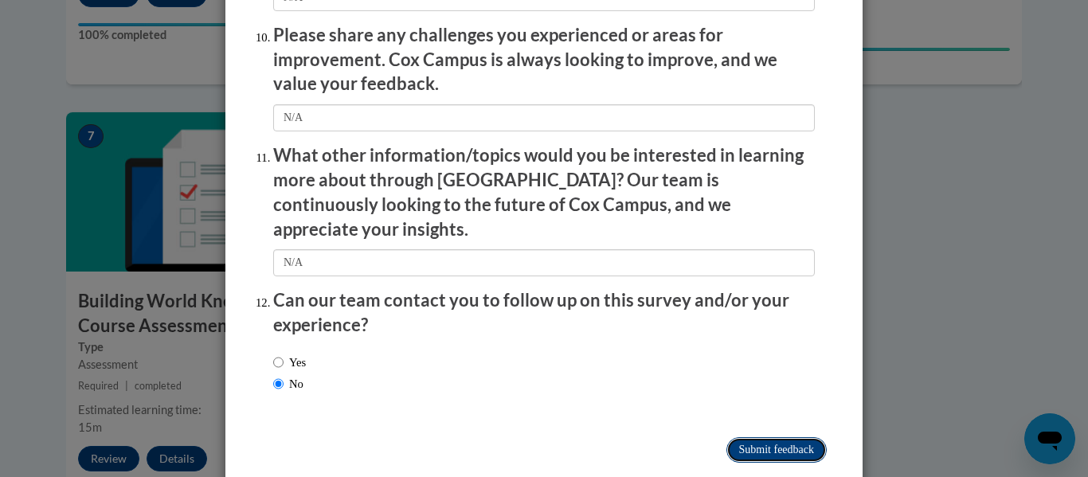
click at [735, 437] on input "Submit feedback" at bounding box center [776, 449] width 100 height 25
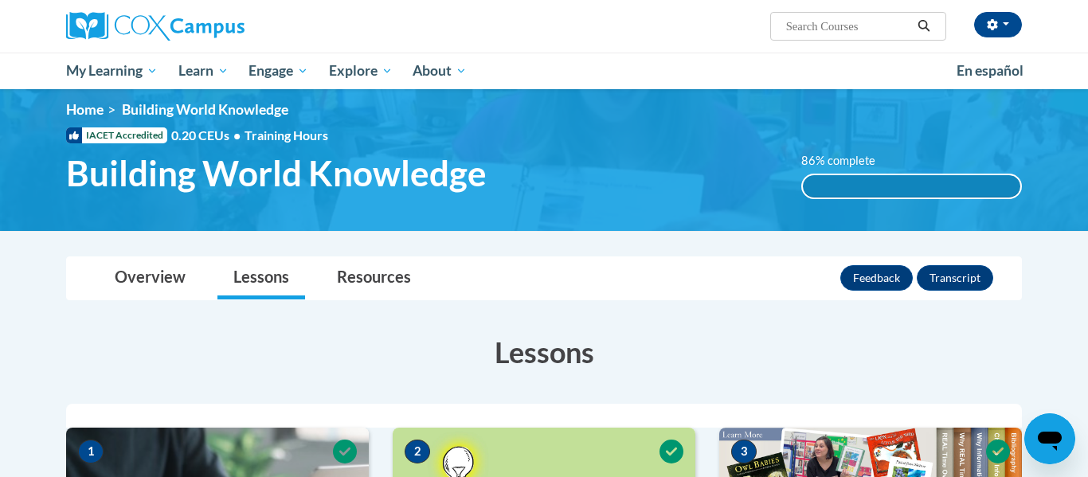
scroll to position [0, 0]
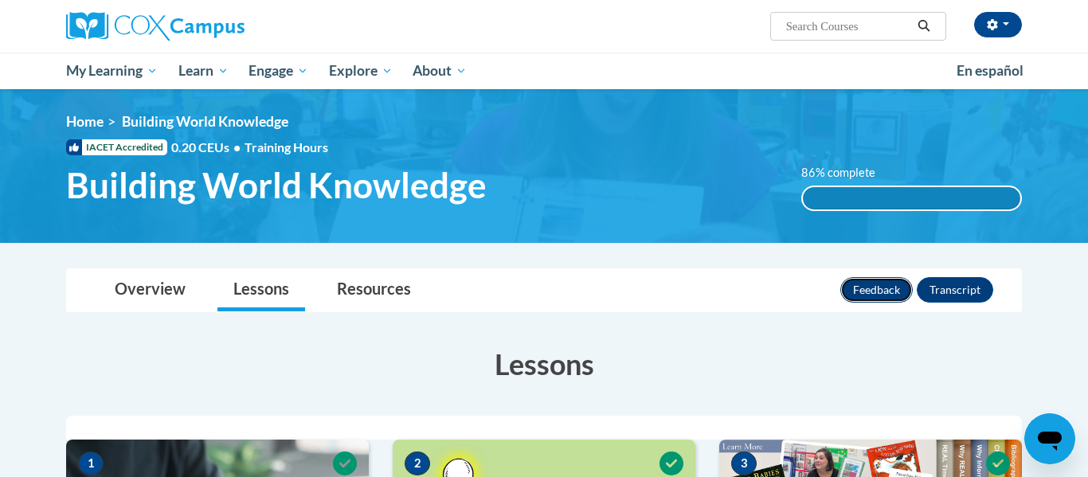
click at [860, 288] on button "Feedback" at bounding box center [876, 289] width 72 height 25
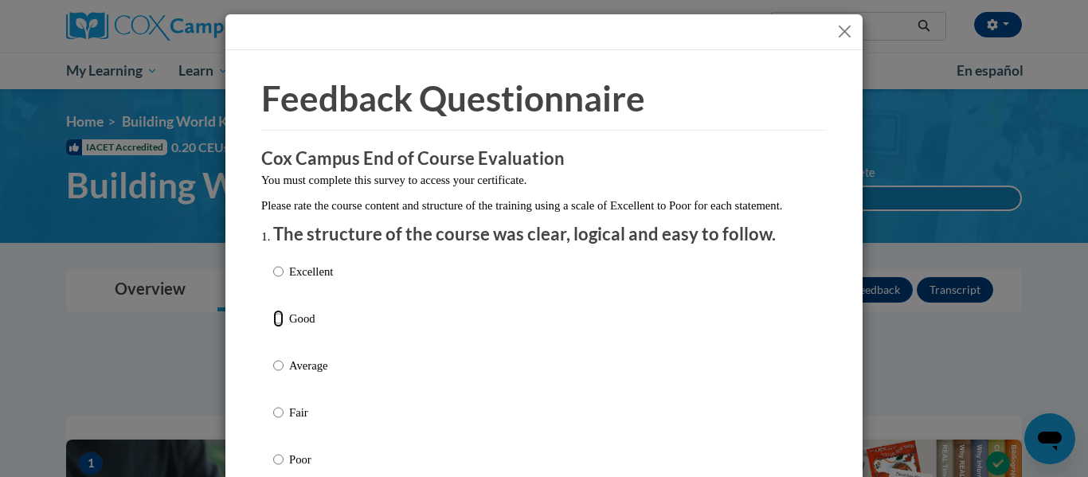
click at [274, 327] on input "Good" at bounding box center [278, 319] width 10 height 18
radio input "true"
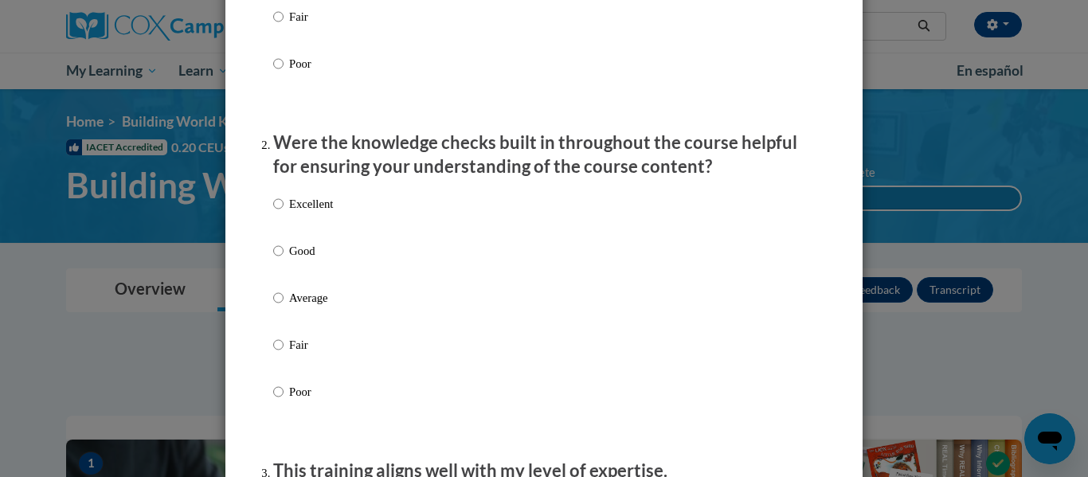
scroll to position [397, 0]
click at [279, 258] on input "Good" at bounding box center [278, 250] width 10 height 18
radio input "true"
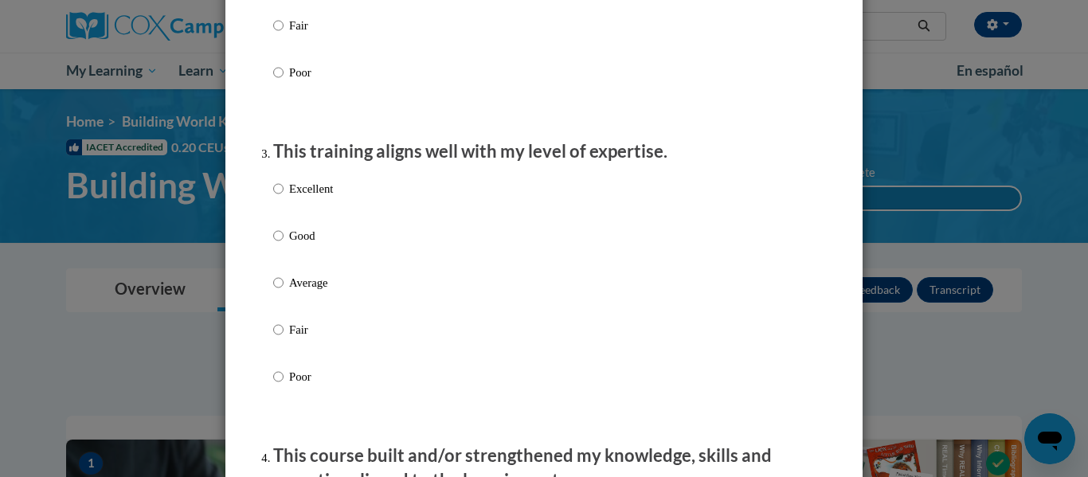
click at [283, 261] on label "Good" at bounding box center [303, 248] width 60 height 43
click at [283, 244] on input "Good" at bounding box center [278, 236] width 10 height 18
radio input "true"
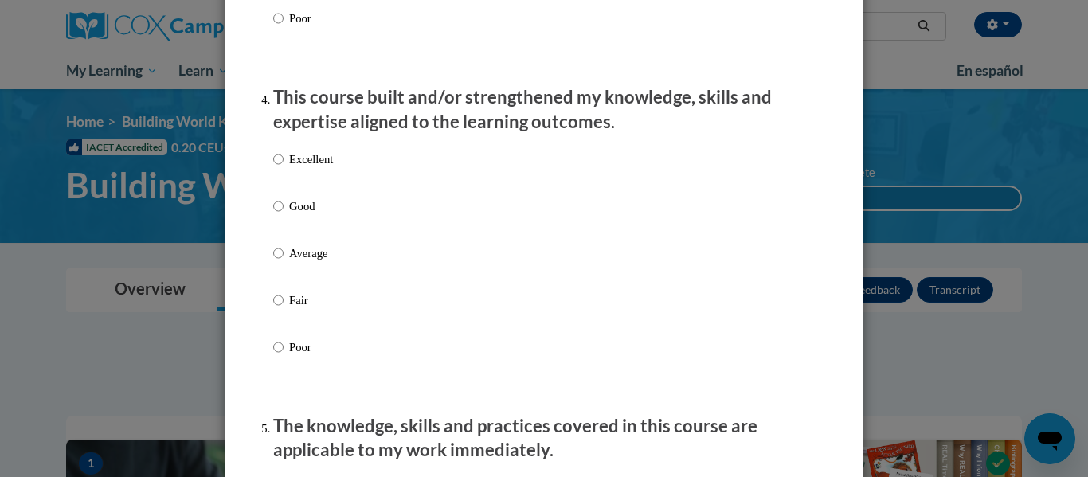
scroll to position [1085, 0]
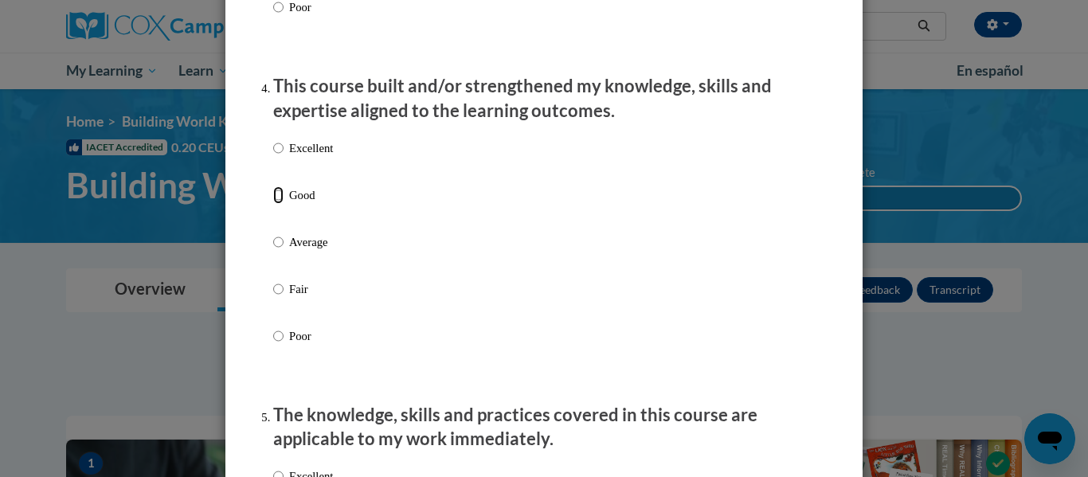
click at [278, 204] on input "Good" at bounding box center [278, 195] width 10 height 18
radio input "true"
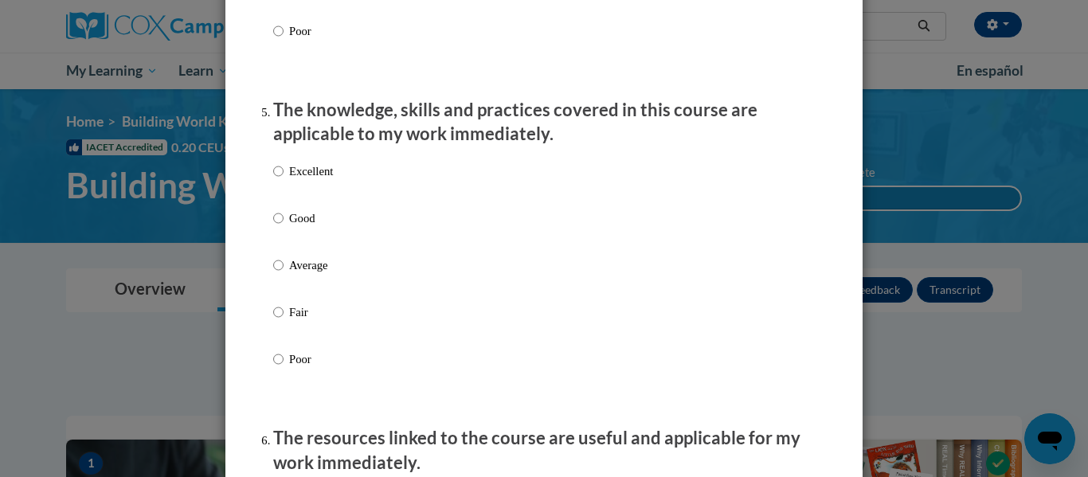
scroll to position [1391, 0]
click at [280, 225] on input "Good" at bounding box center [278, 217] width 10 height 18
radio input "true"
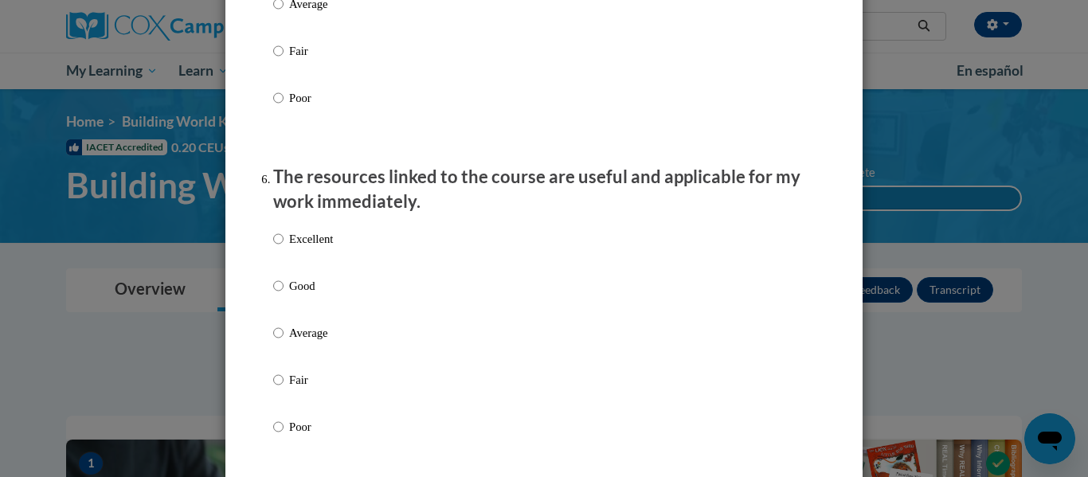
scroll to position [1717, 0]
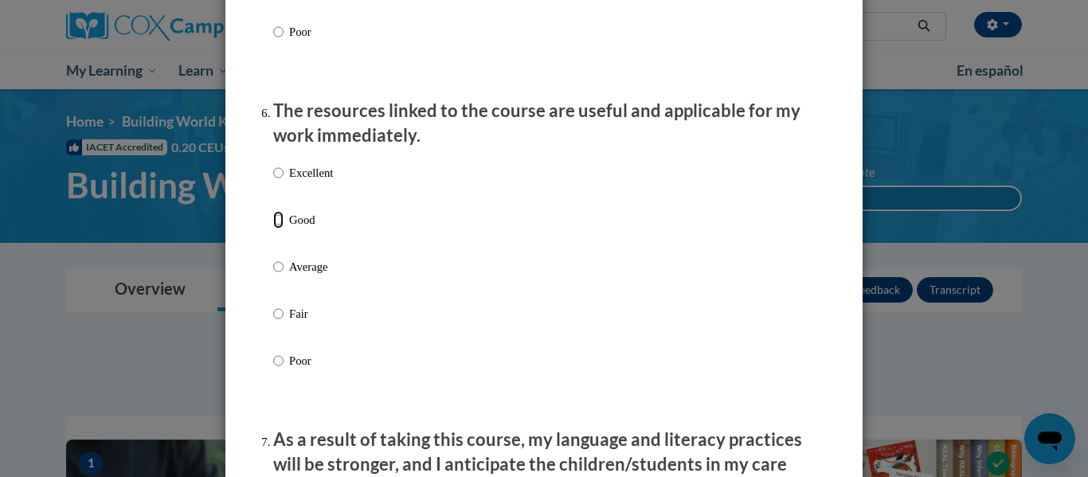
click at [277, 229] on input "Good" at bounding box center [278, 220] width 10 height 18
radio input "true"
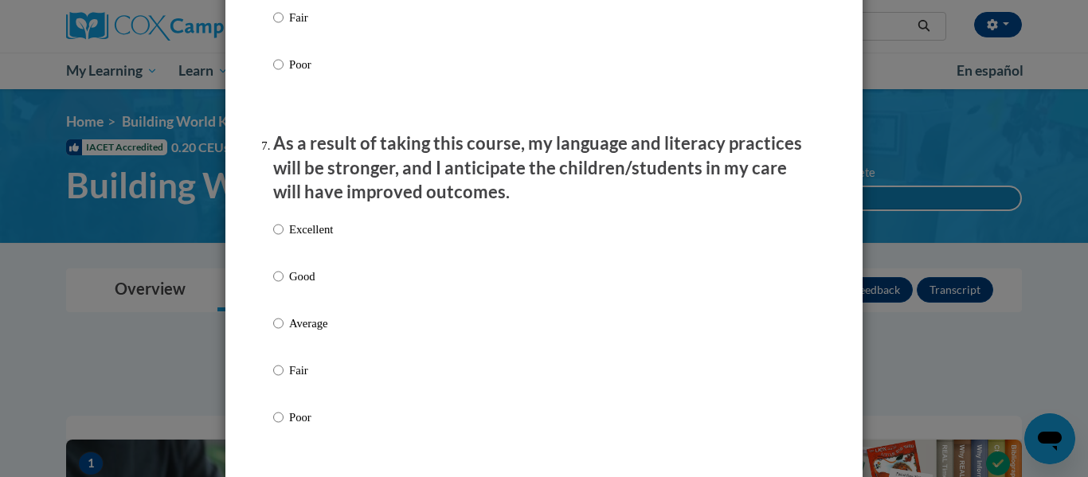
scroll to position [2017, 0]
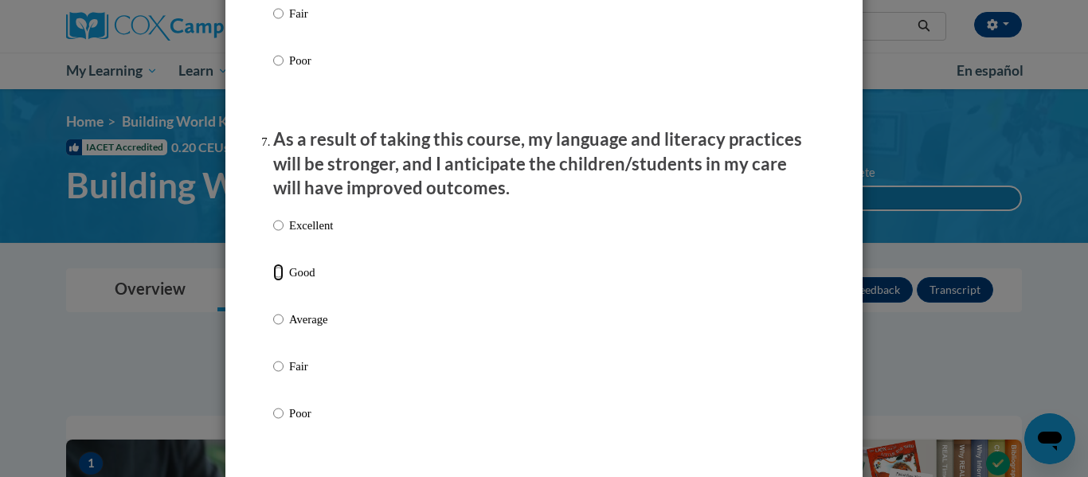
click at [278, 281] on input "Good" at bounding box center [278, 273] width 10 height 18
radio input "true"
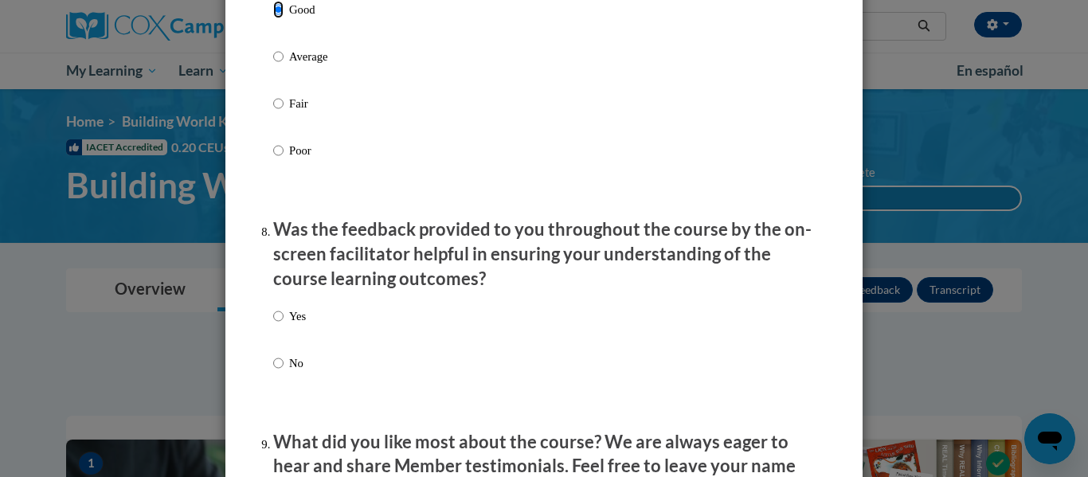
scroll to position [2281, 0]
click at [277, 324] on input "Yes" at bounding box center [278, 316] width 10 height 18
radio input "true"
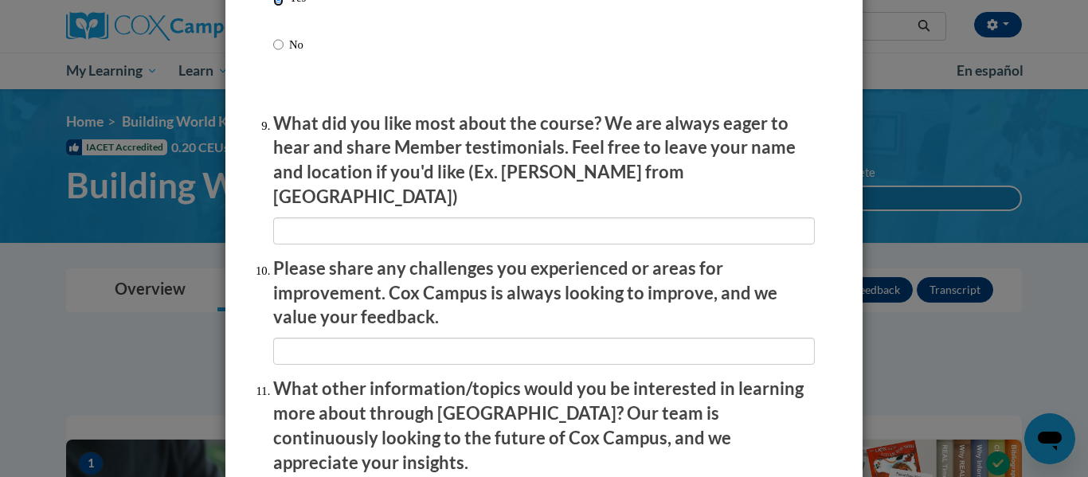
scroll to position [2599, 0]
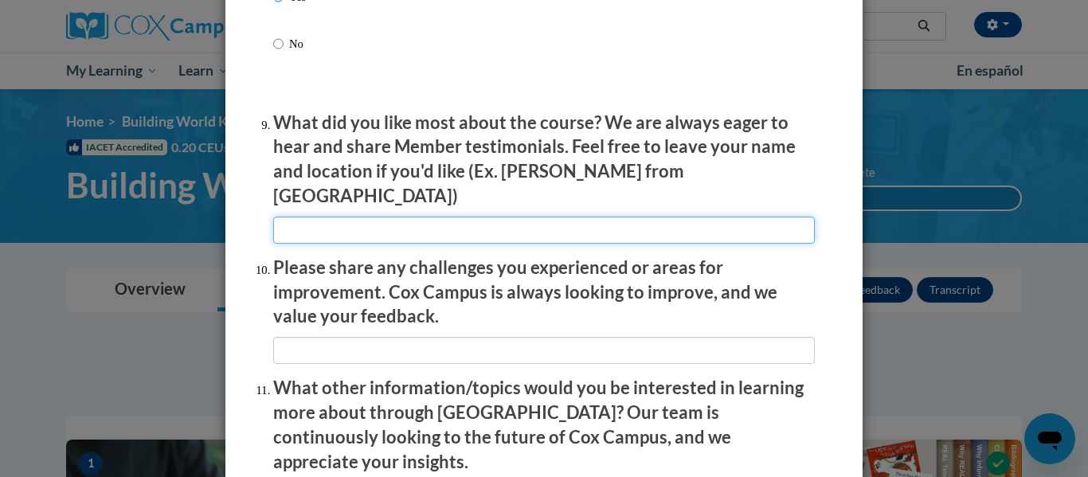
click at [295, 225] on input "textbox" at bounding box center [544, 230] width 542 height 27
type input "N/A"
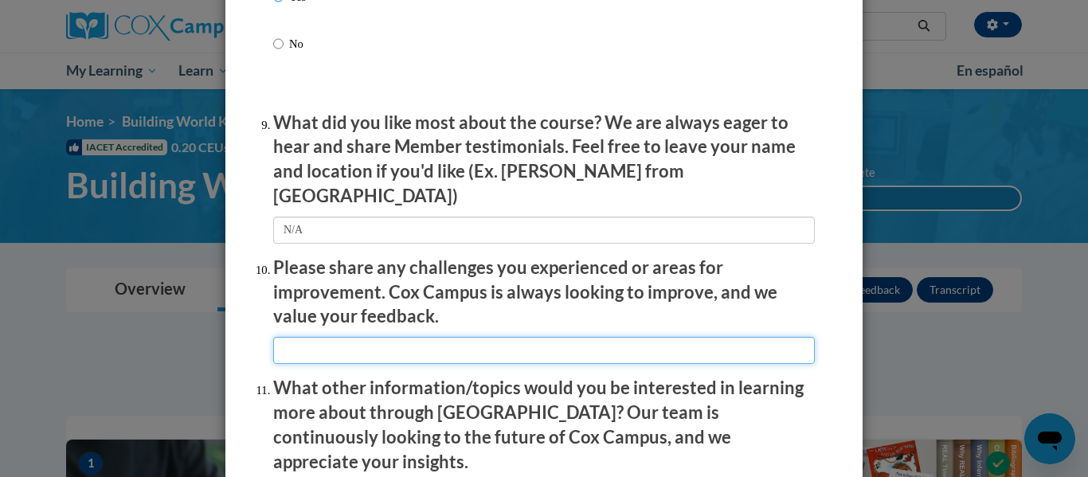
click at [311, 337] on input "textbox" at bounding box center [544, 350] width 542 height 27
type input "N/A"
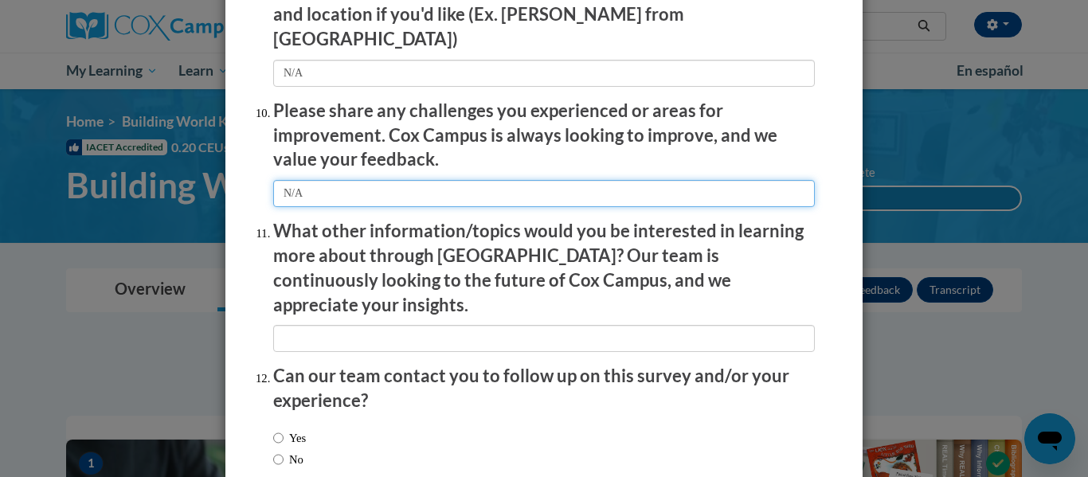
scroll to position [2758, 0]
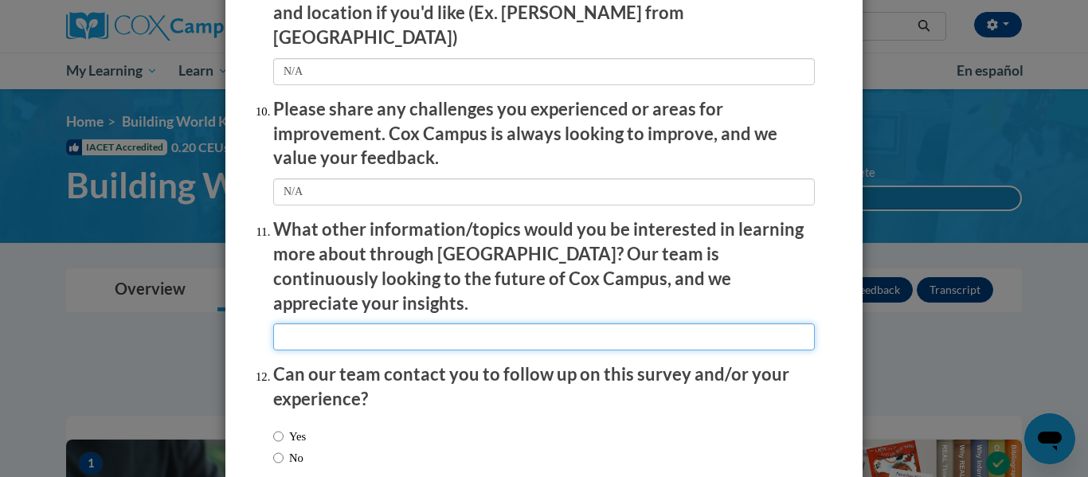
click at [346, 323] on input "textbox" at bounding box center [544, 336] width 542 height 27
type input "N/A"
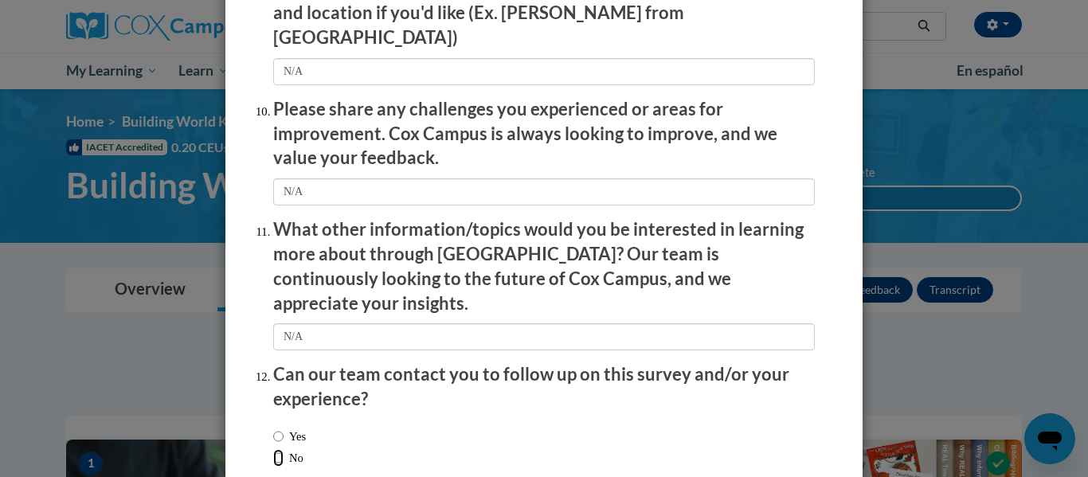
click at [278, 449] on input "No" at bounding box center [278, 458] width 10 height 18
radio input "true"
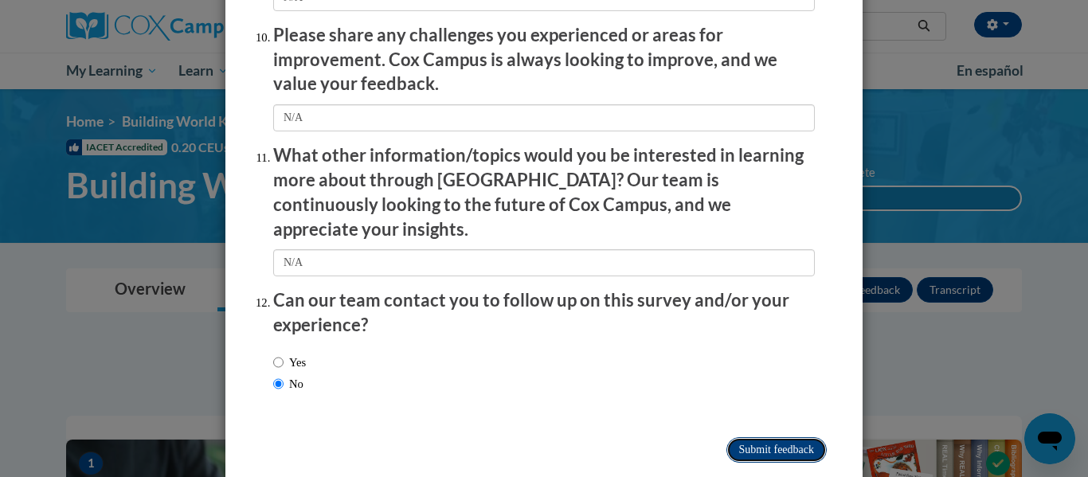
click at [773, 437] on input "Submit feedback" at bounding box center [776, 449] width 100 height 25
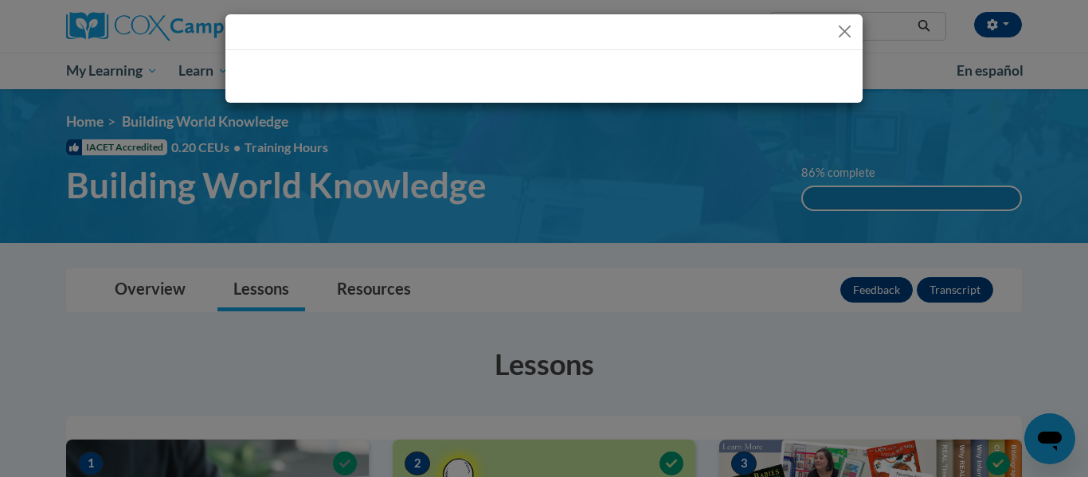
scroll to position [0, 0]
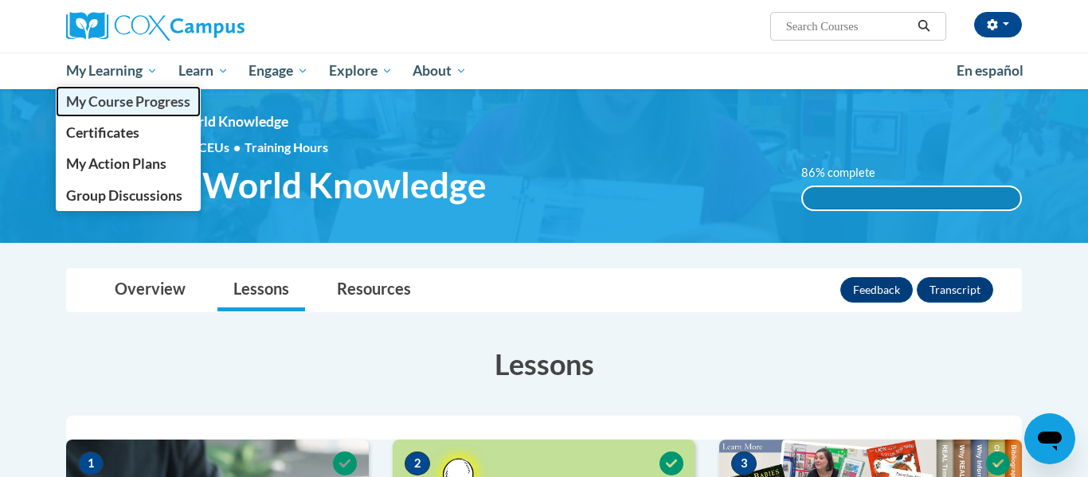
click at [94, 95] on span "My Course Progress" at bounding box center [128, 101] width 124 height 17
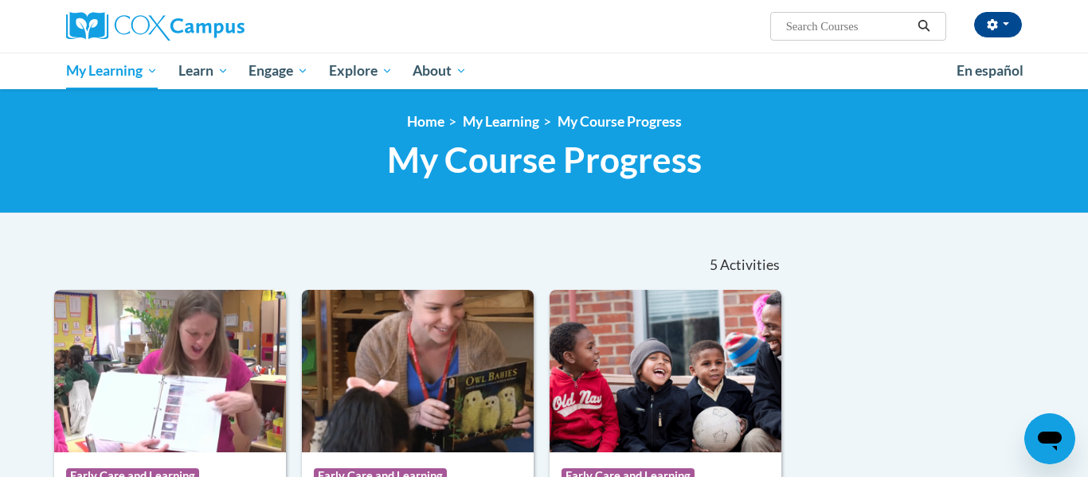
click at [831, 27] on input "Search..." at bounding box center [847, 26] width 127 height 19
click at [855, 19] on input "Monitoring Children's Progress In Language & Litwe" at bounding box center [847, 26] width 127 height 19
type input "Monitoring Children's Progress In Language & Literacy in the Early Years"
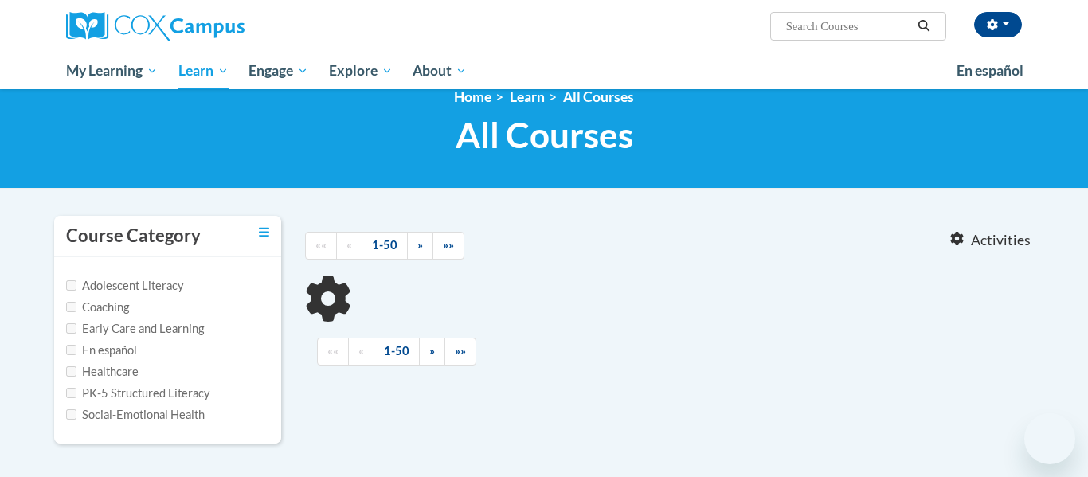
scroll to position [34, 0]
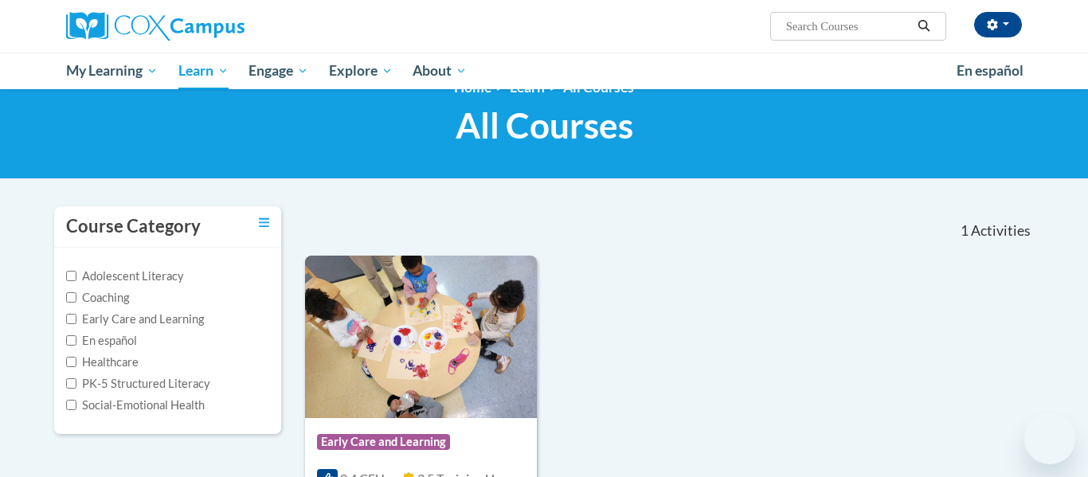
type input "Monitoring Children's Progress In Language"
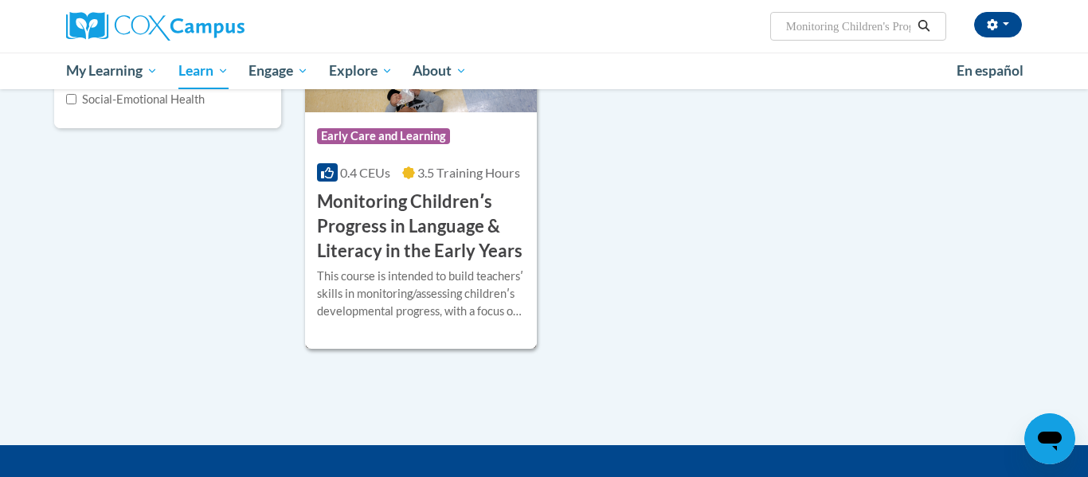
click at [435, 205] on h3 "Monitoring Childrenʹs Progress in Language & Literacy in the Early Years" at bounding box center [421, 226] width 208 height 73
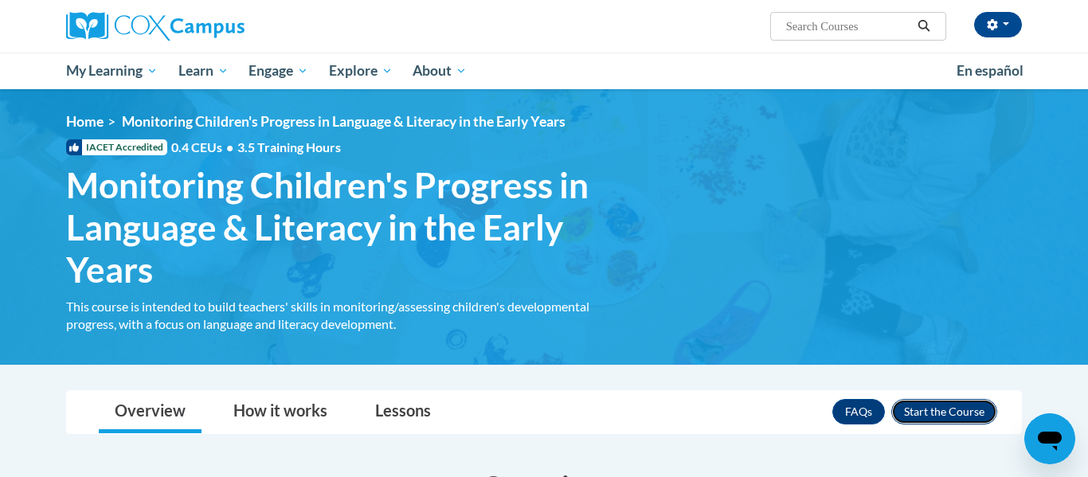
click at [932, 413] on button "Enroll" at bounding box center [944, 411] width 106 height 25
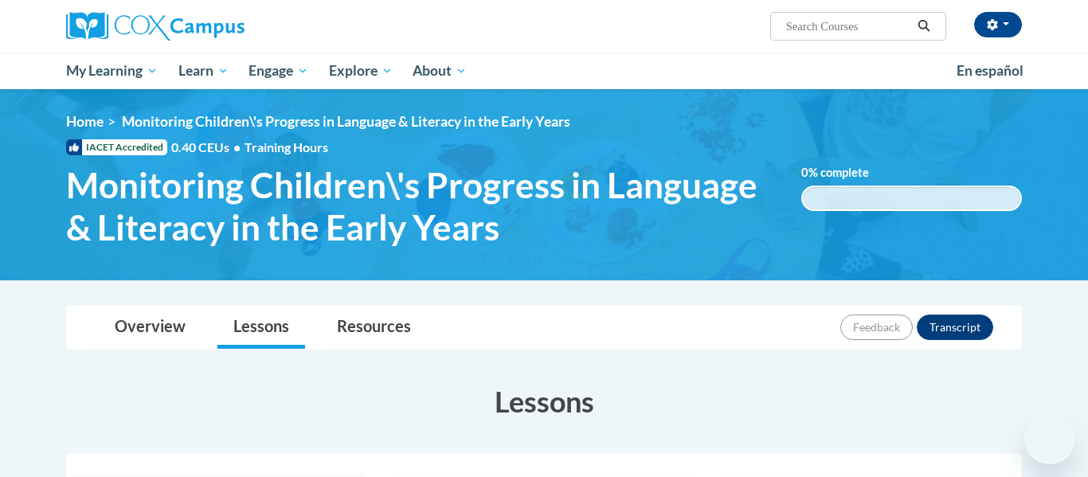
scroll to position [471, 0]
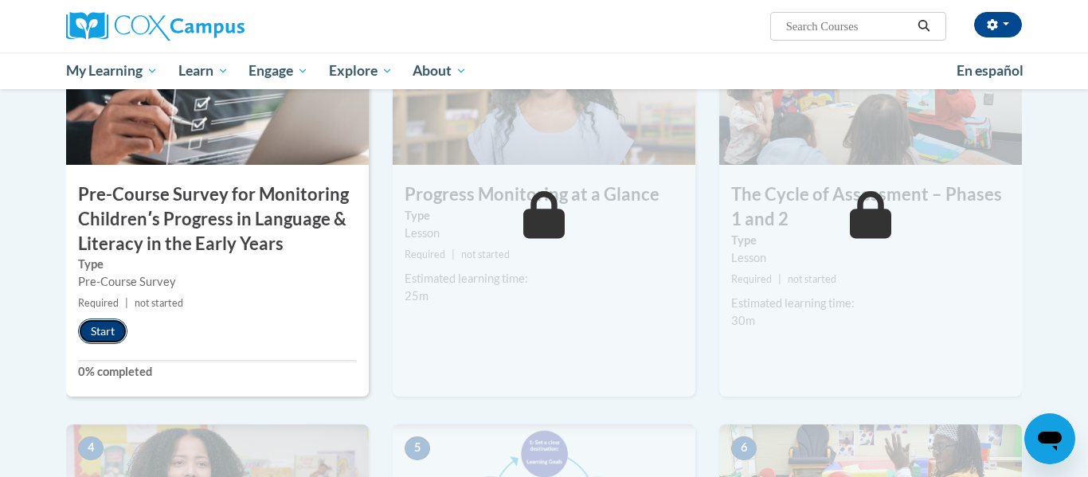
click at [94, 338] on button "Start" at bounding box center [102, 331] width 49 height 25
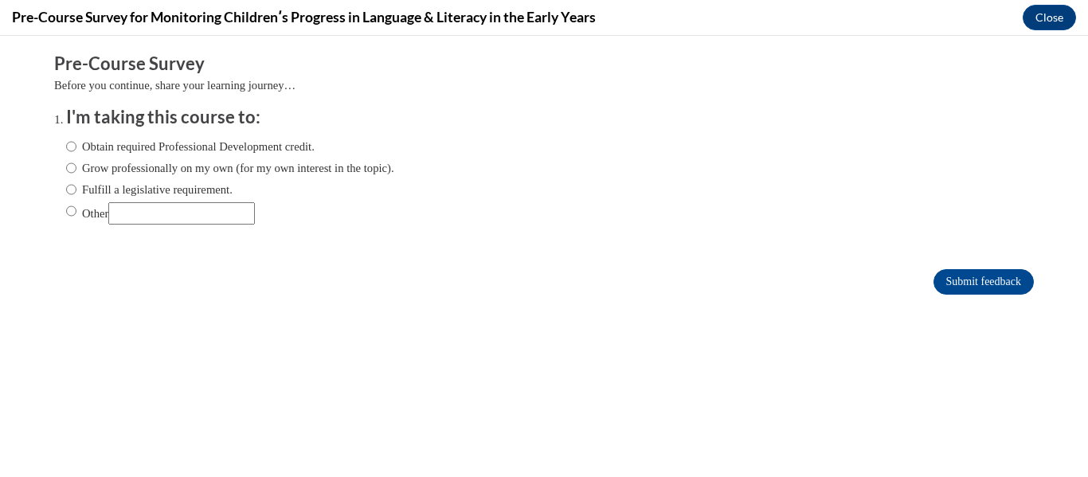
scroll to position [0, 0]
click at [69, 142] on input "Obtain required Professional Development credit." at bounding box center [71, 147] width 10 height 18
radio input "true"
click at [972, 279] on input "Submit feedback" at bounding box center [983, 281] width 100 height 25
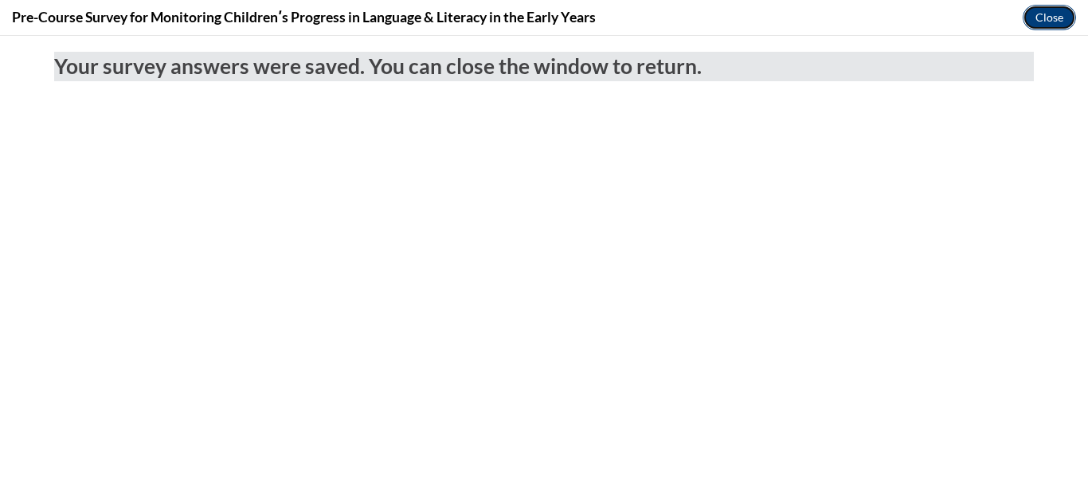
click at [1048, 14] on button "Close" at bounding box center [1049, 17] width 53 height 25
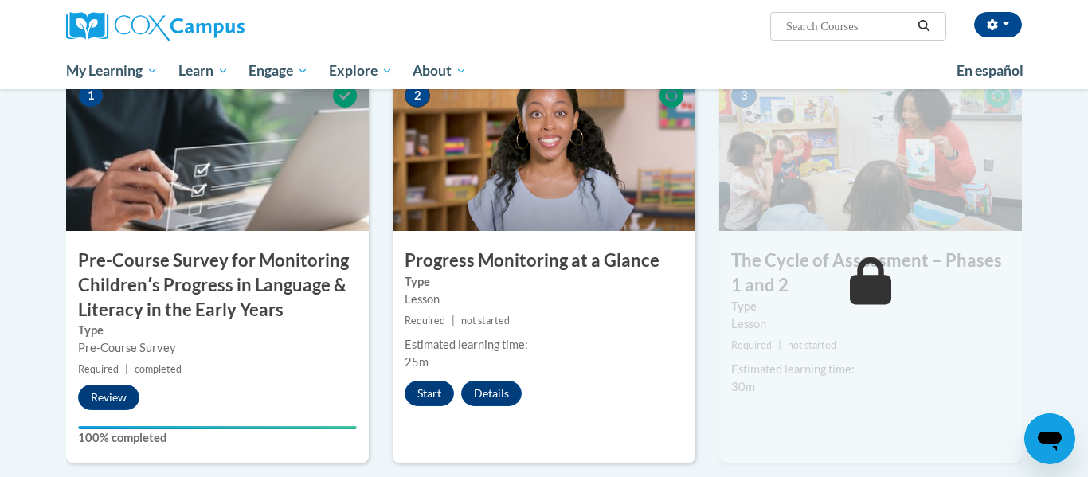
scroll to position [401, 0]
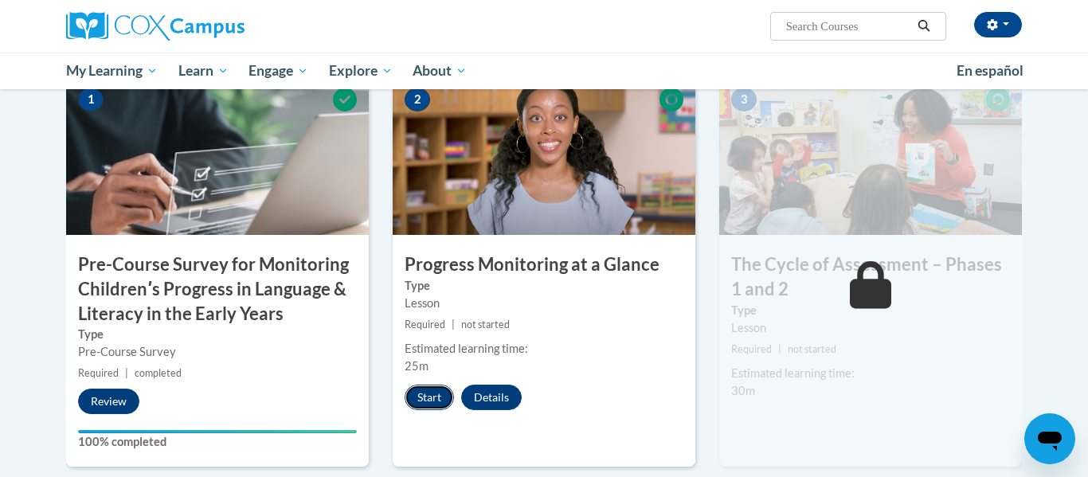
click at [428, 396] on button "Start" at bounding box center [429, 397] width 49 height 25
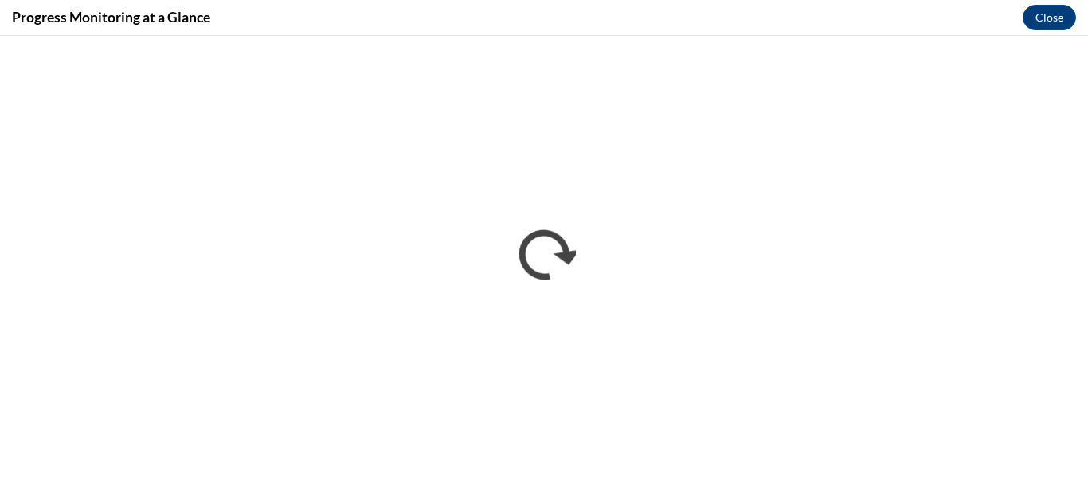
scroll to position [0, 0]
